Goal: Task Accomplishment & Management: Use online tool/utility

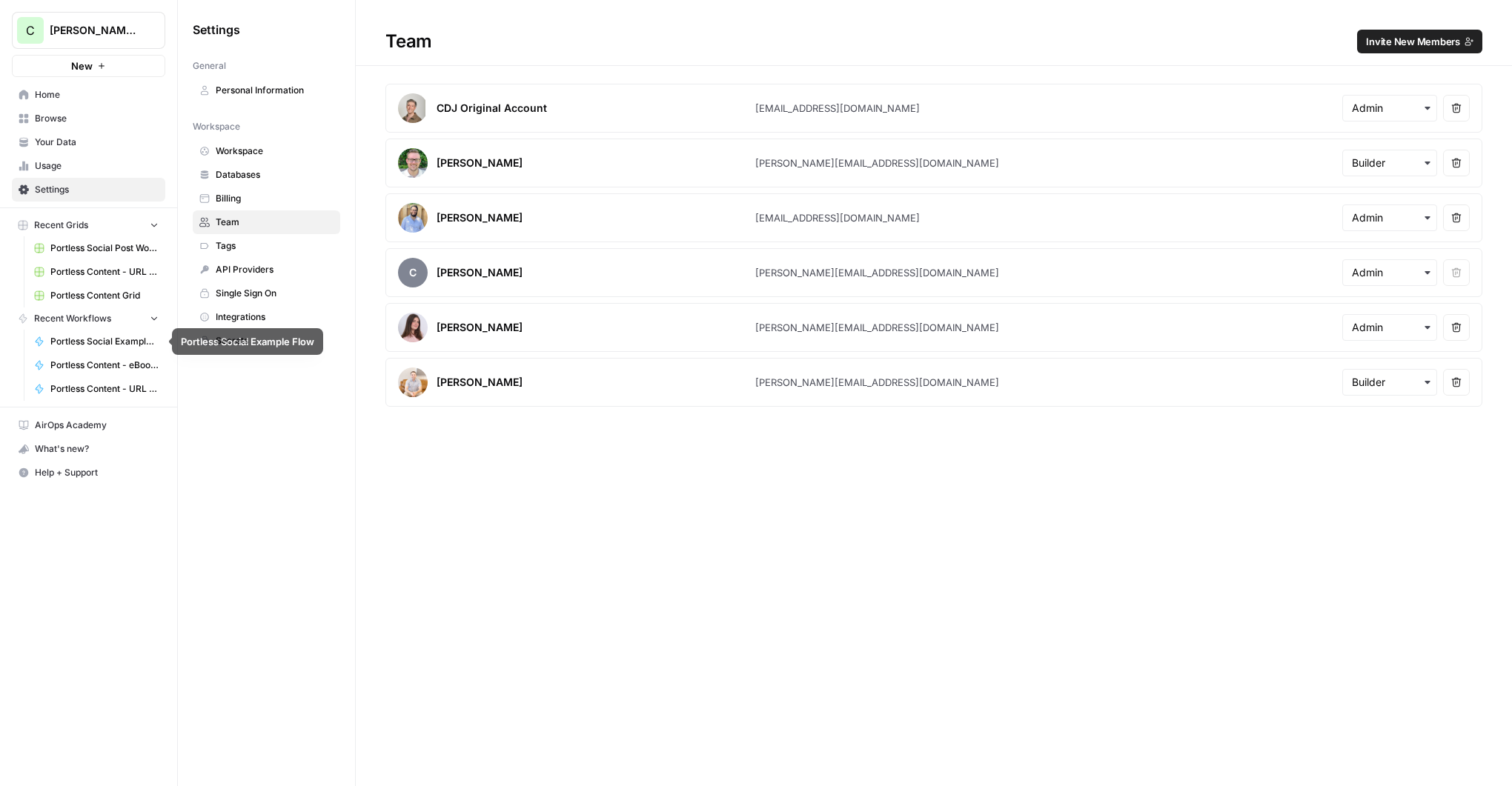
click at [86, 342] on span "Portless Social Example Flow" at bounding box center [105, 341] width 109 height 13
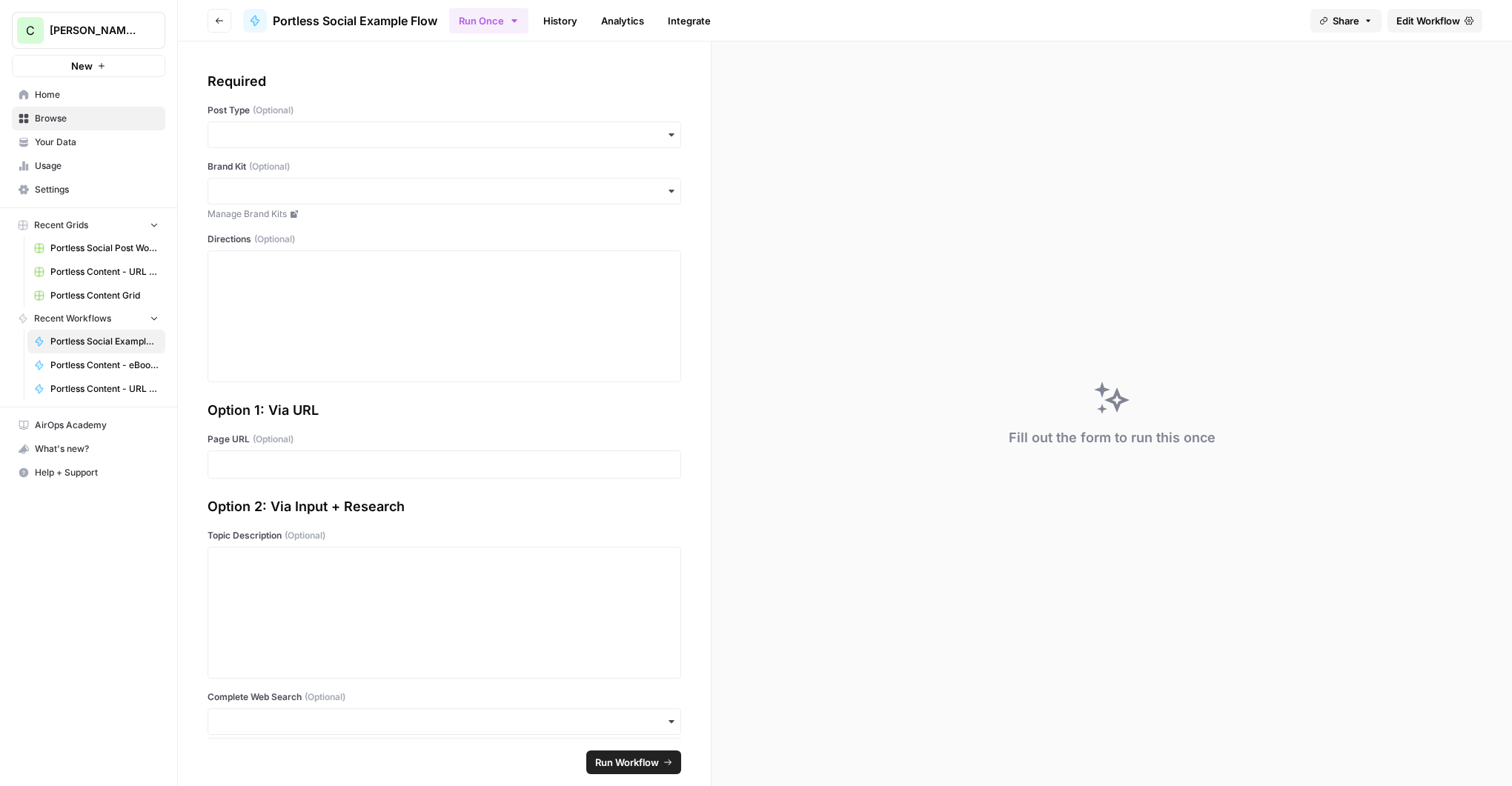
click at [1355, 25] on span "Share" at bounding box center [1346, 21] width 27 height 15
click at [1355, 93] on button "Copy" at bounding box center [1379, 93] width 48 height 15
click at [49, 120] on span "Browse" at bounding box center [97, 118] width 124 height 13
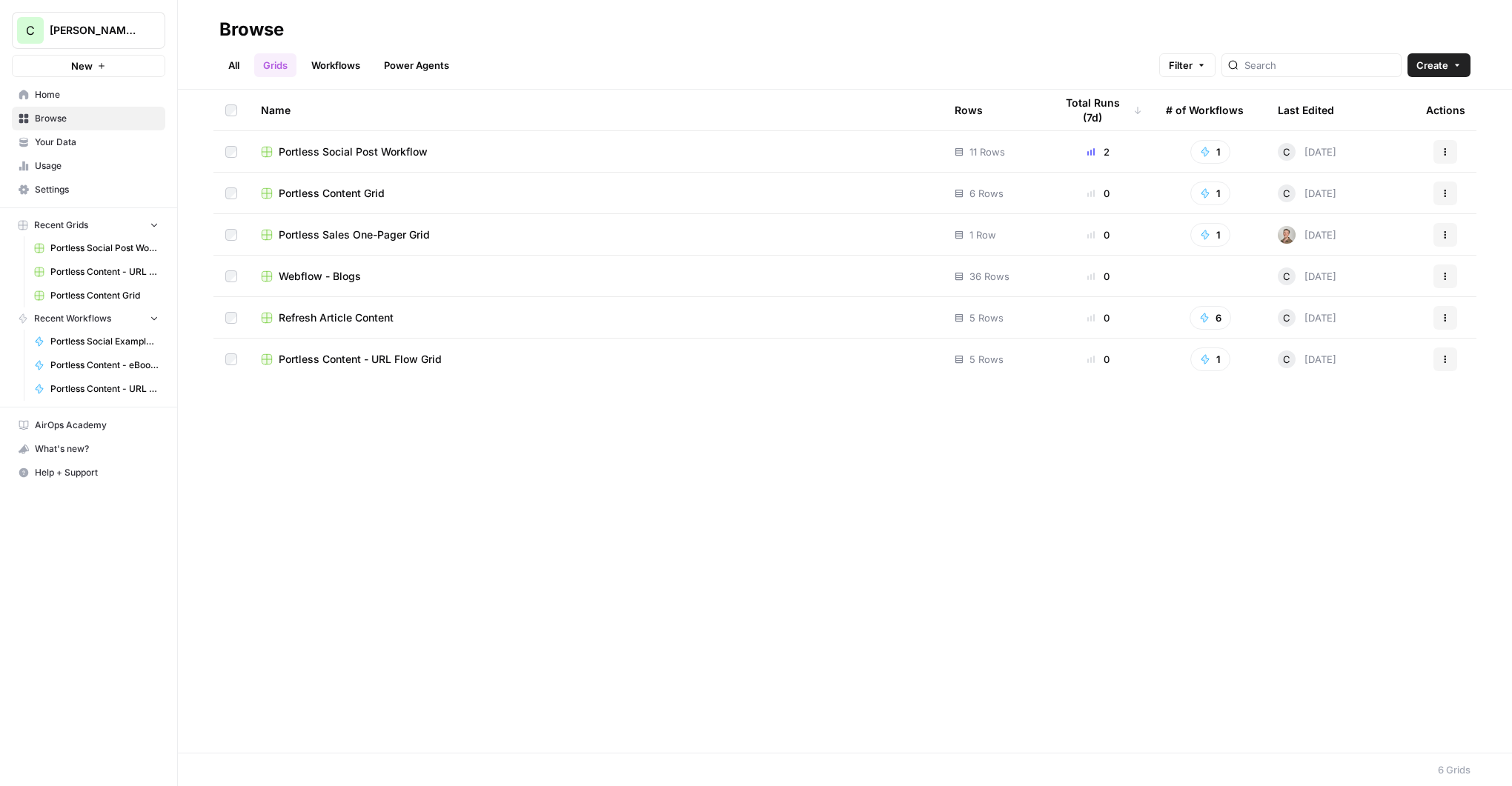
click at [320, 74] on link "Workflows" at bounding box center [336, 65] width 67 height 24
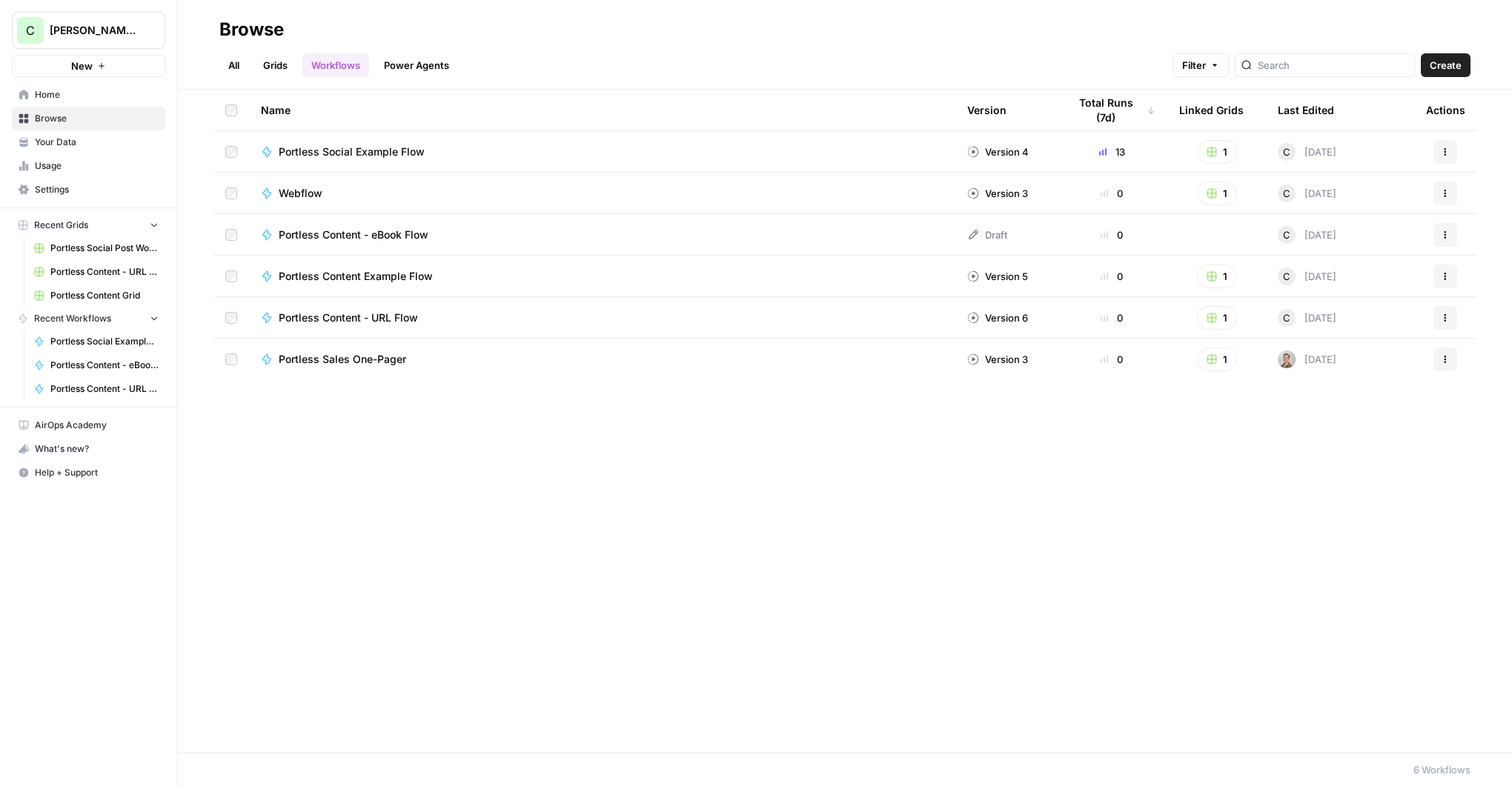
click at [374, 147] on span "Portless Social Example Flow" at bounding box center [352, 151] width 146 height 15
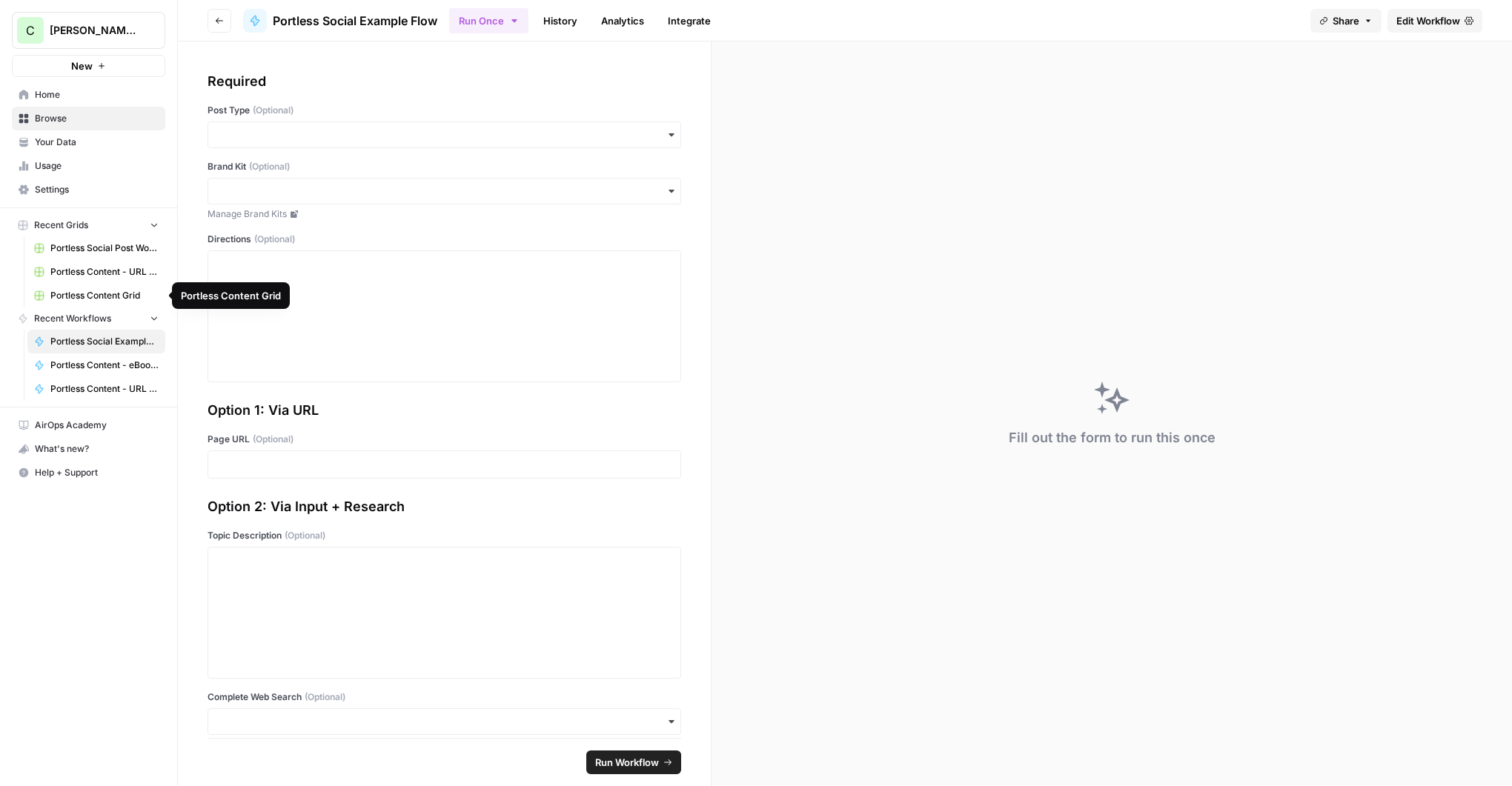
click at [90, 300] on span "Portless Content Grid" at bounding box center [105, 296] width 109 height 13
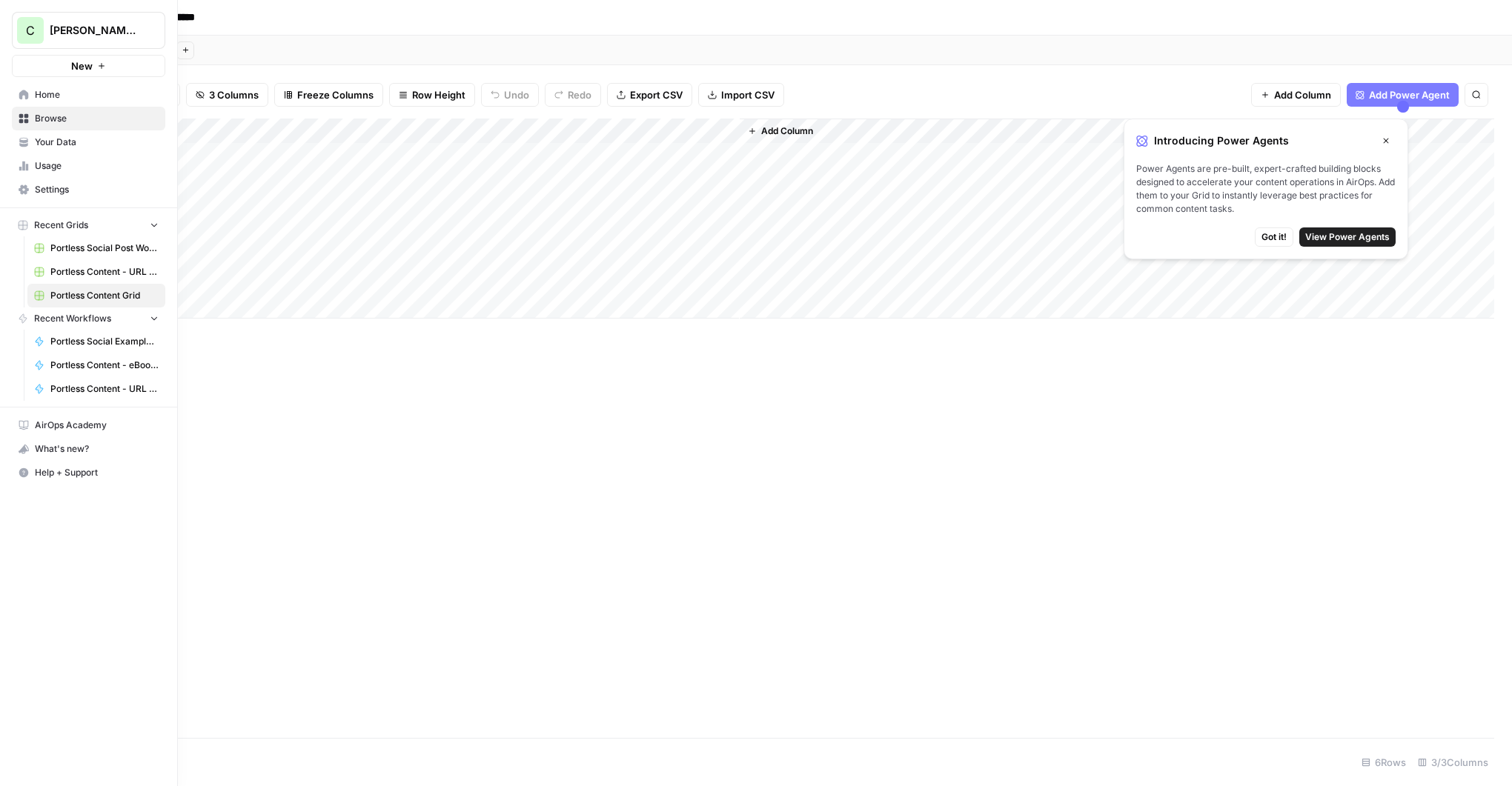
click at [42, 115] on span "Browse" at bounding box center [97, 118] width 124 height 13
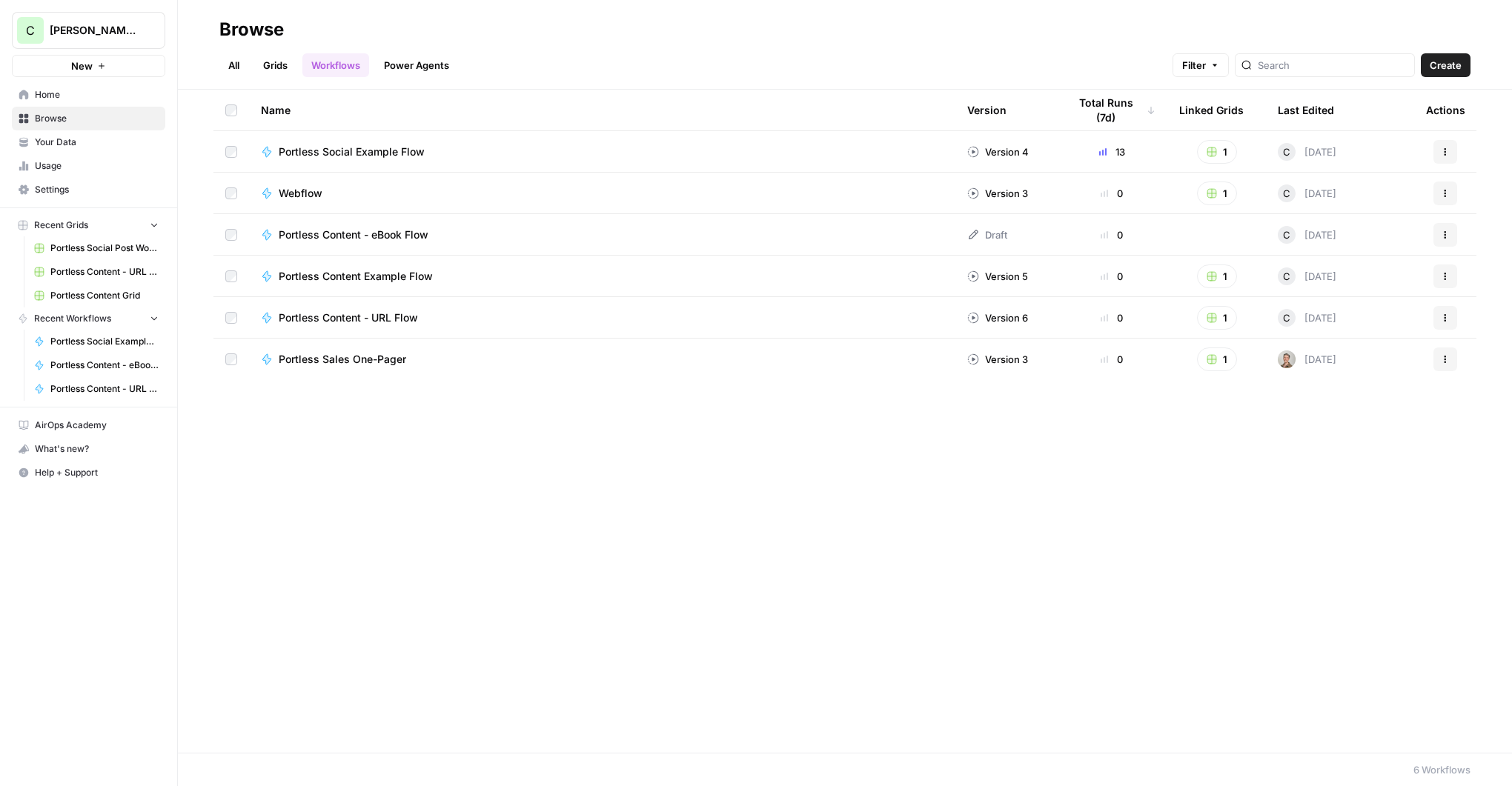
click at [274, 64] on link "Grids" at bounding box center [275, 65] width 42 height 24
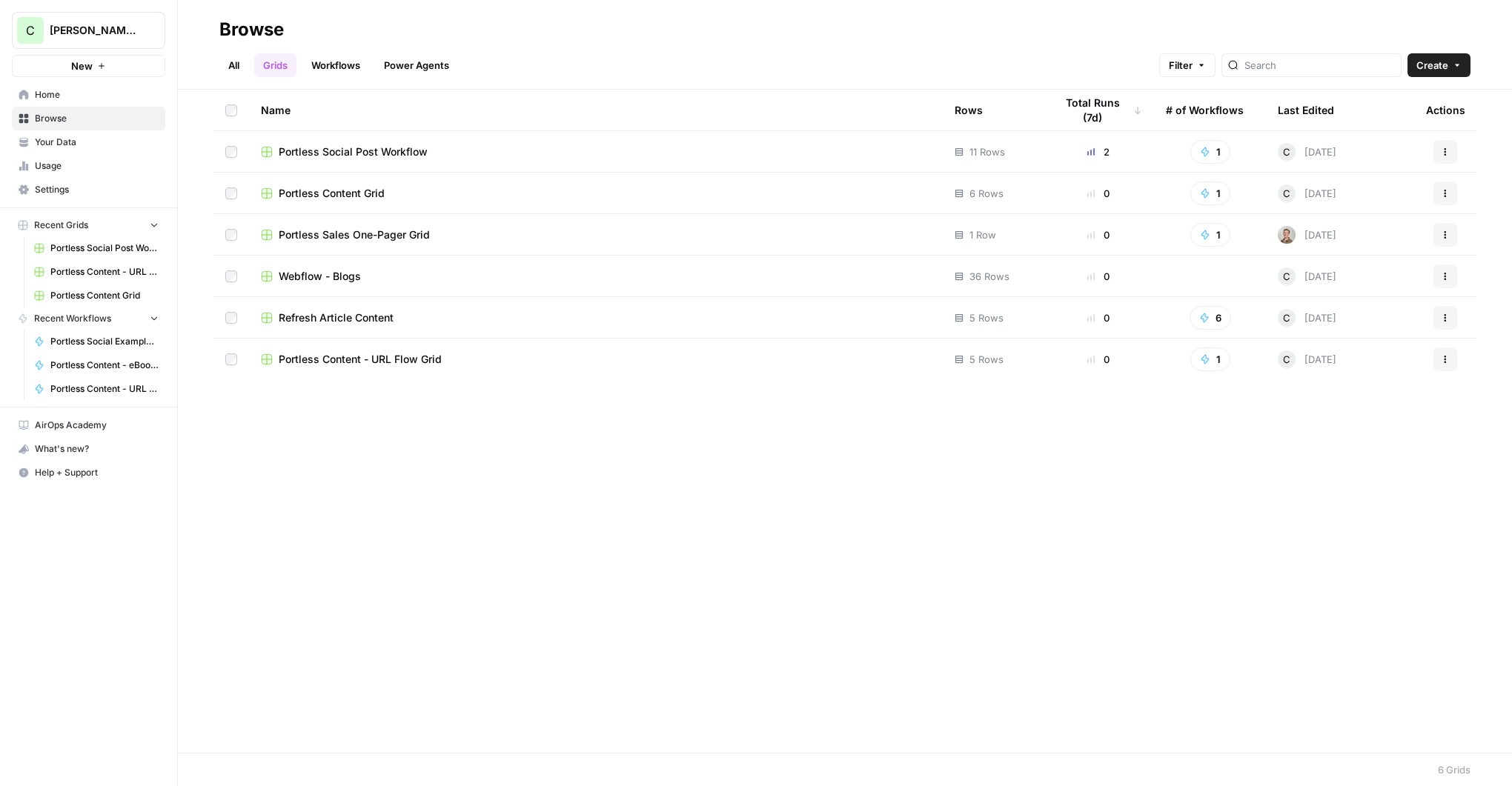
click at [345, 151] on span "Portless Social Post Workflow" at bounding box center [353, 151] width 149 height 15
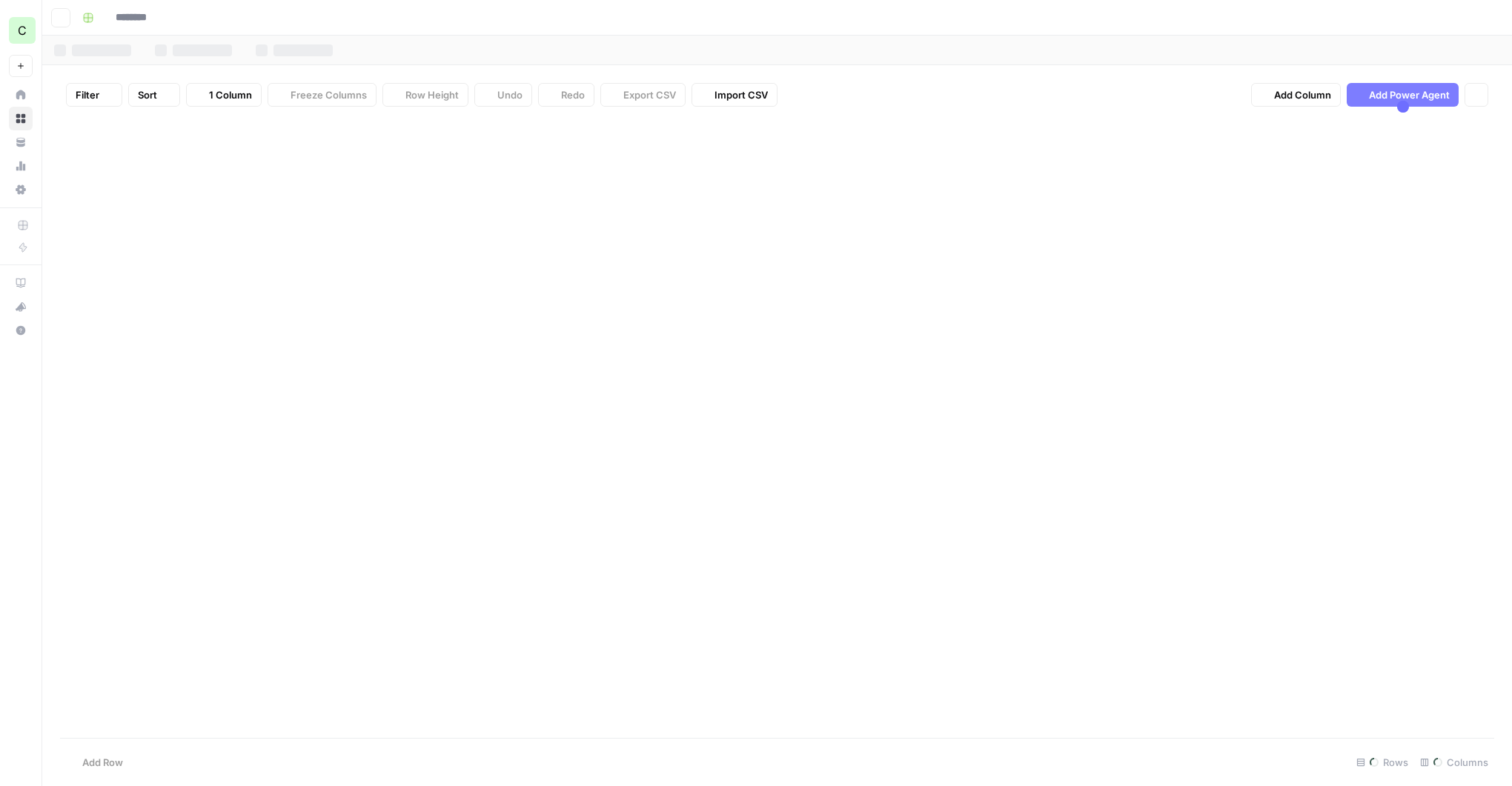
type input "**********"
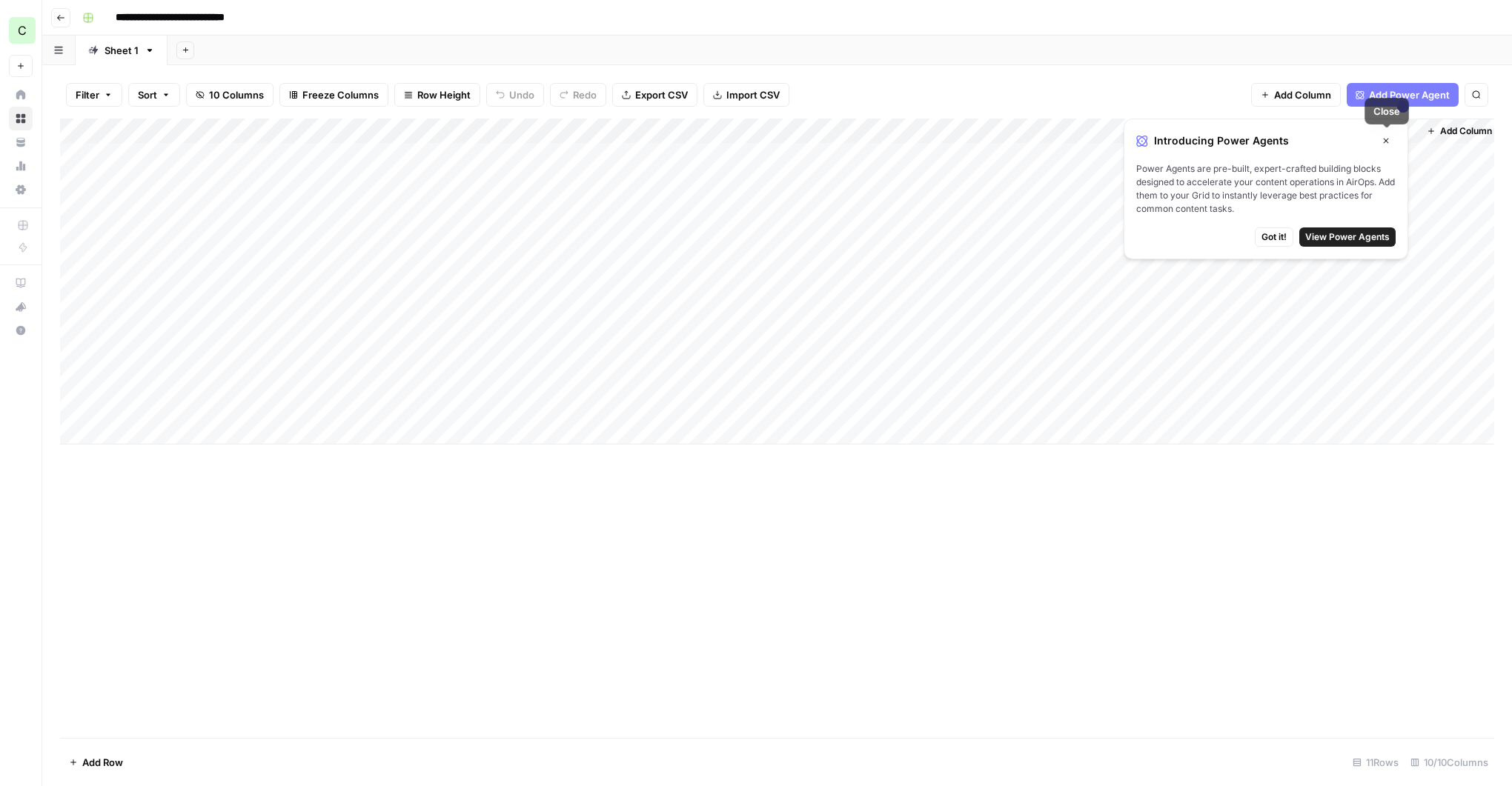
click at [1381, 146] on button "Close" at bounding box center [1386, 141] width 19 height 19
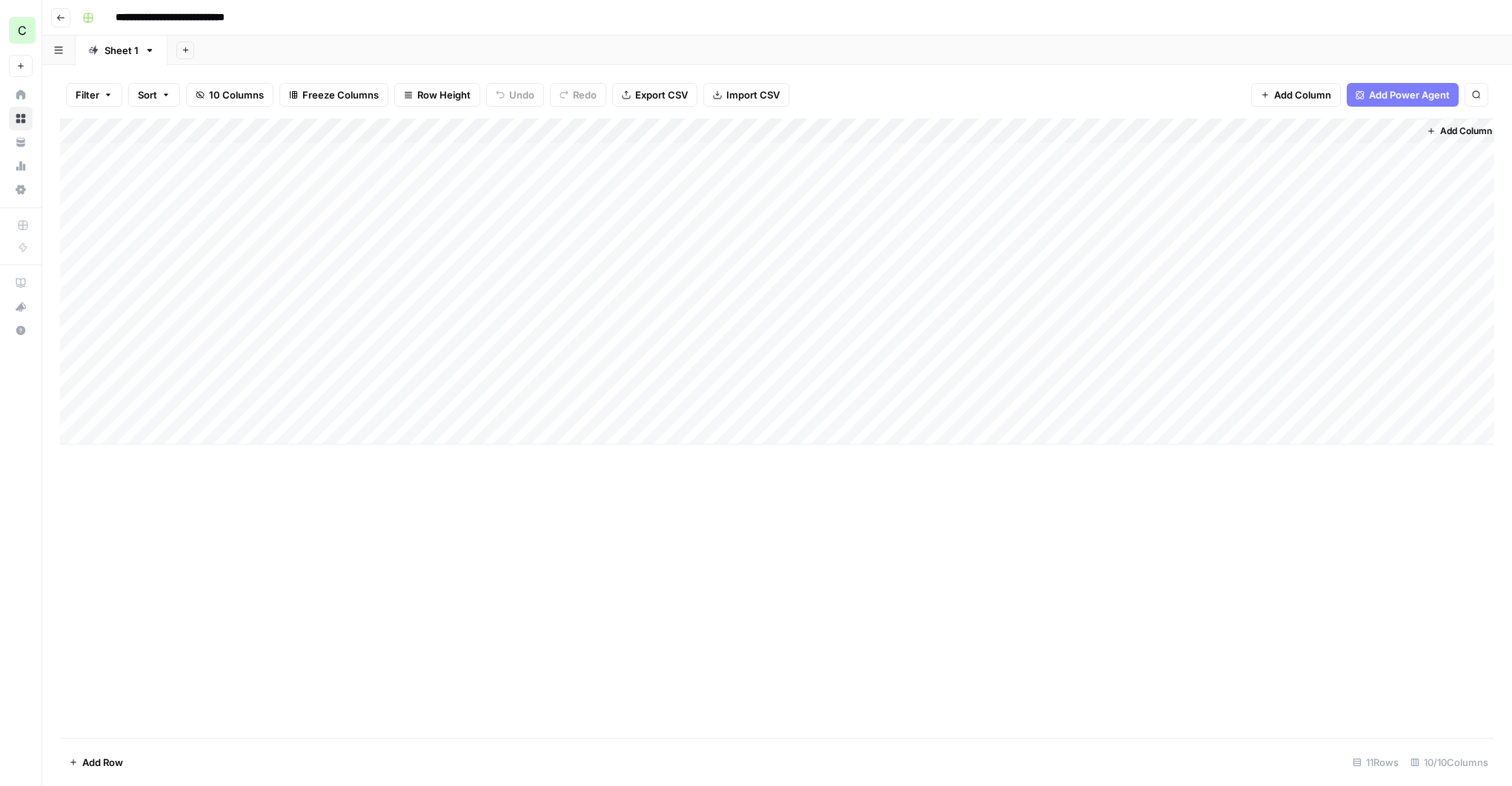
click at [253, 411] on div "Add Column" at bounding box center [777, 282] width 1434 height 326
type input "**********"
click at [281, 403] on div "Add Column" at bounding box center [777, 282] width 1434 height 326
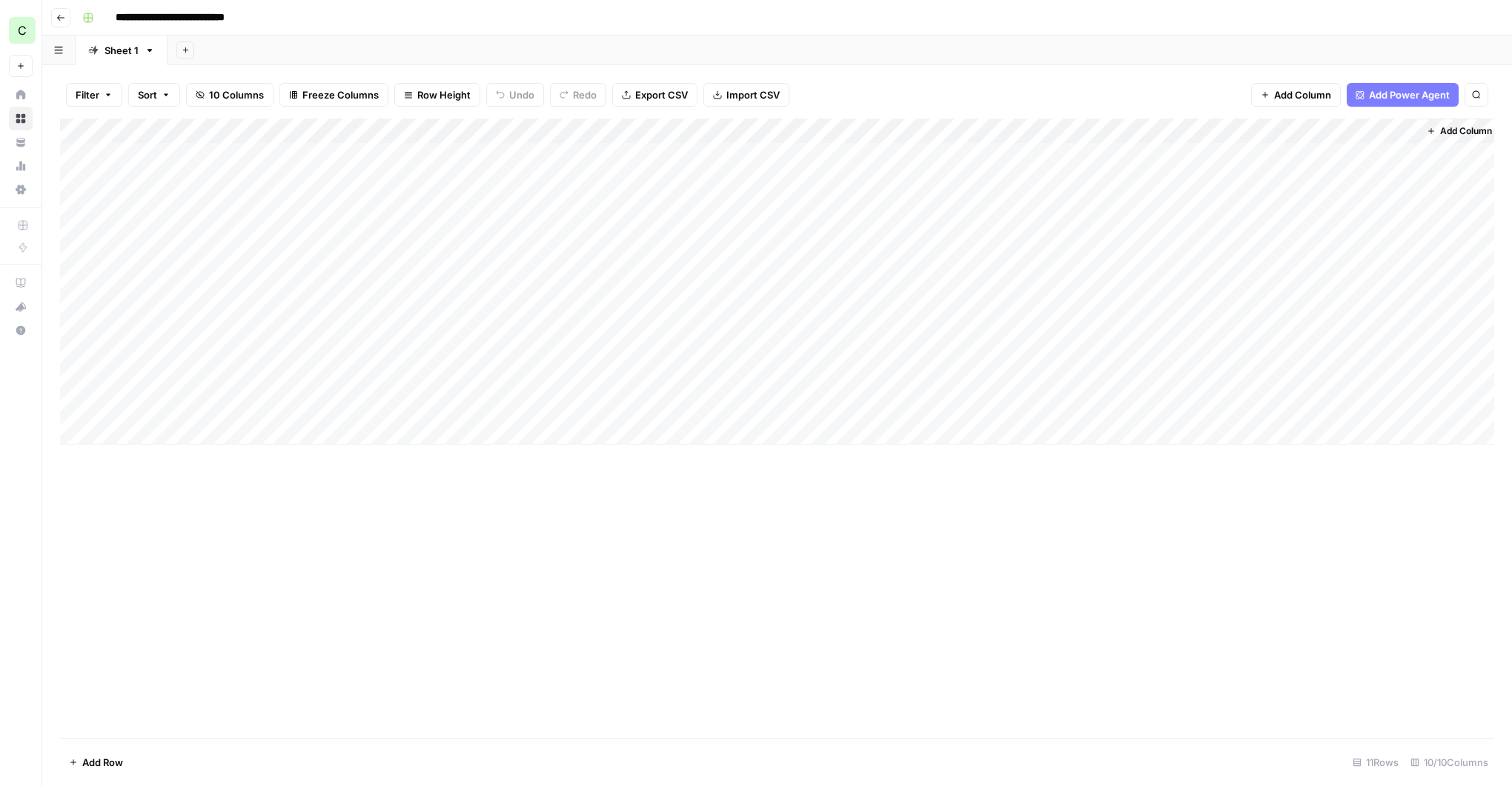
click at [281, 403] on div "Add Column" at bounding box center [777, 282] width 1434 height 326
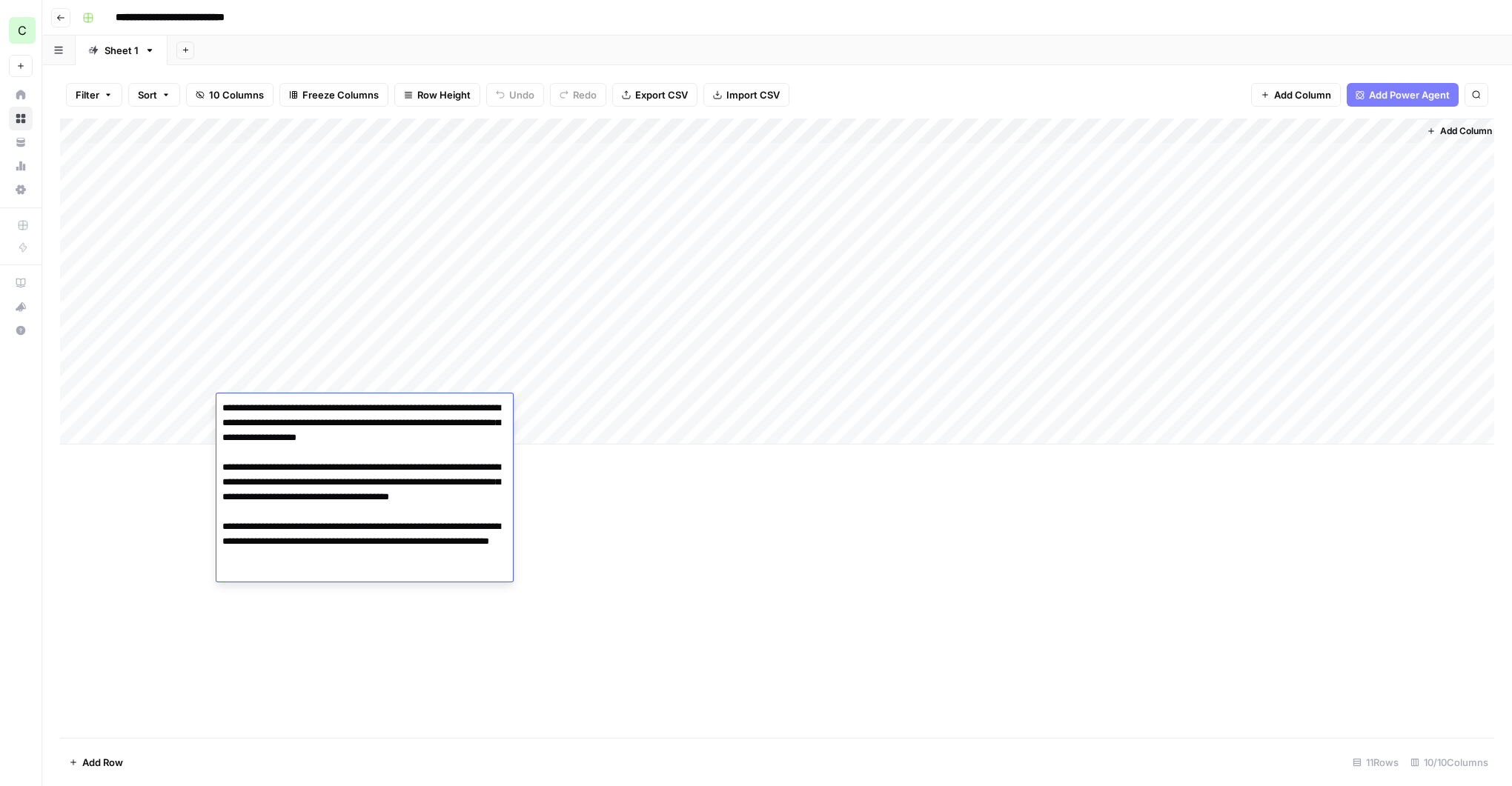
click at [735, 489] on div "Add Column" at bounding box center [777, 429] width 1434 height 620
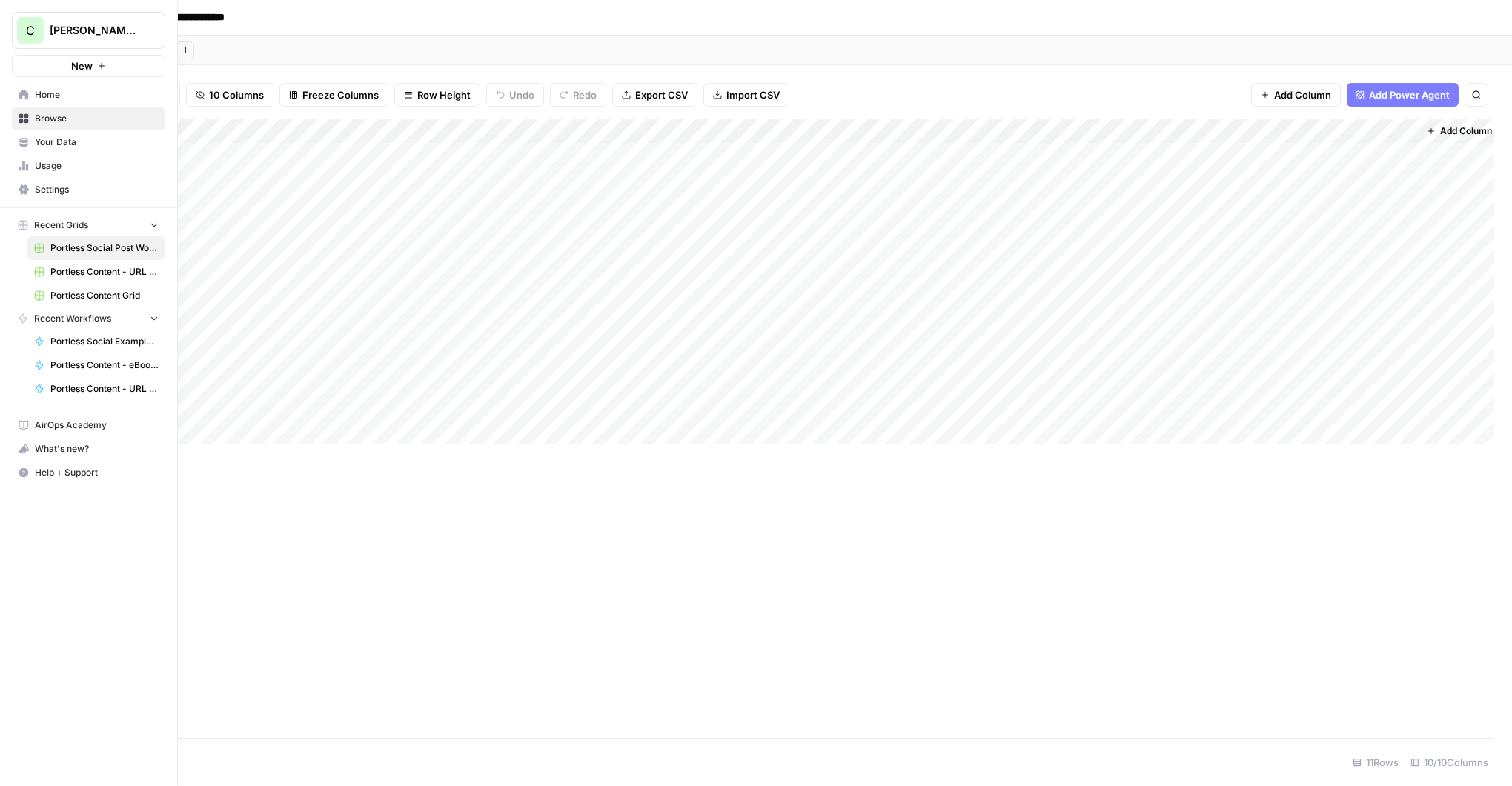
click at [85, 341] on span "Portless Social Example Flow" at bounding box center [105, 341] width 109 height 13
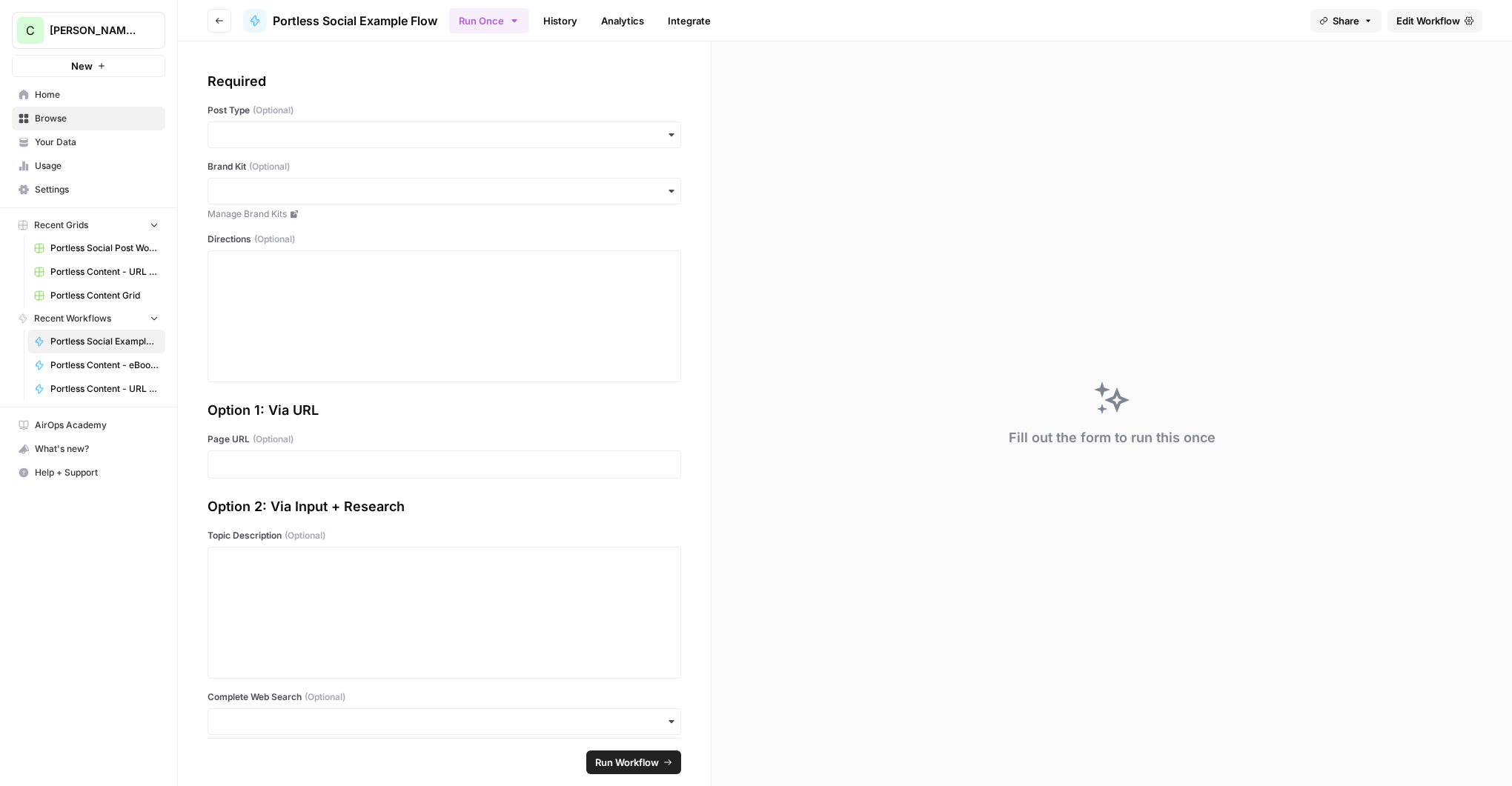
click at [1430, 20] on span "Edit Workflow" at bounding box center [1428, 21] width 63 height 15
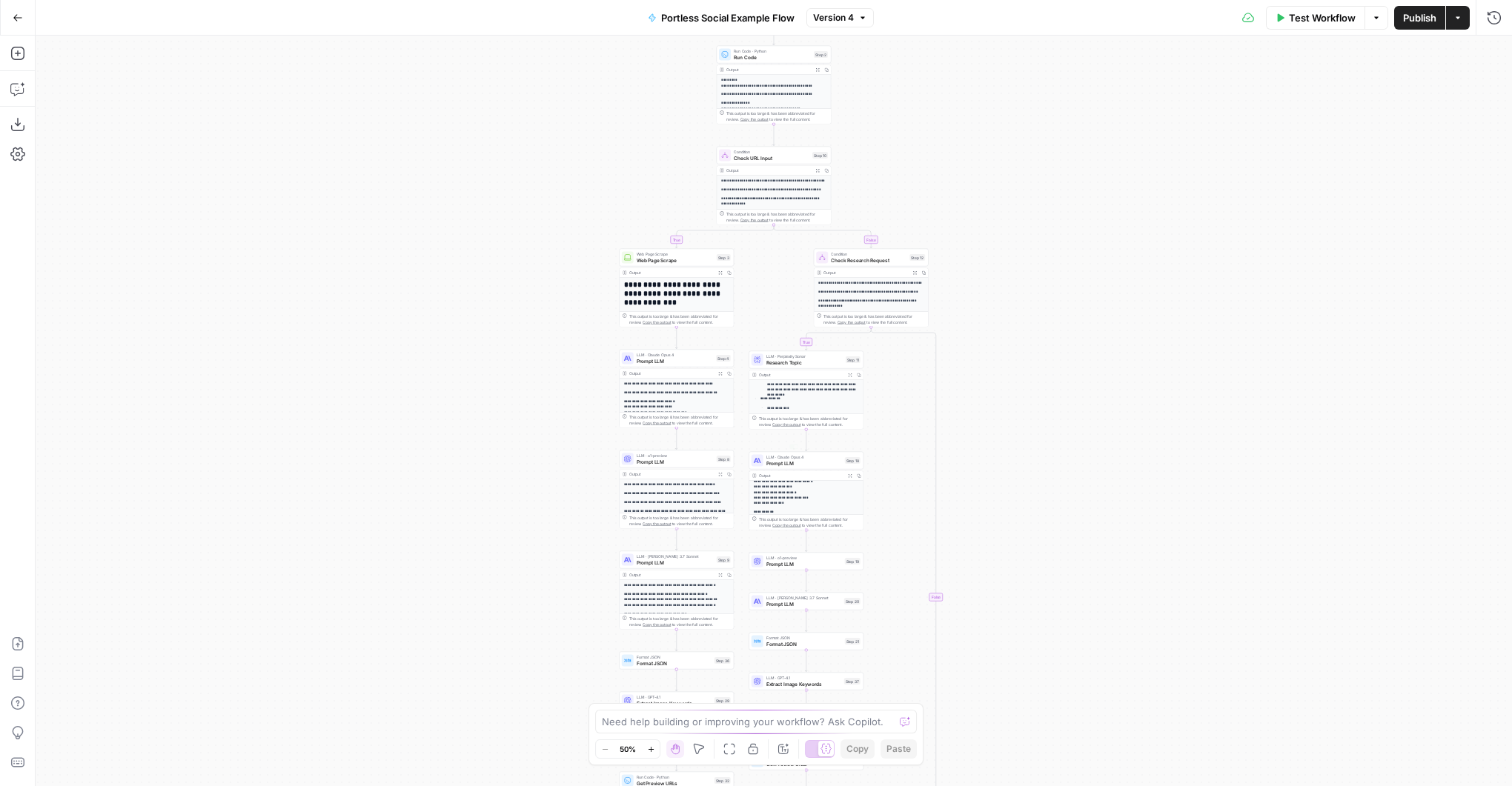
scroll to position [308, 0]
click at [186, 315] on div "true false true false Workflow Set Inputs Inputs Search Knowledge Base Search K…" at bounding box center [773, 410] width 1476 height 750
click at [652, 750] on icon "button" at bounding box center [651, 750] width 8 height 8
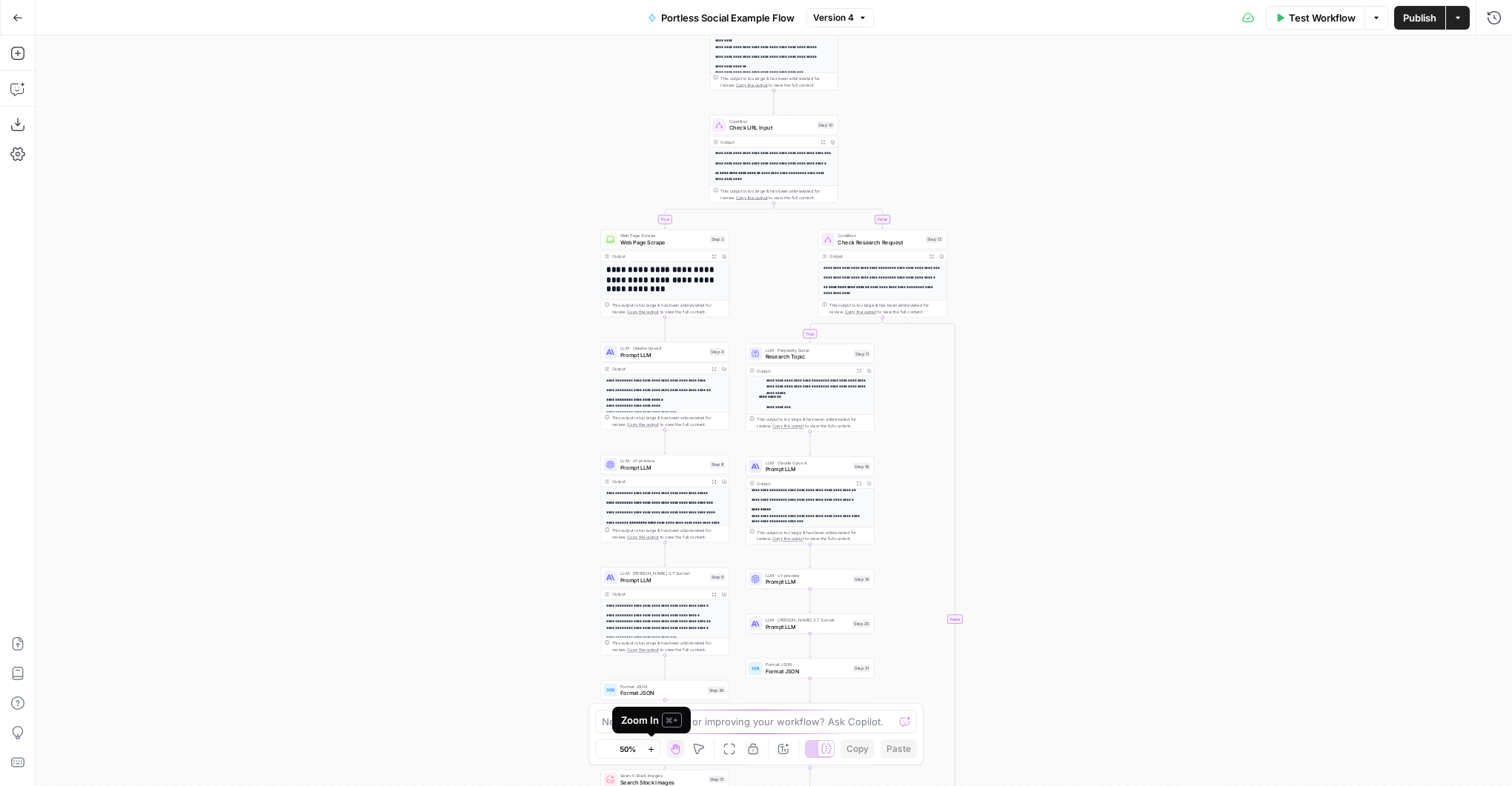
click at [651, 750] on icon "button" at bounding box center [651, 750] width 8 height 8
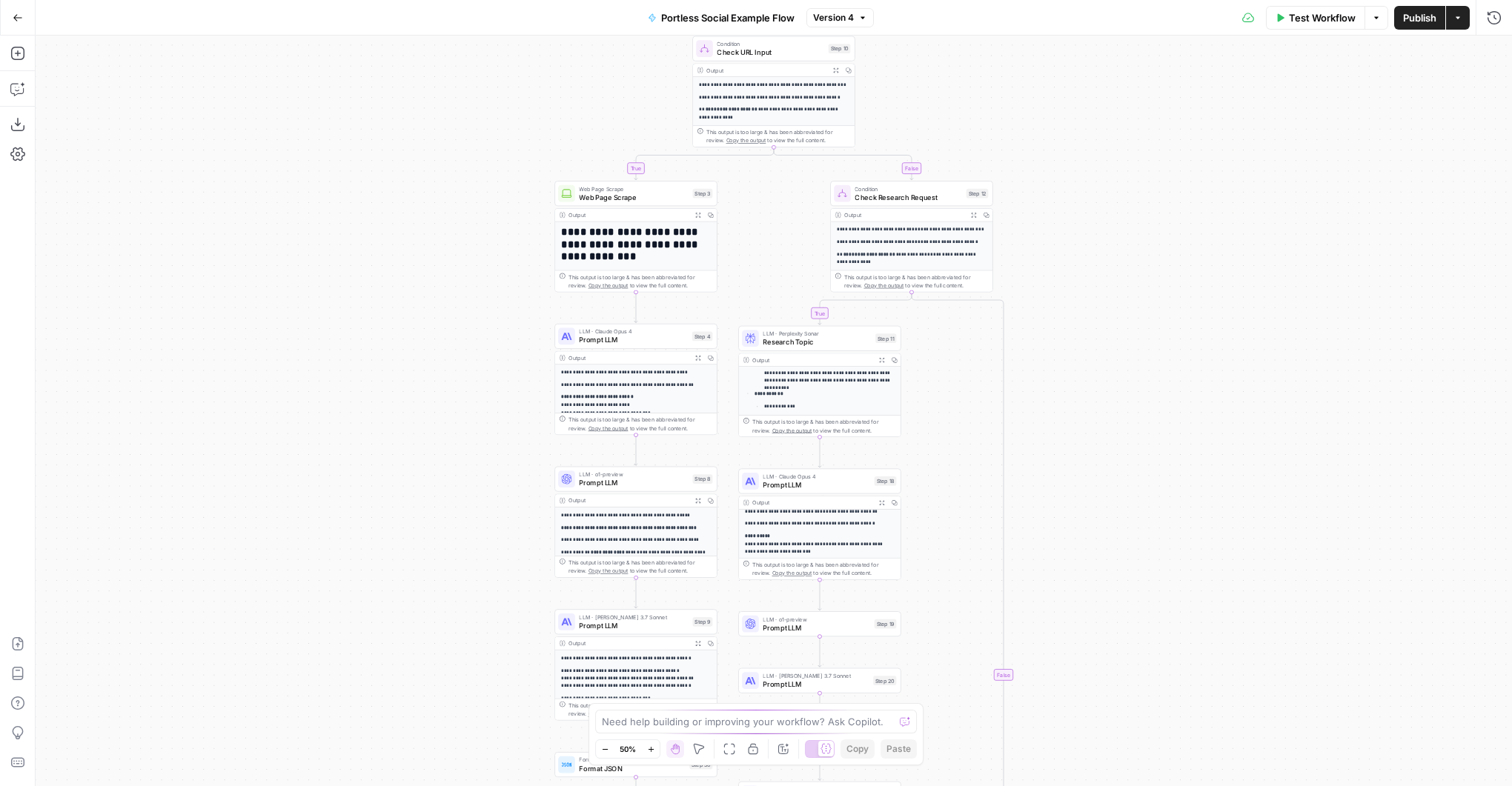
click at [651, 750] on icon "button" at bounding box center [651, 750] width 8 height 8
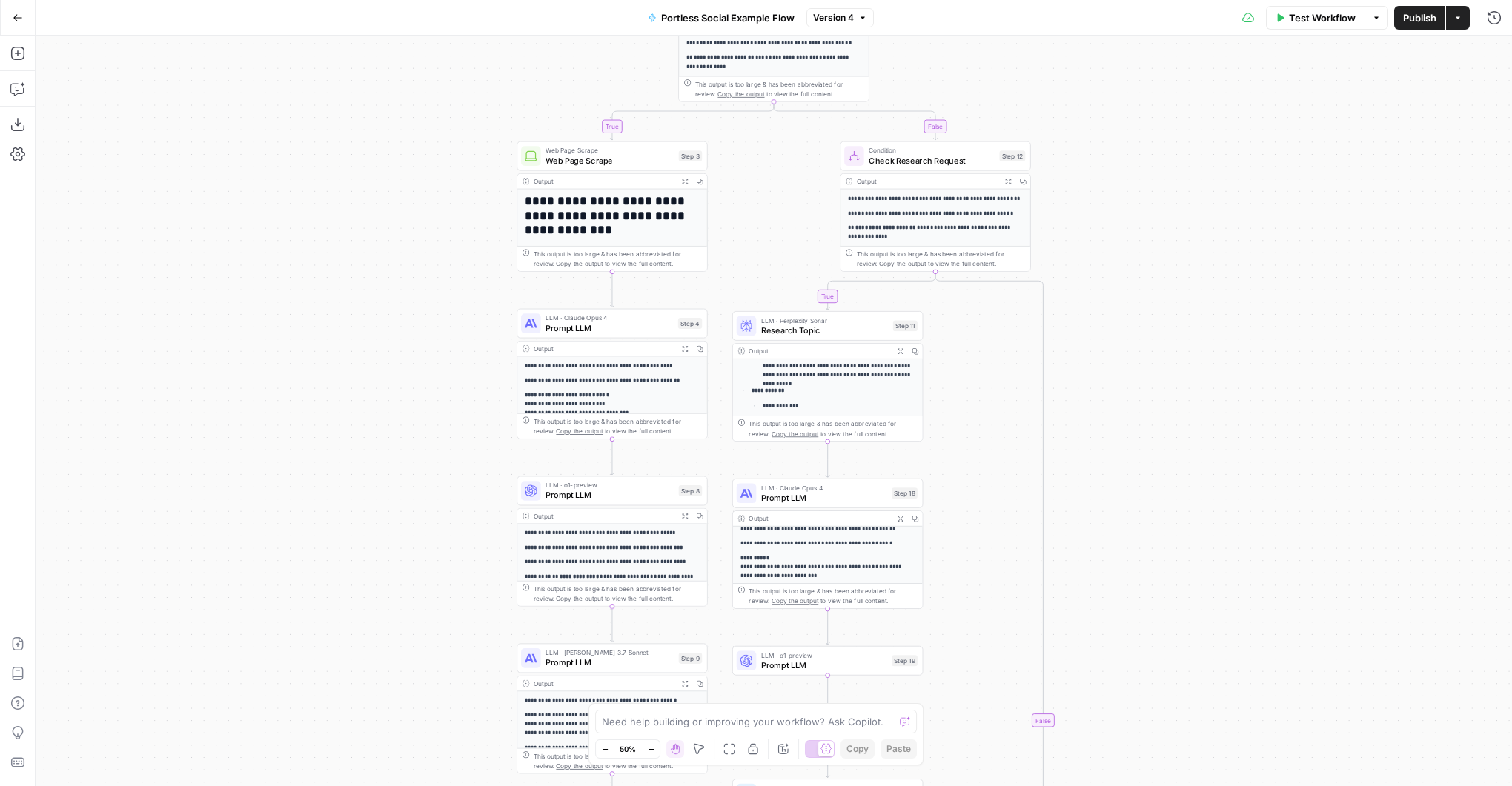
click at [651, 750] on icon "button" at bounding box center [651, 750] width 8 height 8
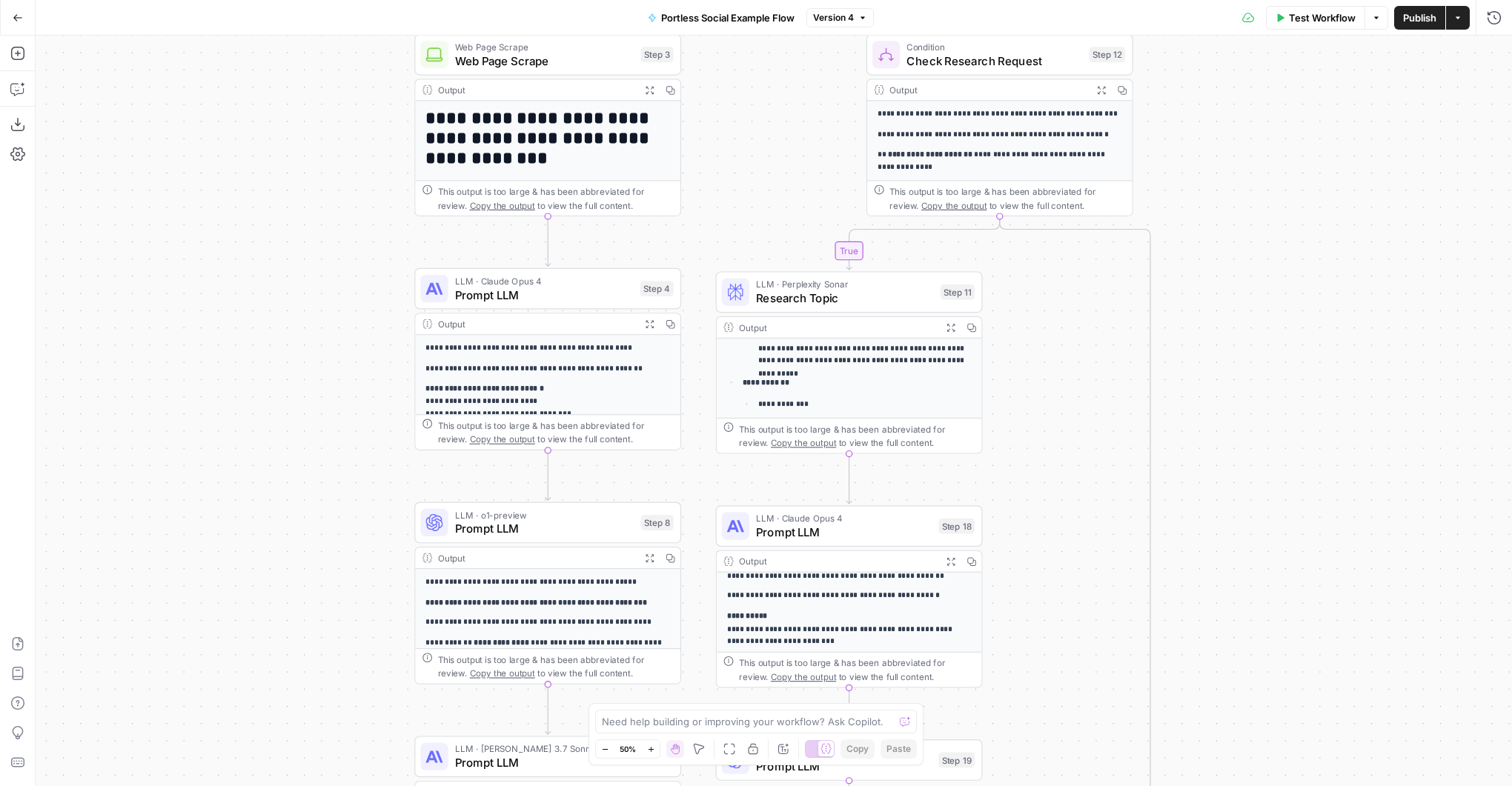
click at [651, 750] on icon "button" at bounding box center [651, 750] width 8 height 8
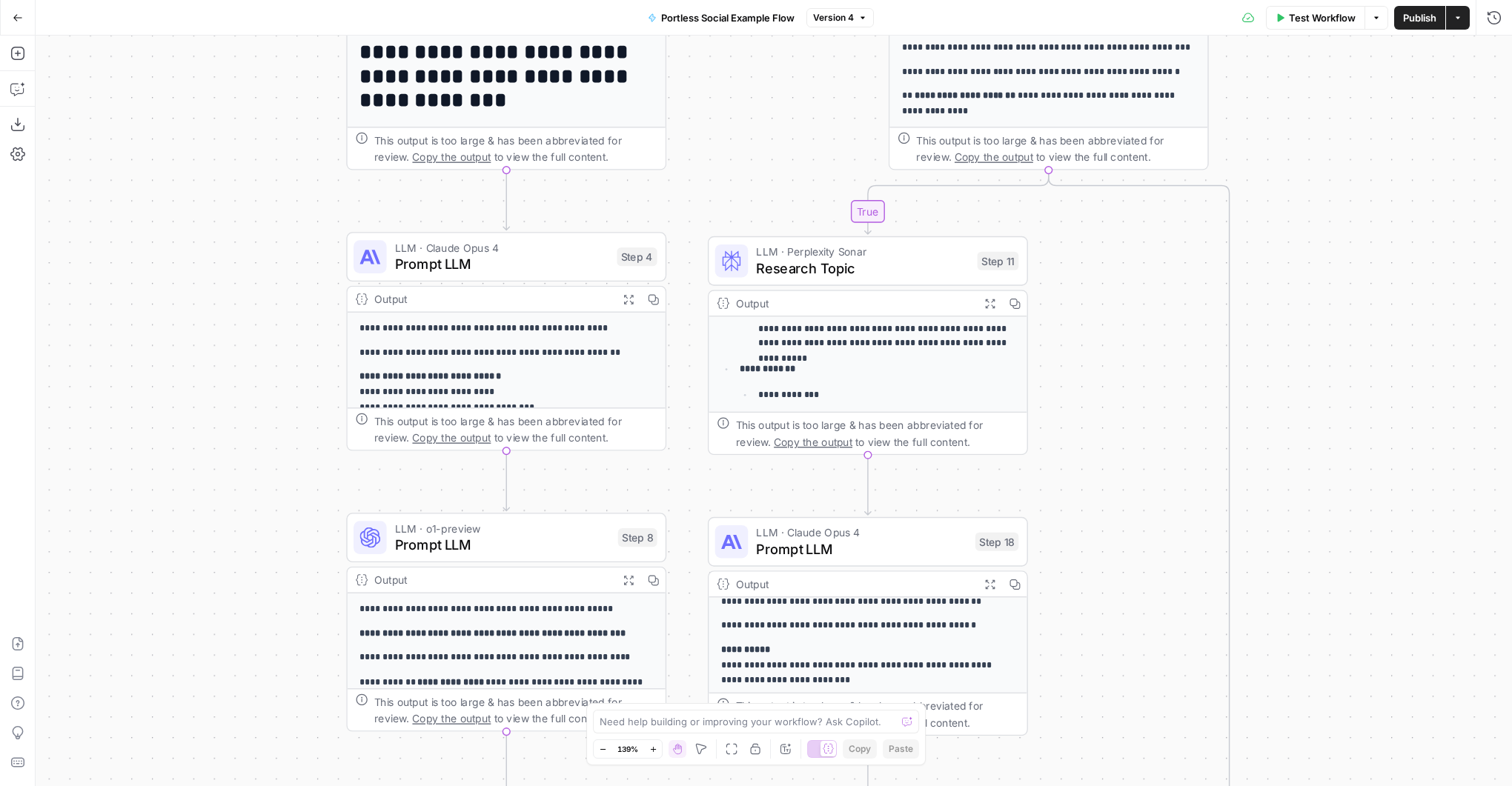
drag, startPoint x: 1167, startPoint y: 515, endPoint x: 1169, endPoint y: 199, distance: 316.0
click at [1169, 199] on div "true false true false Workflow Set Inputs Inputs Search Knowledge Base Search K…" at bounding box center [773, 410] width 1476 height 750
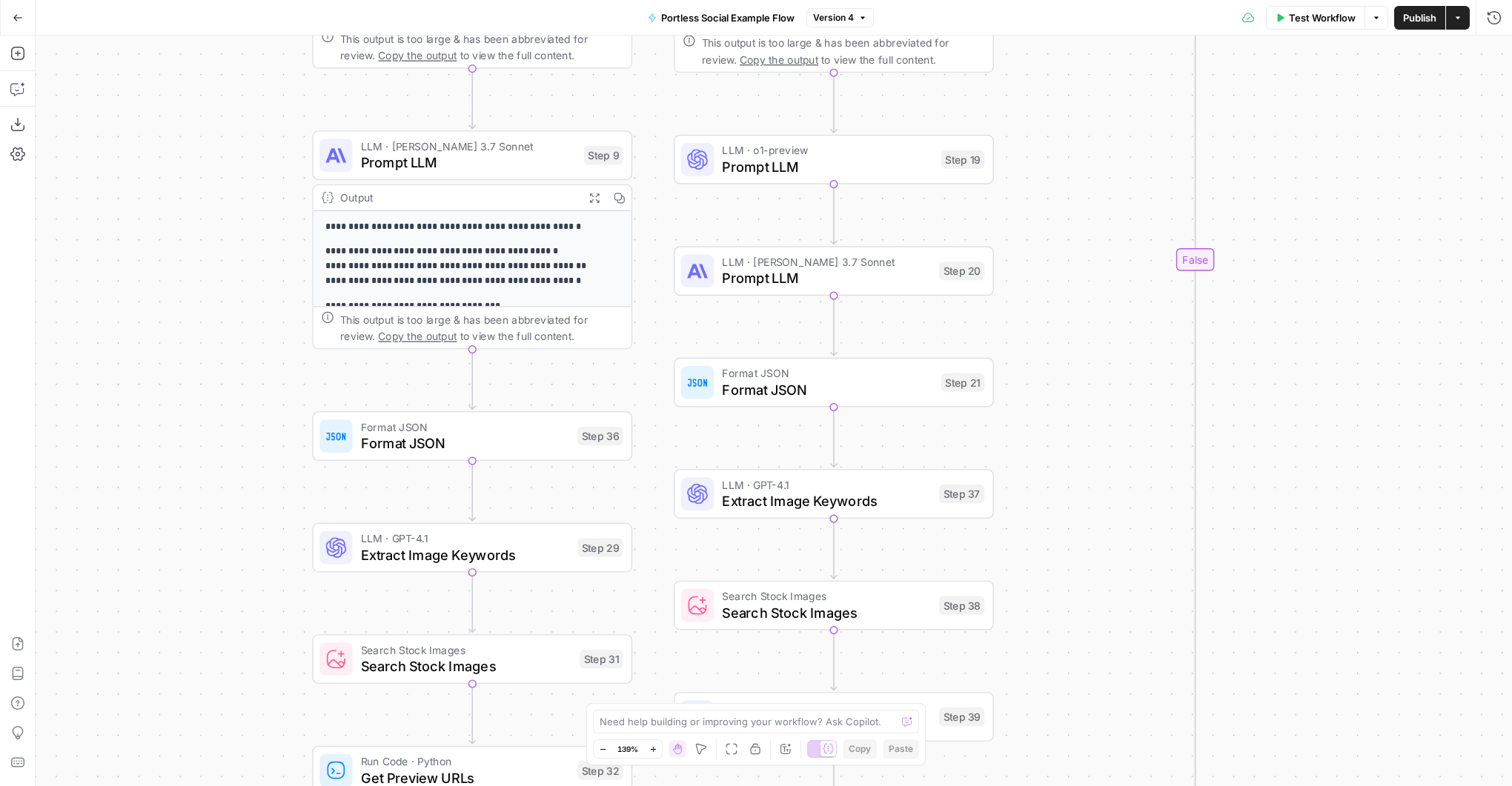
drag, startPoint x: 1155, startPoint y: 560, endPoint x: 1120, endPoint y: 212, distance: 349.8
click at [1120, 212] on div "true false true false Workflow Set Inputs Inputs Search Knowledge Base Search K…" at bounding box center [773, 410] width 1476 height 750
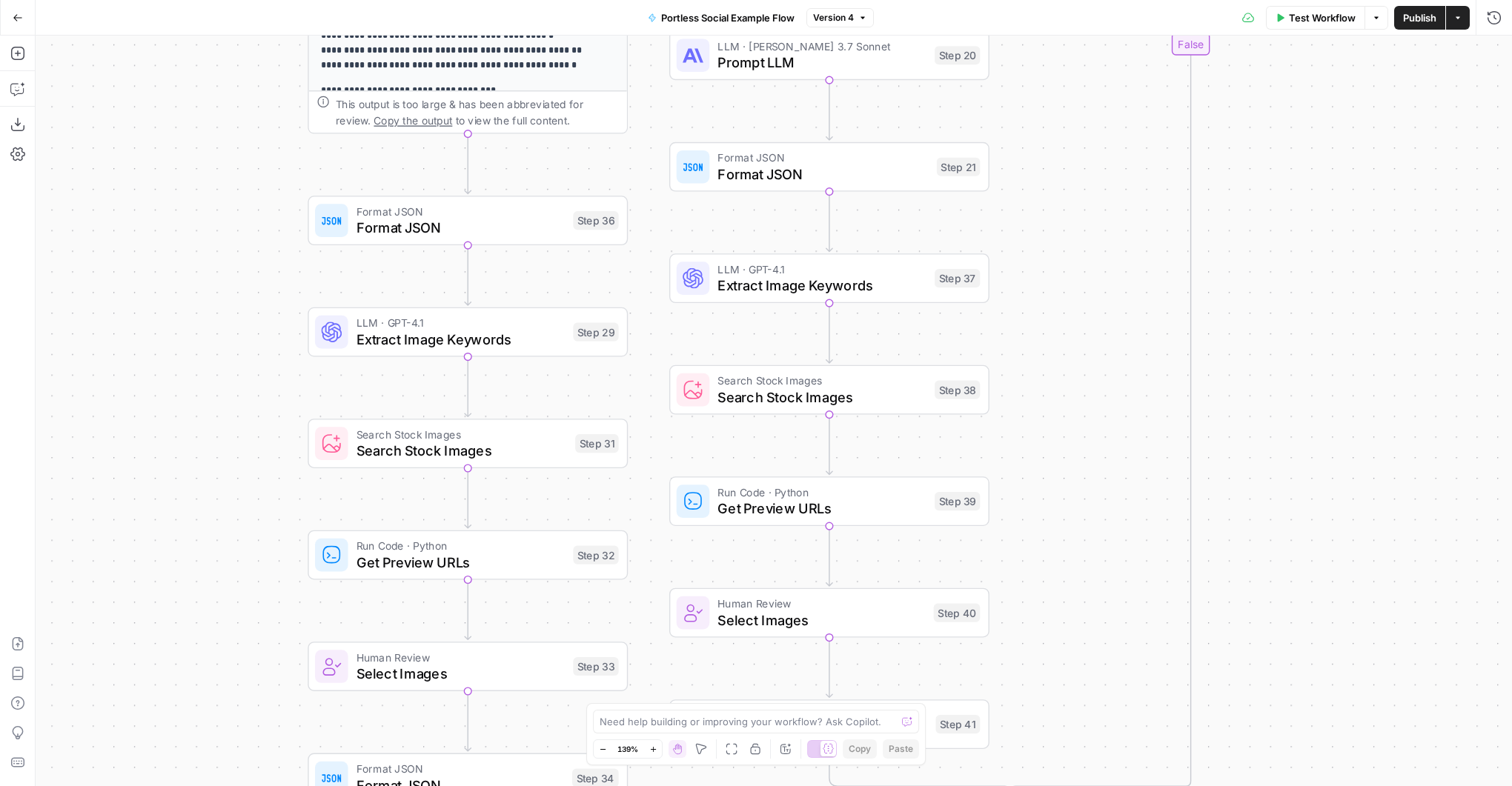
drag, startPoint x: 1078, startPoint y: 600, endPoint x: 1094, endPoint y: 214, distance: 386.3
click at [1094, 214] on div "true false true false Workflow Set Inputs Inputs Search Knowledge Base Search K…" at bounding box center [773, 410] width 1476 height 750
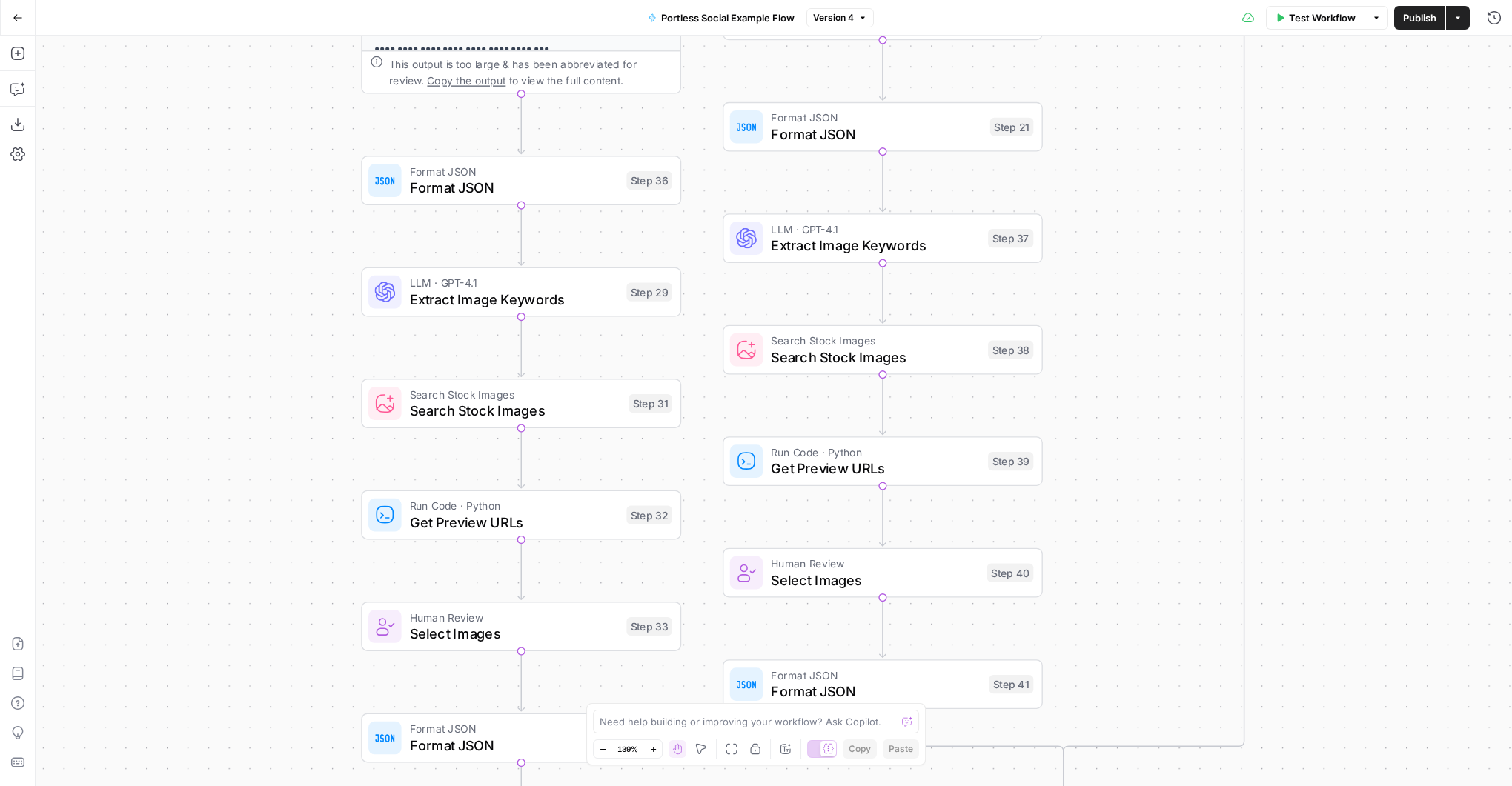
drag, startPoint x: 1217, startPoint y: 635, endPoint x: 1196, endPoint y: 624, distance: 23.7
click at [1217, 637] on div "true false true false Workflow Set Inputs Inputs Search Knowledge Base Search K…" at bounding box center [773, 410] width 1476 height 750
click at [559, 406] on span "Search Stock Images" at bounding box center [514, 408] width 211 height 21
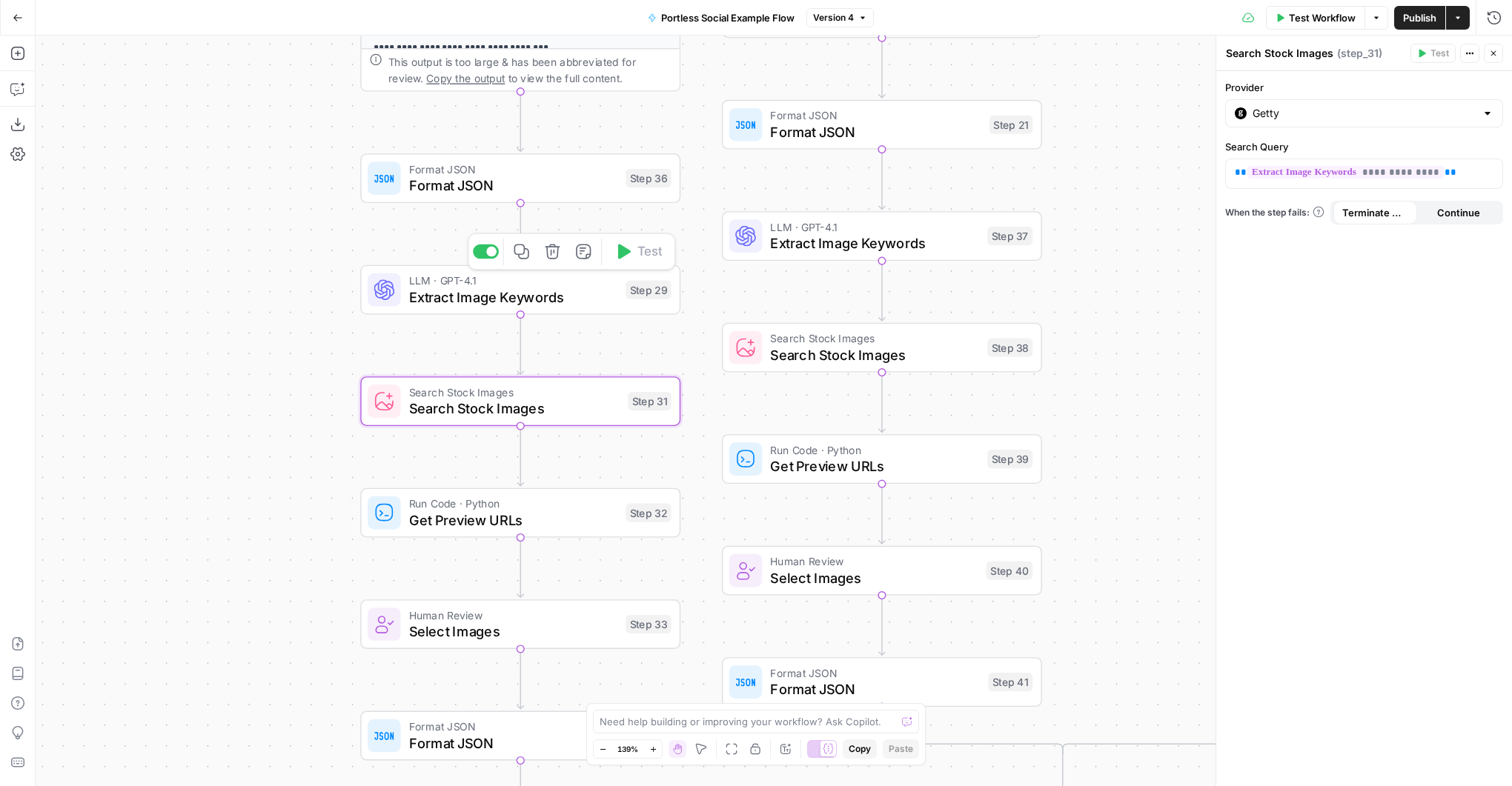
click at [567, 282] on span "LLM · GPT-4.1" at bounding box center [513, 280] width 208 height 17
type textarea "Extract Image Keywords"
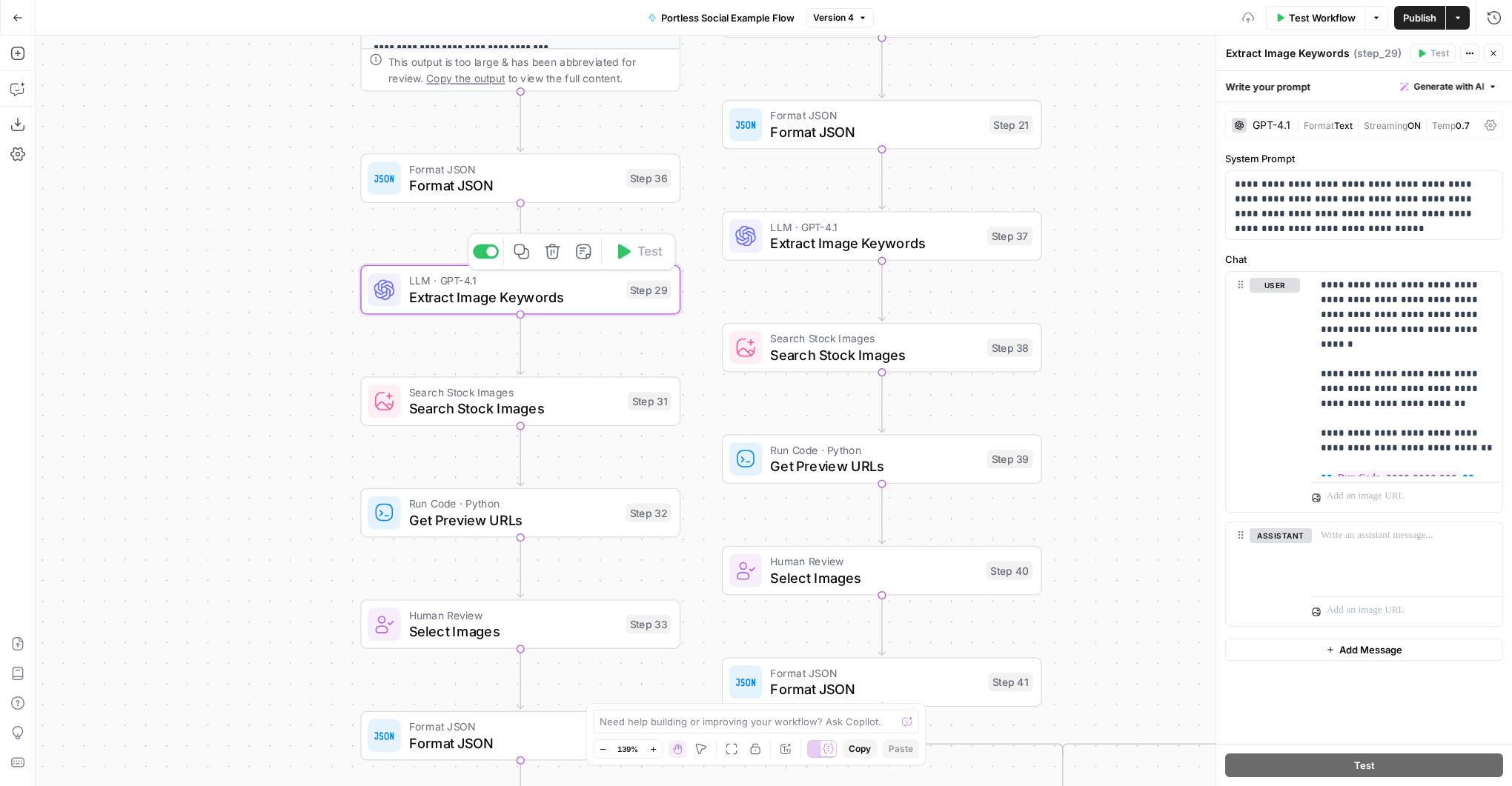
click at [566, 187] on span "Format JSON" at bounding box center [513, 185] width 208 height 21
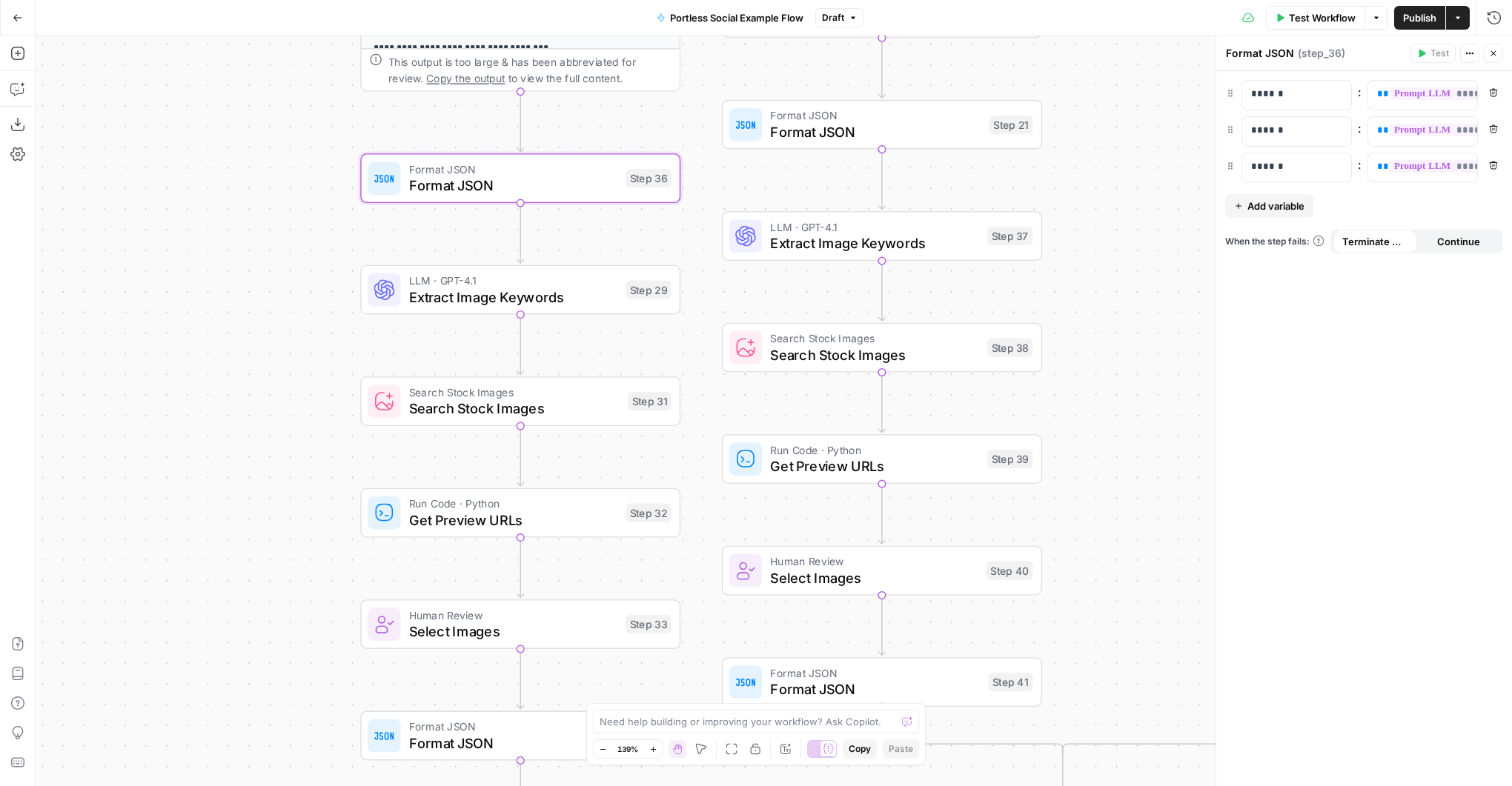
click at [593, 288] on span "Extract Image Keywords" at bounding box center [513, 297] width 208 height 21
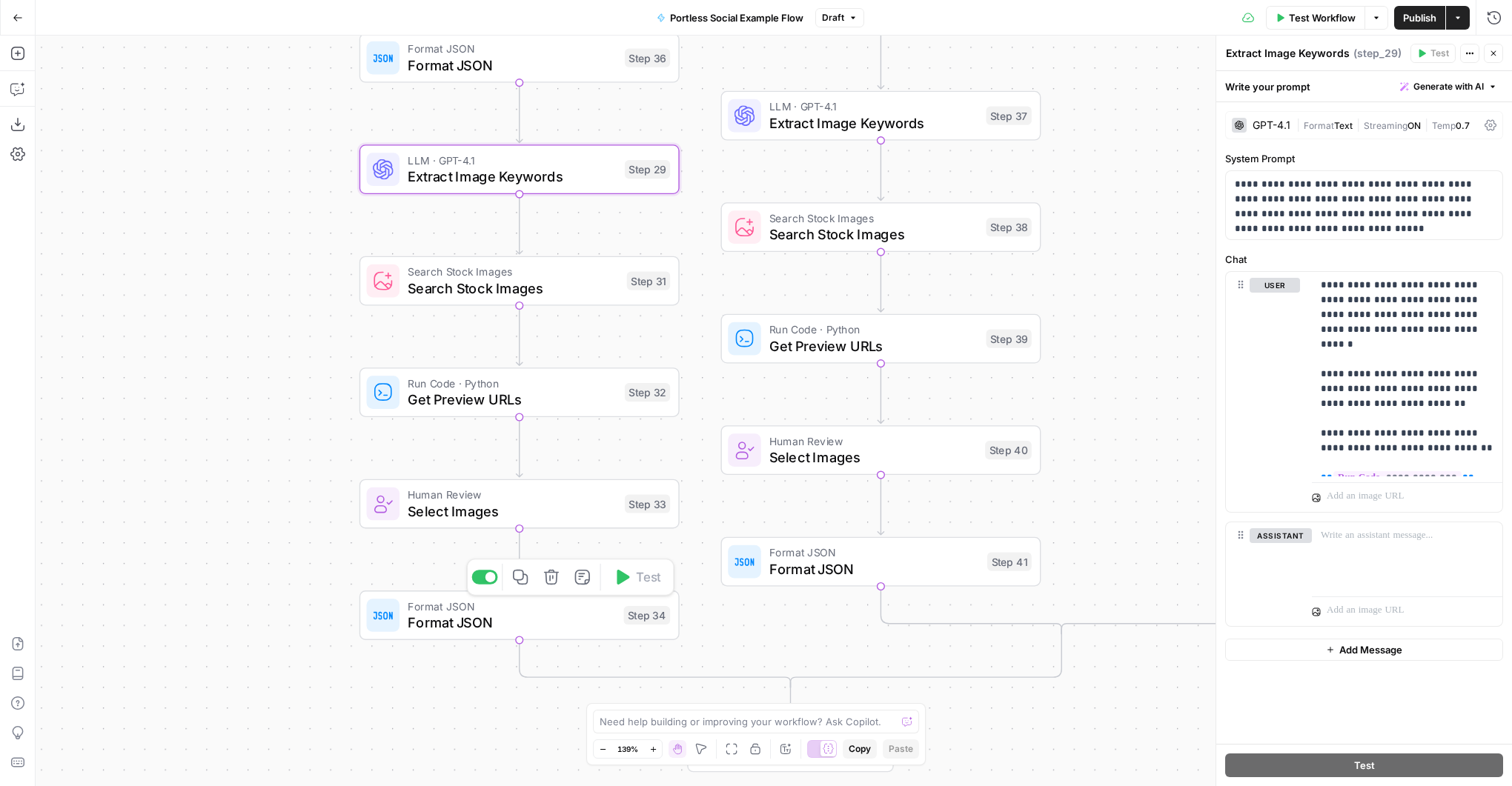
click at [590, 617] on span "Format JSON" at bounding box center [511, 623] width 208 height 21
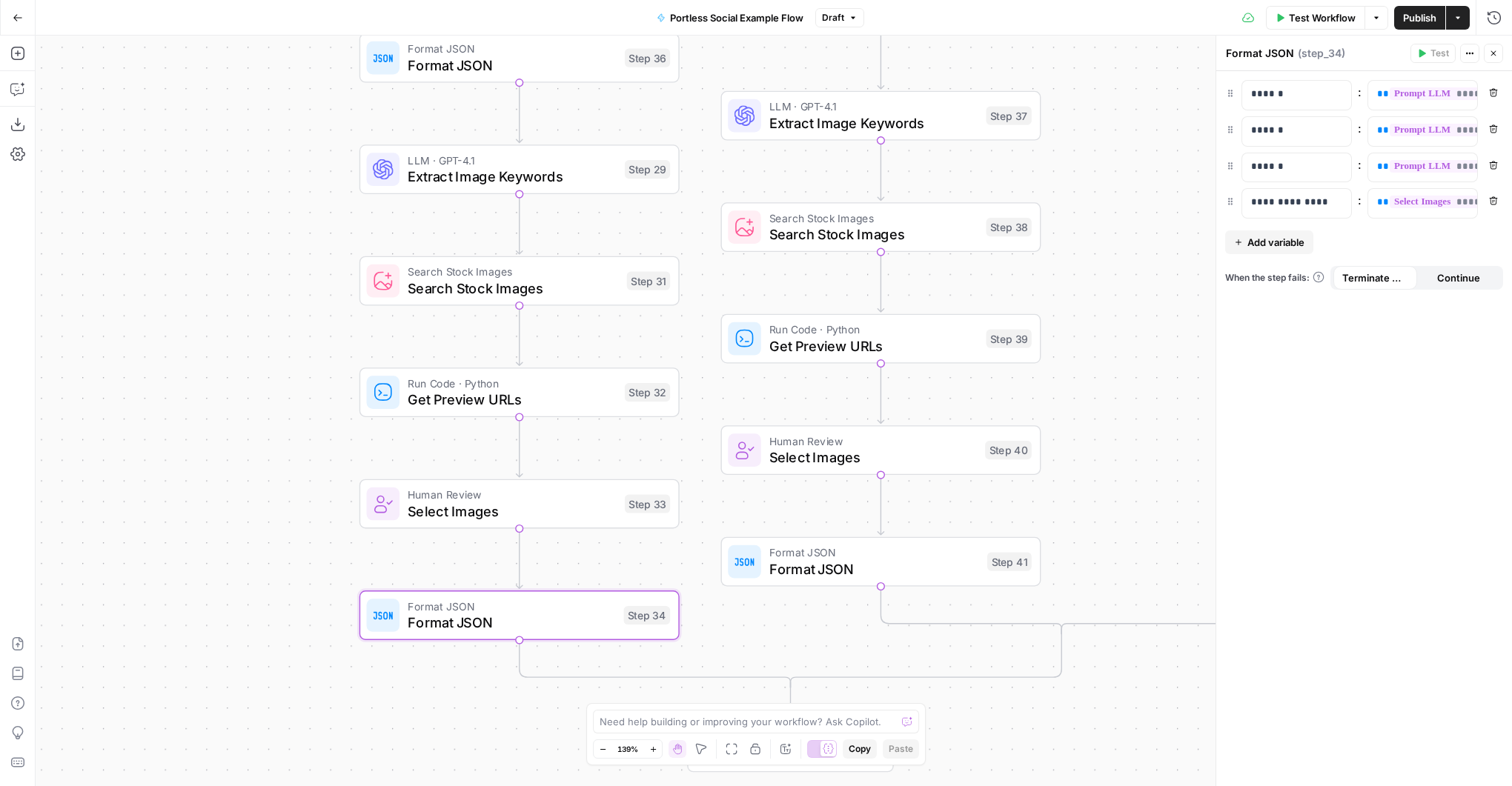
click at [586, 177] on span "Extract Image Keywords" at bounding box center [511, 176] width 208 height 21
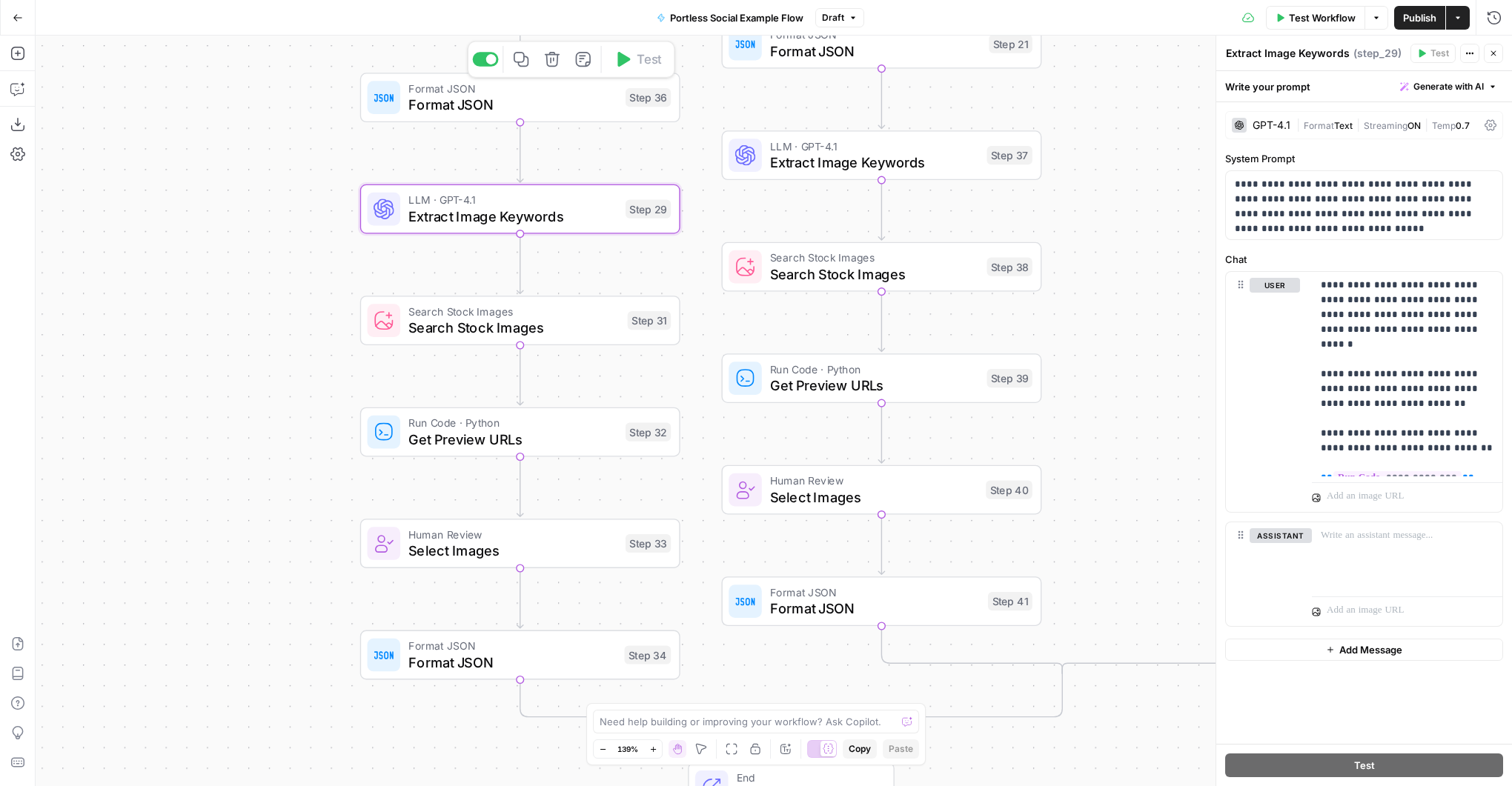
click at [556, 99] on span "Format JSON" at bounding box center [512, 105] width 208 height 21
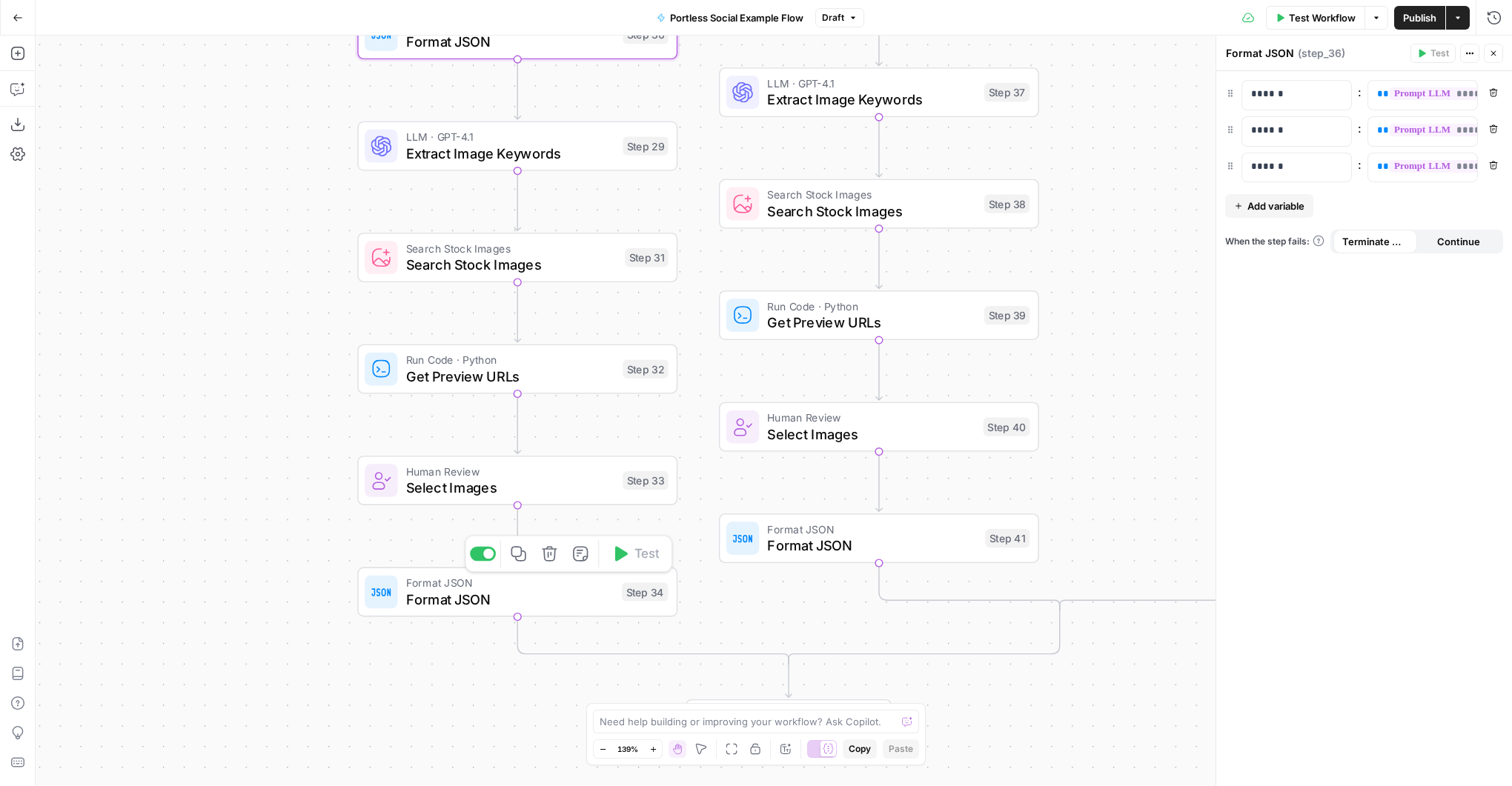
click at [580, 604] on span "Format JSON" at bounding box center [510, 600] width 208 height 21
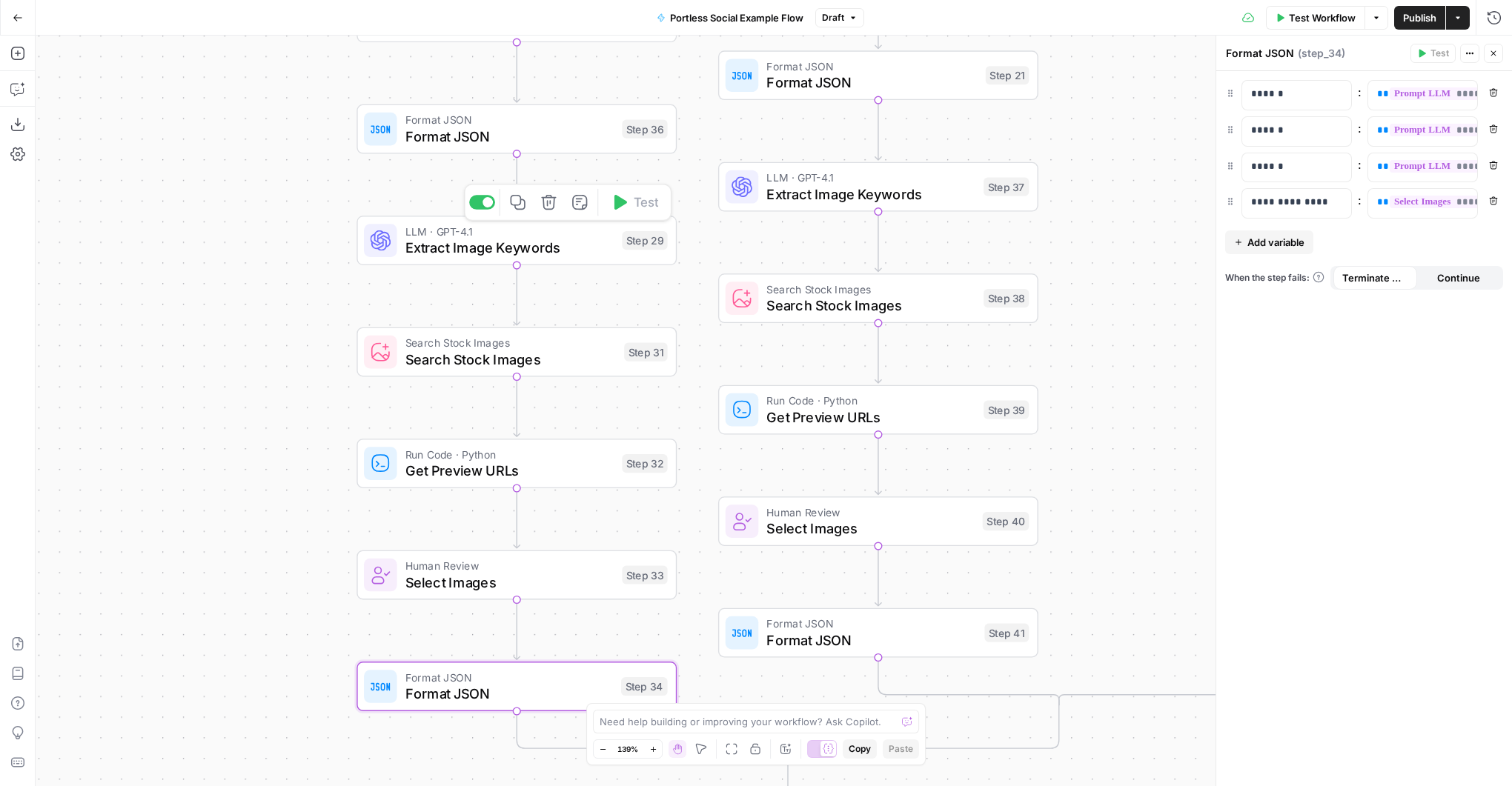
click at [575, 250] on span "Extract Image Keywords" at bounding box center [510, 247] width 208 height 21
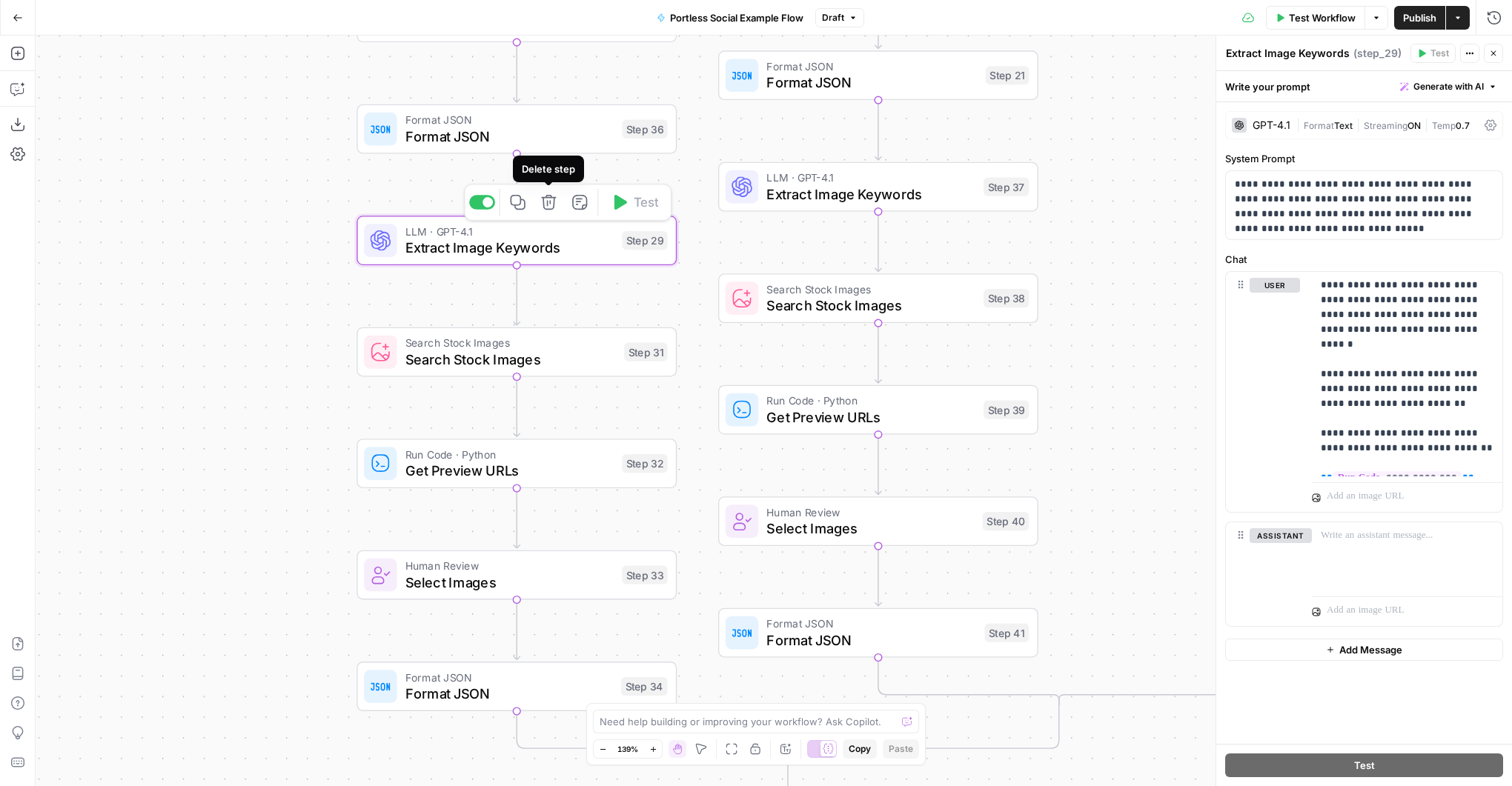
click at [550, 207] on icon "button" at bounding box center [548, 202] width 17 height 17
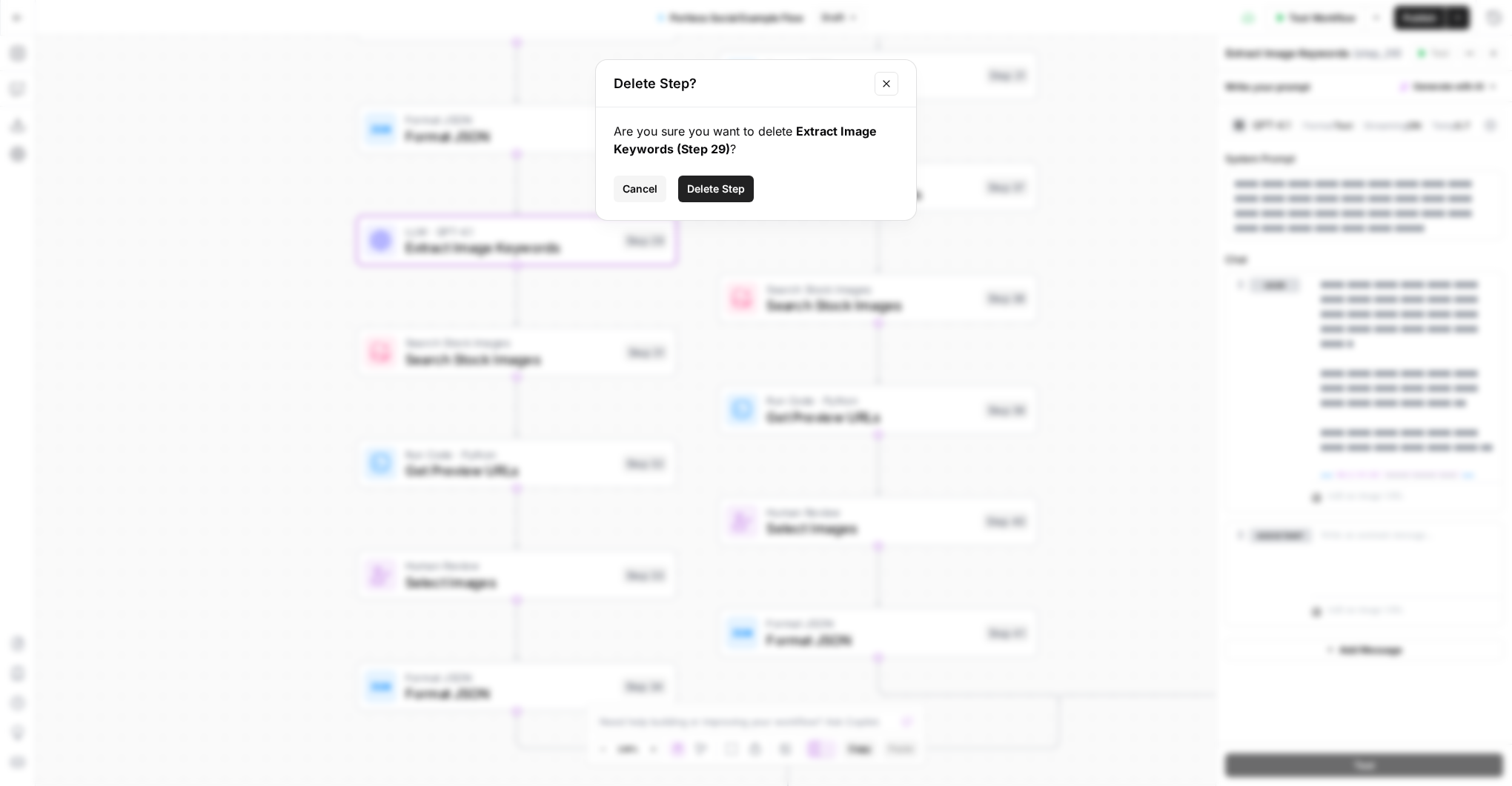
click at [698, 194] on span "Delete Step" at bounding box center [716, 189] width 58 height 15
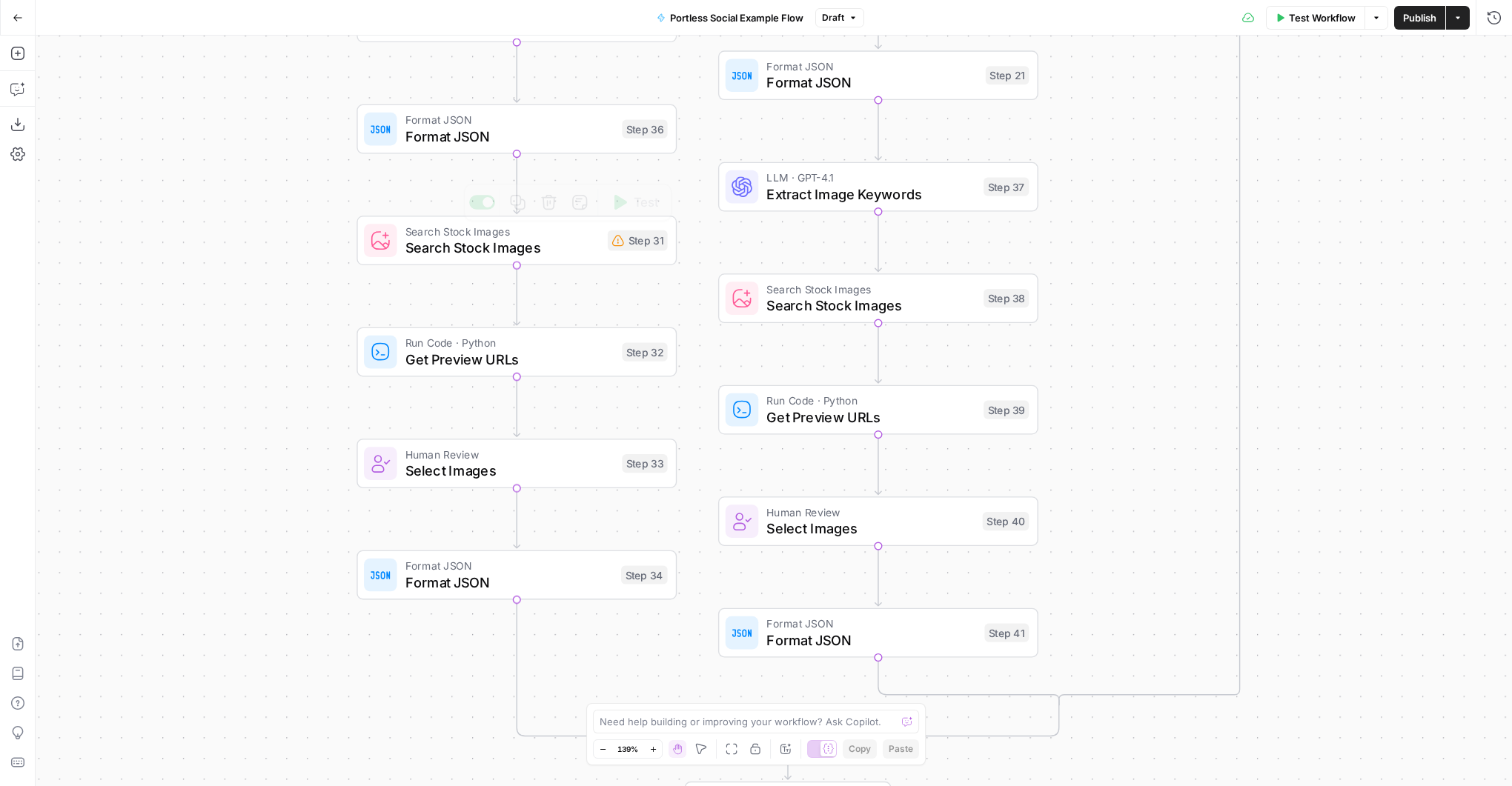
click at [557, 238] on span "Search Stock Images" at bounding box center [502, 247] width 194 height 21
click at [560, 201] on div "Copy step Delete step Add Note Test" at bounding box center [567, 202] width 208 height 37
click at [549, 201] on icon "button" at bounding box center [548, 202] width 15 height 15
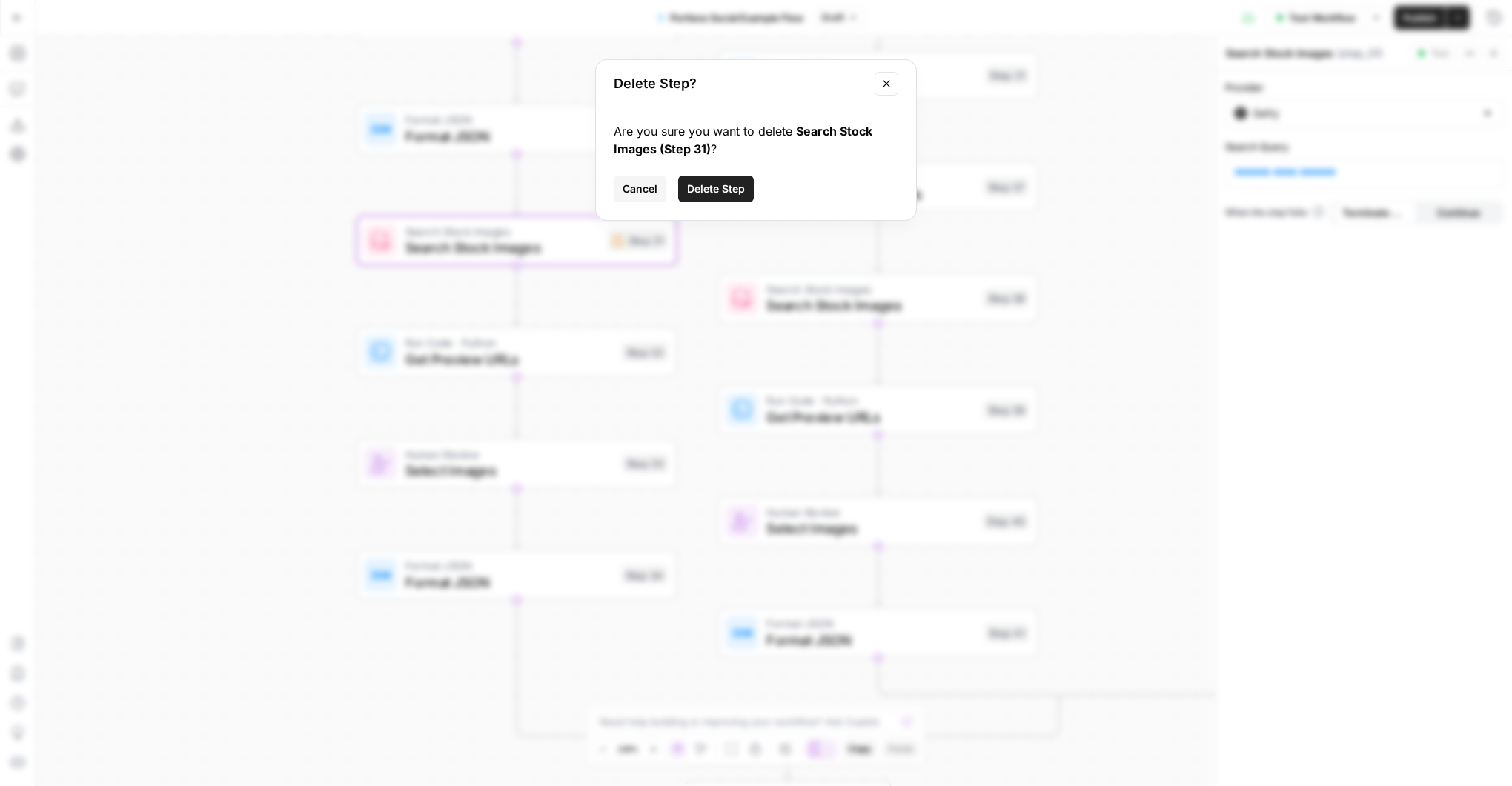
click at [723, 190] on span "Delete Step" at bounding box center [716, 189] width 58 height 15
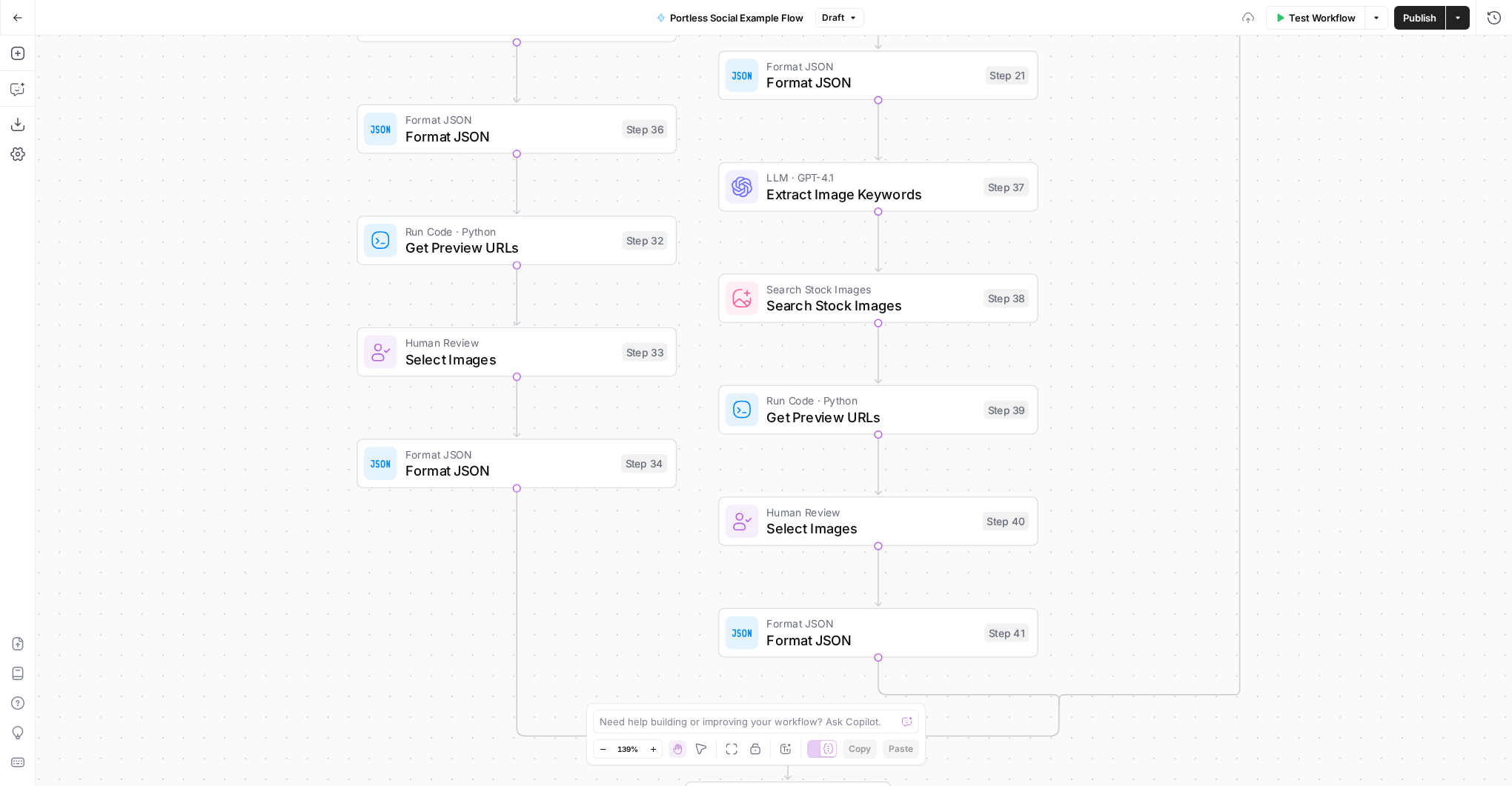
click at [560, 236] on span "Run Code · Python" at bounding box center [510, 231] width 208 height 17
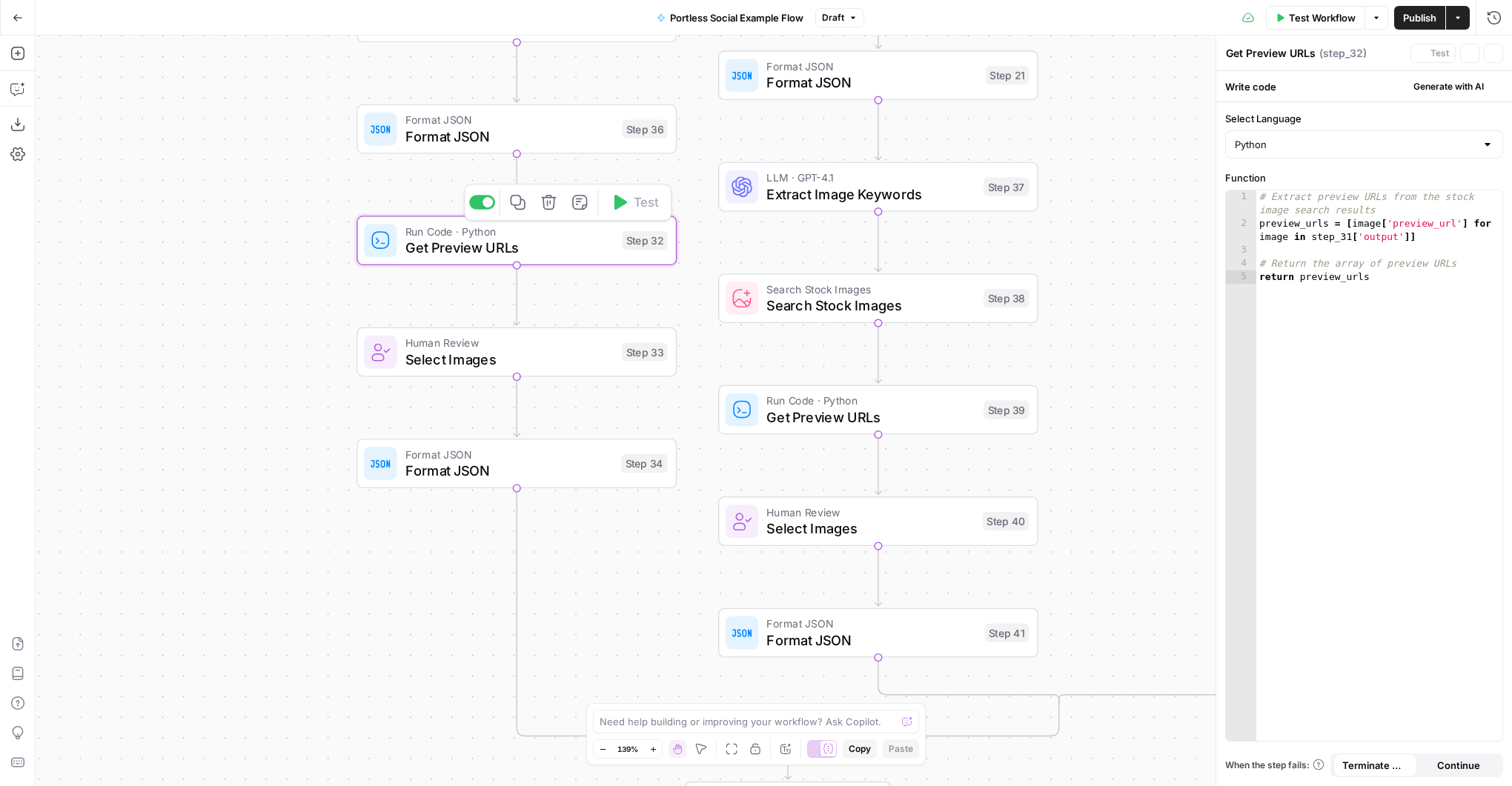
click at [551, 202] on icon "button" at bounding box center [548, 202] width 17 height 17
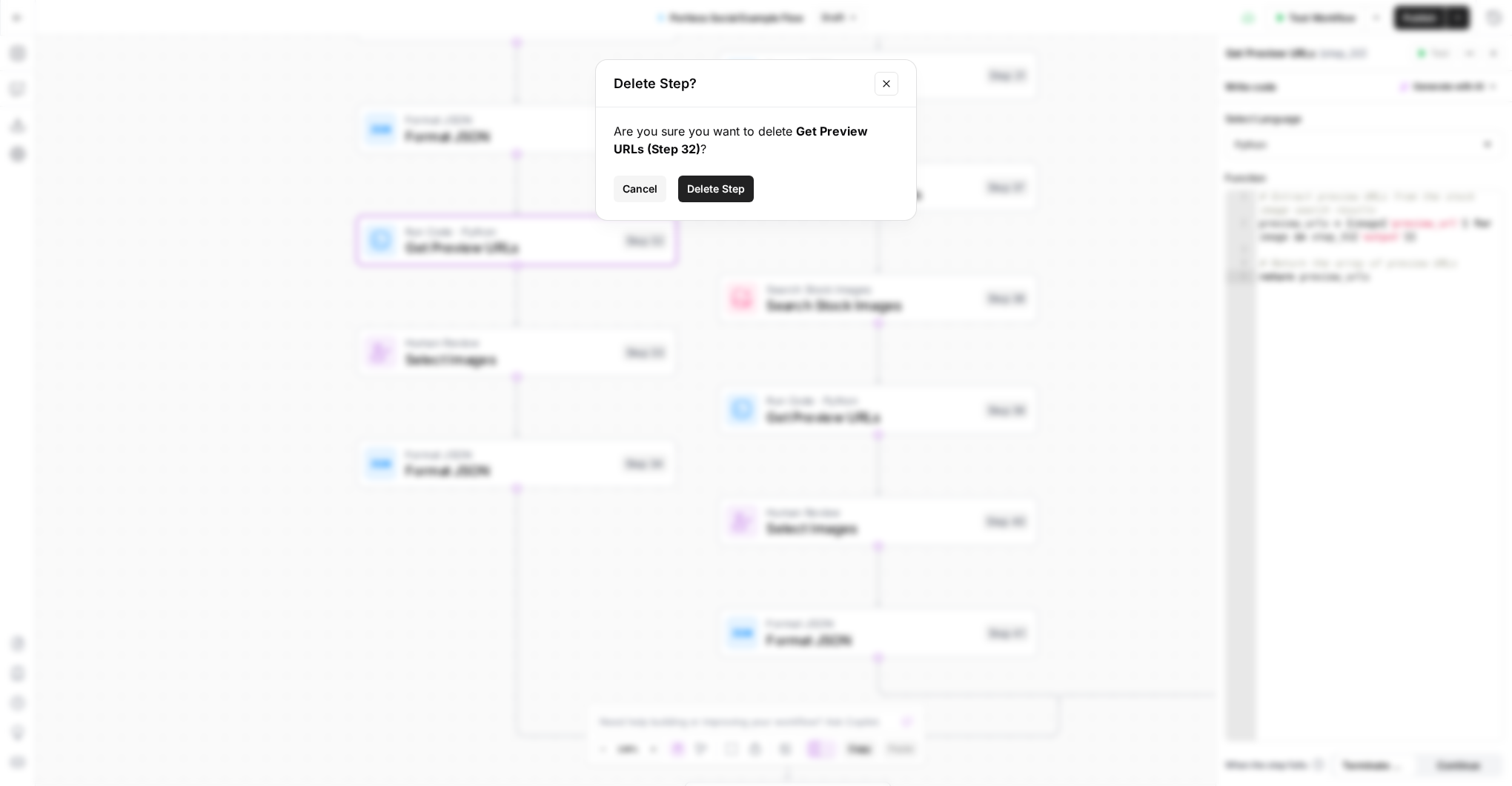
click at [723, 185] on span "Delete Step" at bounding box center [716, 189] width 58 height 15
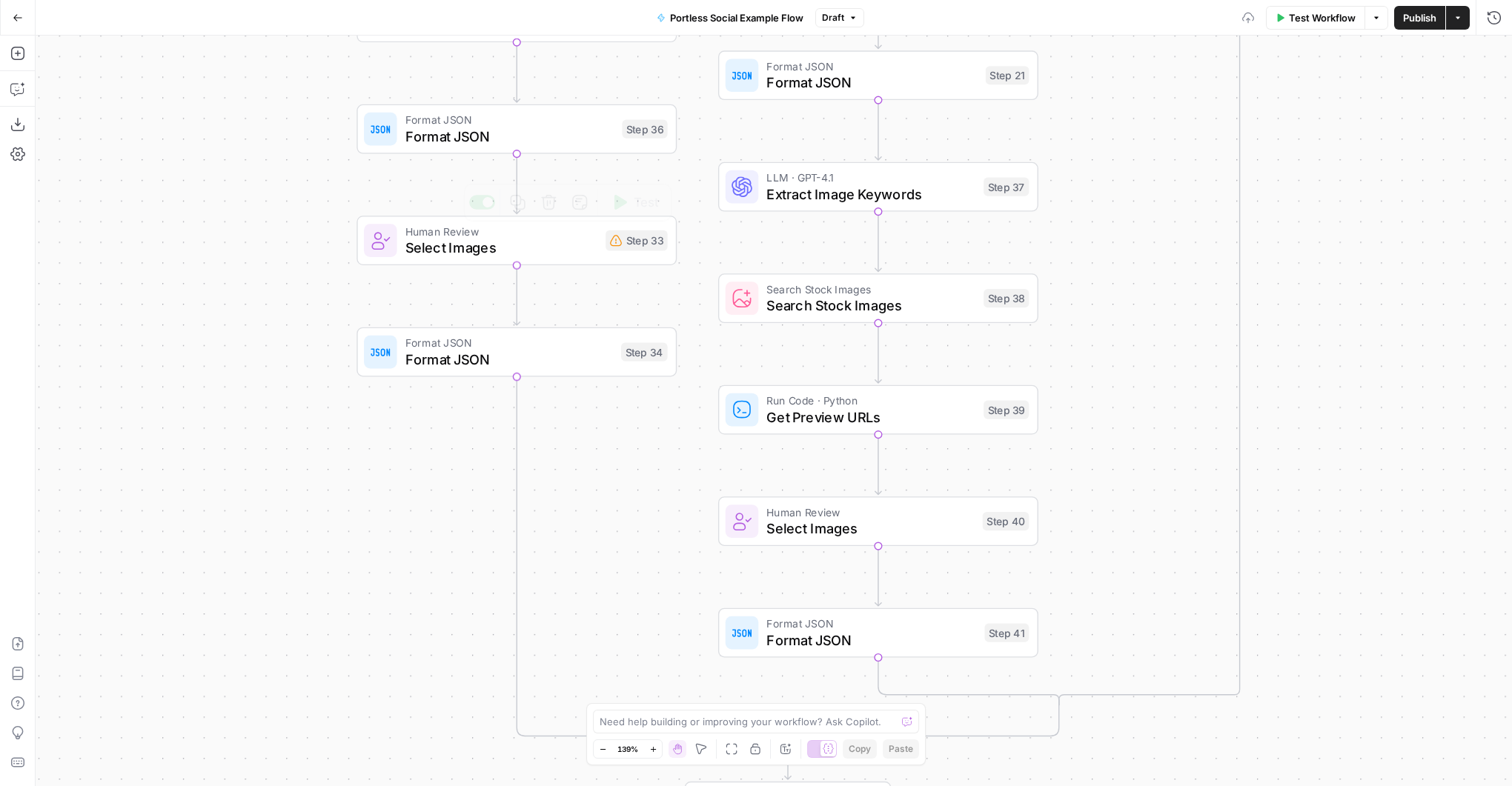
click at [550, 234] on span "Human Review" at bounding box center [502, 231] width 192 height 17
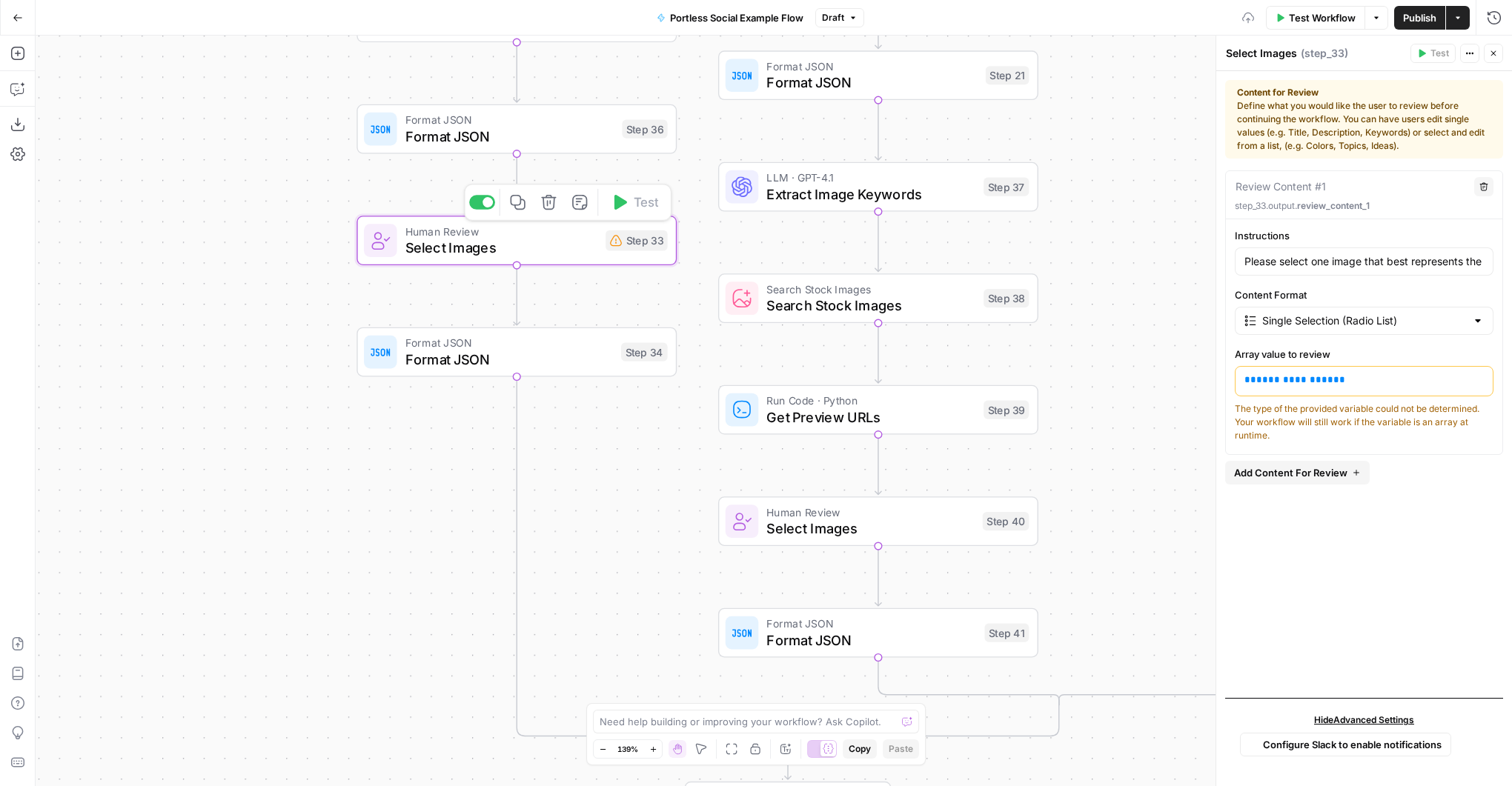
click at [552, 202] on icon "button" at bounding box center [548, 202] width 17 height 17
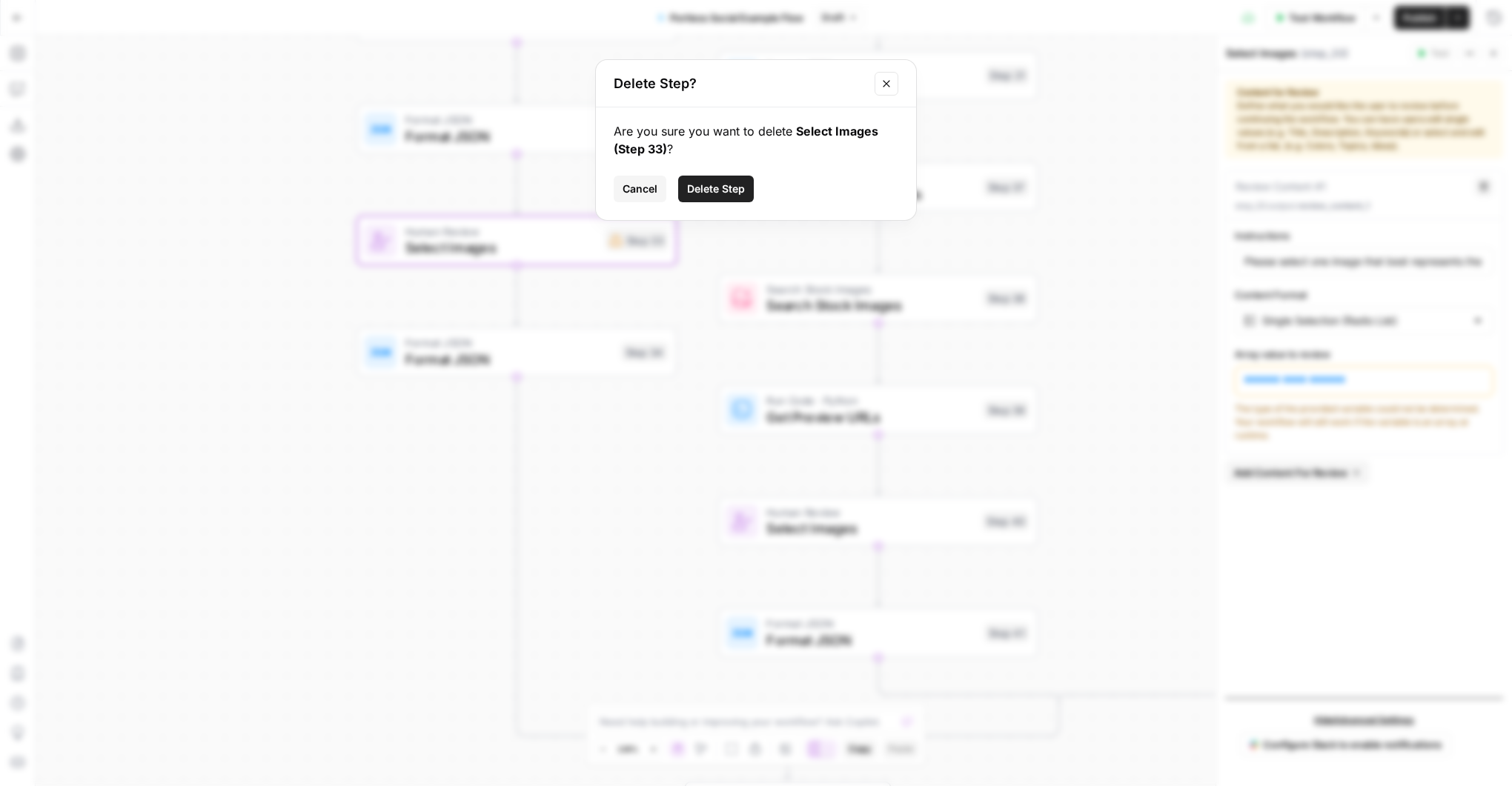
click at [716, 177] on button "Delete Step" at bounding box center [716, 189] width 75 height 27
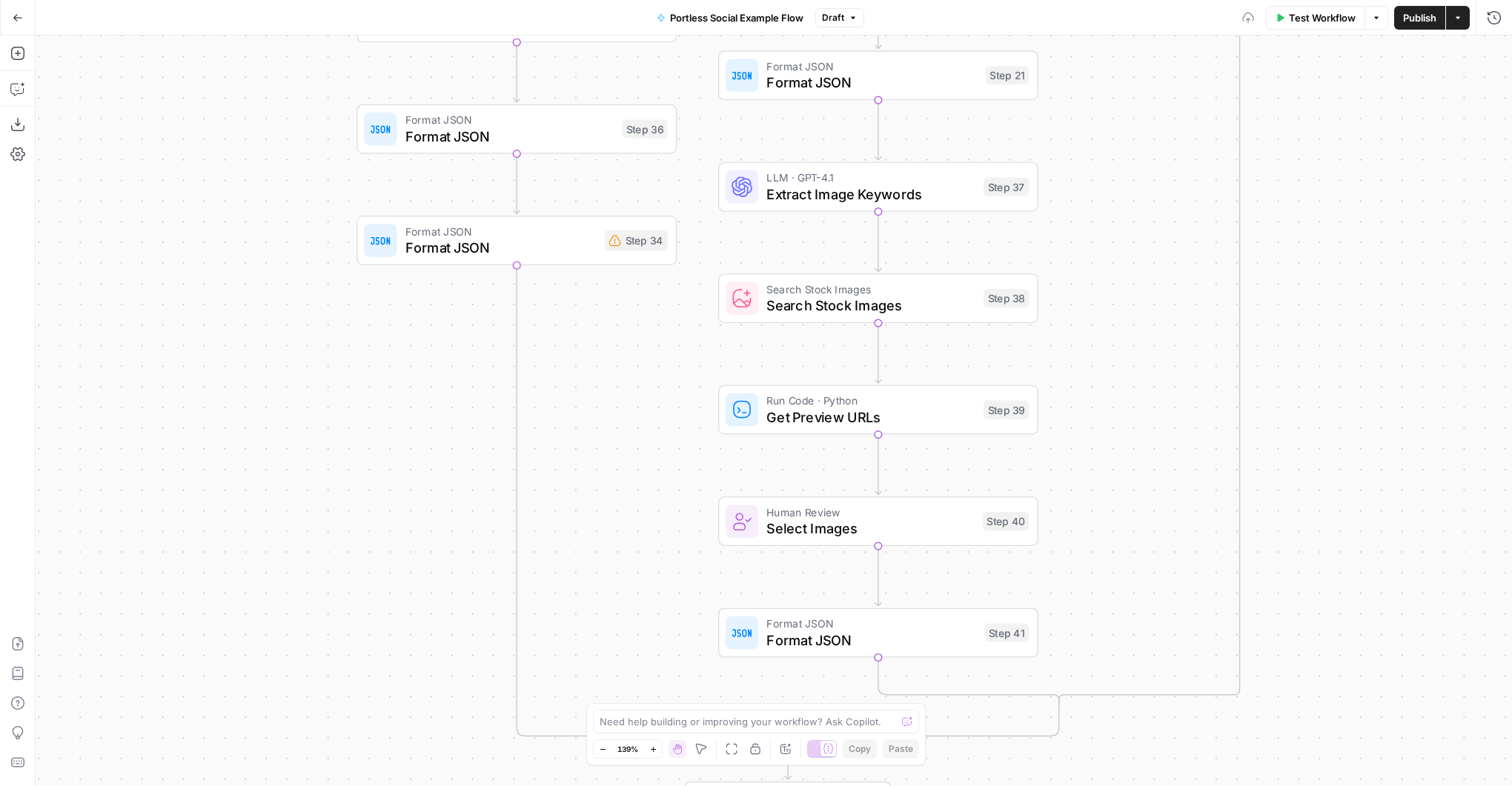
click at [571, 250] on span "Format JSON" at bounding box center [501, 247] width 191 height 21
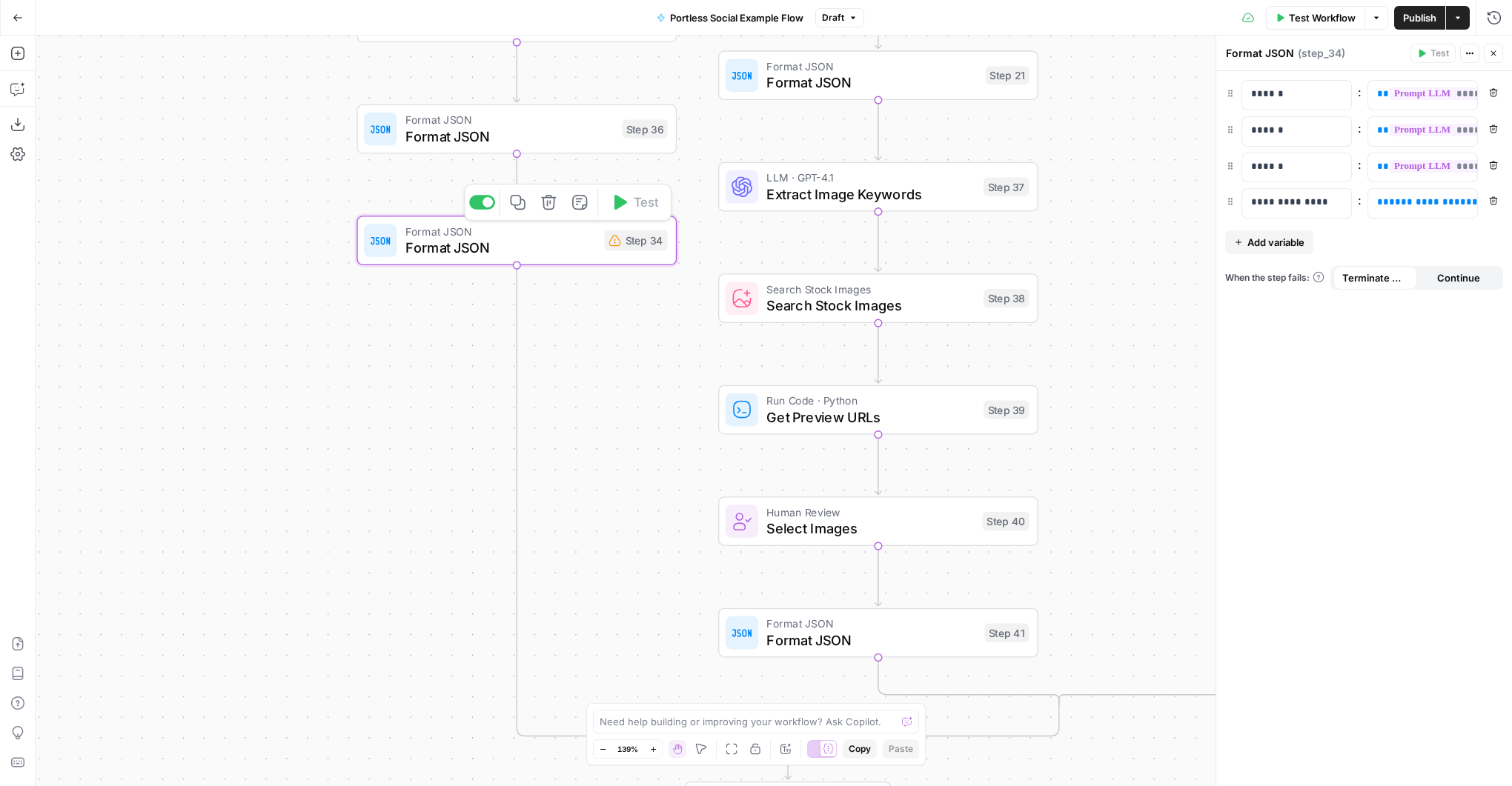
click at [548, 204] on icon "button" at bounding box center [548, 202] width 17 height 17
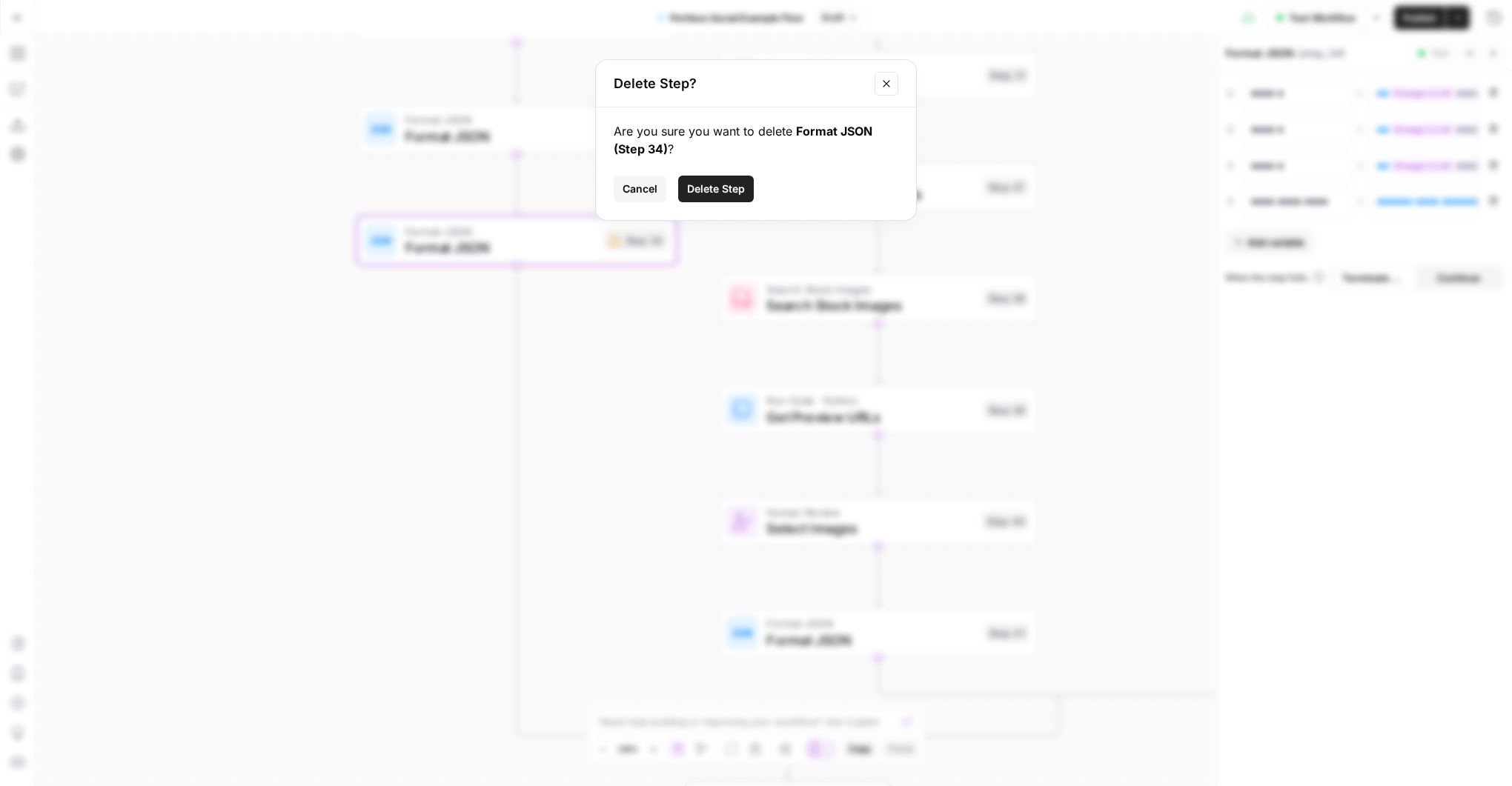
click at [716, 191] on span "Delete Step" at bounding box center [716, 189] width 58 height 15
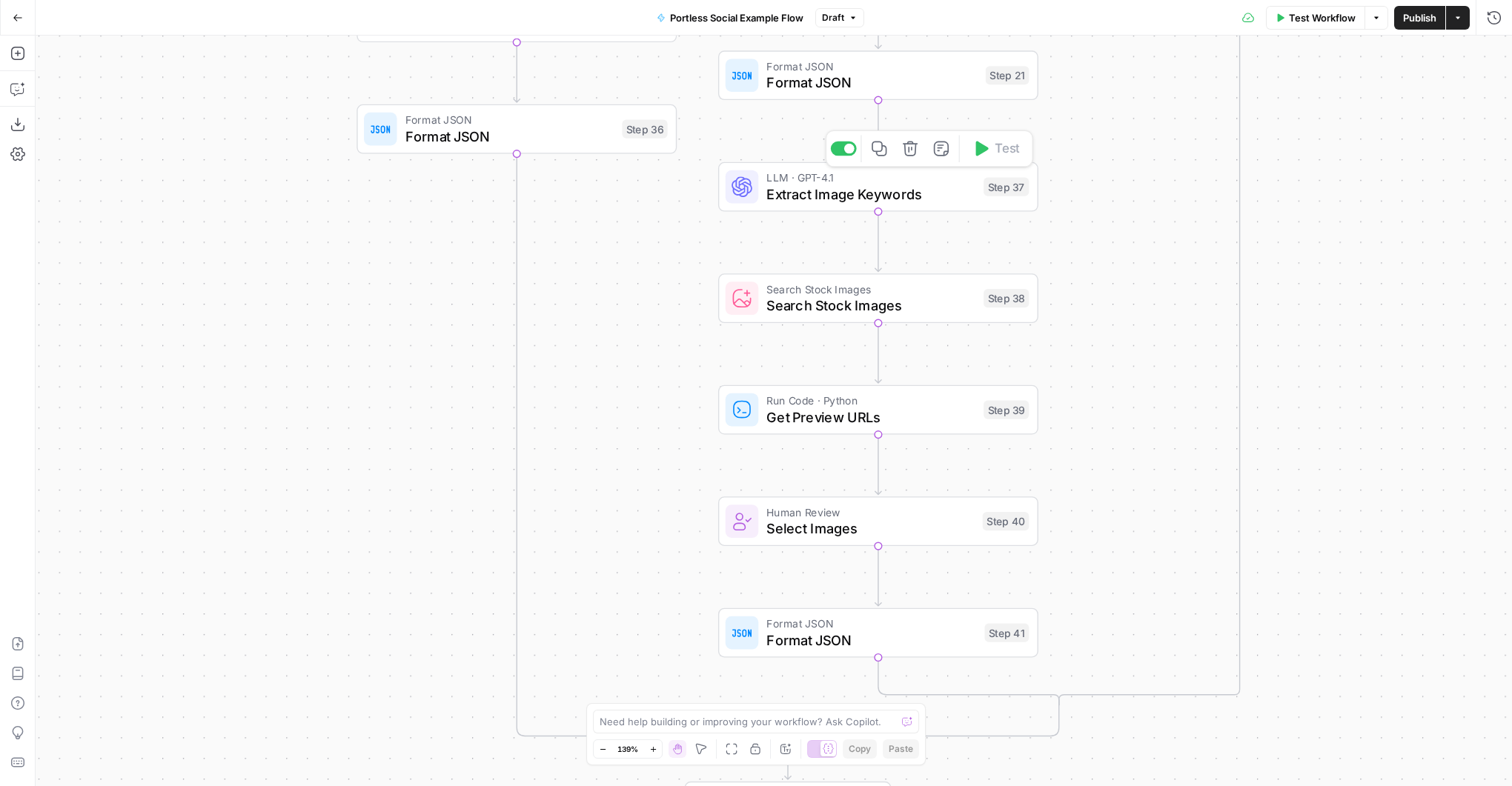
click at [956, 206] on div "LLM · GPT-4.1 Extract Image Keywords Step 37 Copy step Delete step Add Note Test" at bounding box center [878, 187] width 320 height 50
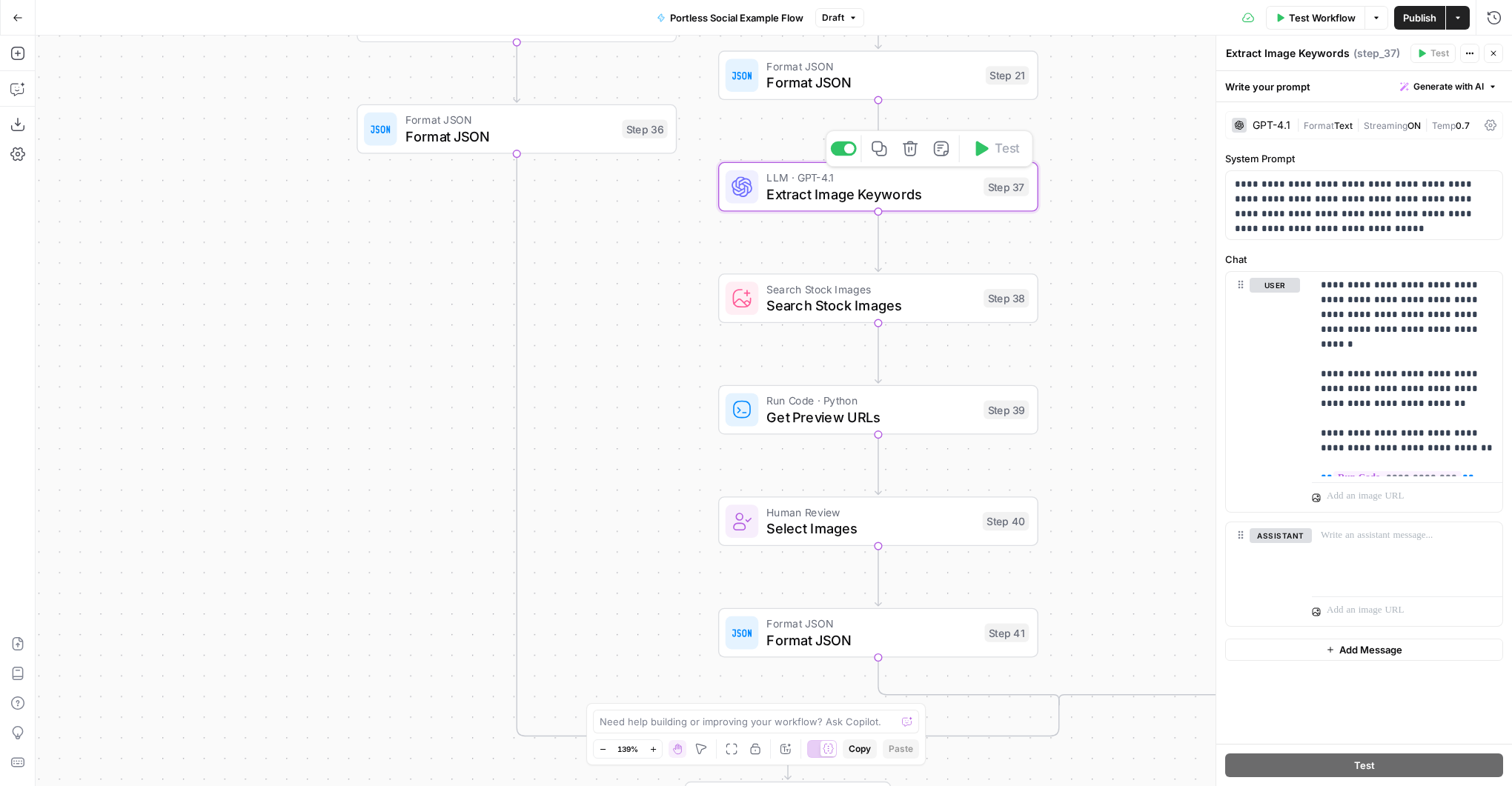
click at [941, 155] on icon "button" at bounding box center [941, 148] width 15 height 15
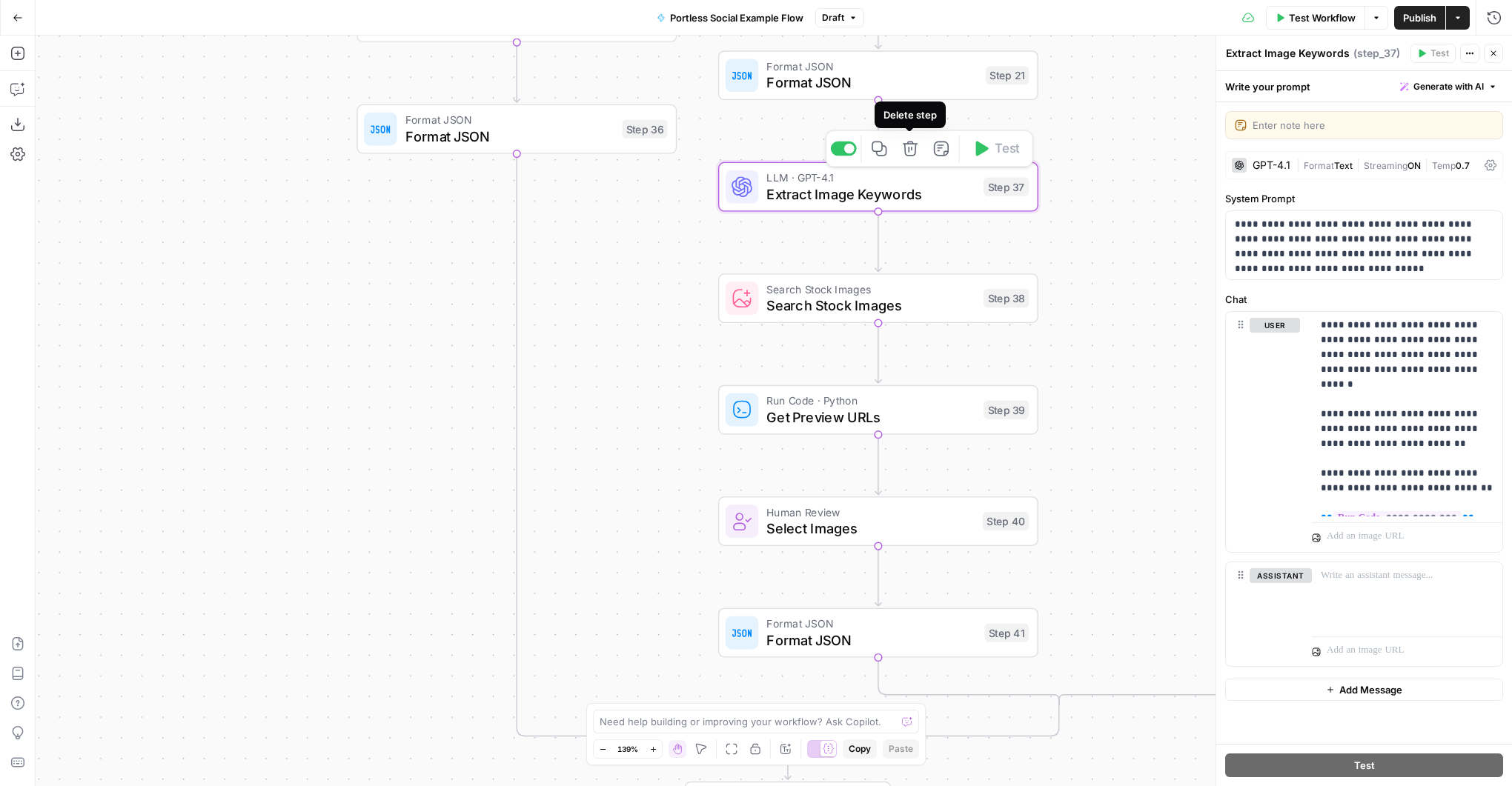
click at [903, 151] on icon "button" at bounding box center [910, 148] width 17 height 17
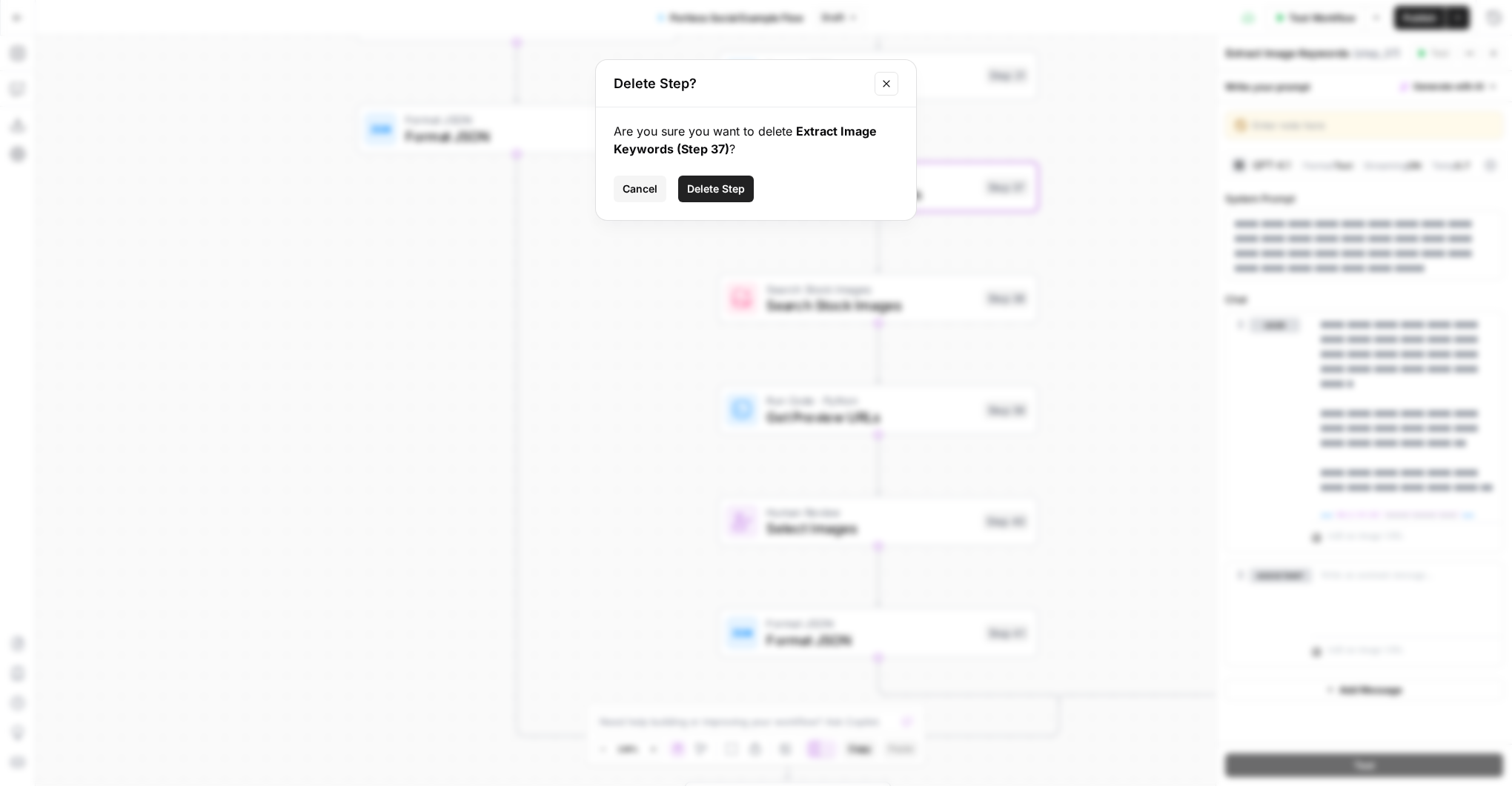
click at [703, 185] on span "Delete Step" at bounding box center [716, 189] width 58 height 15
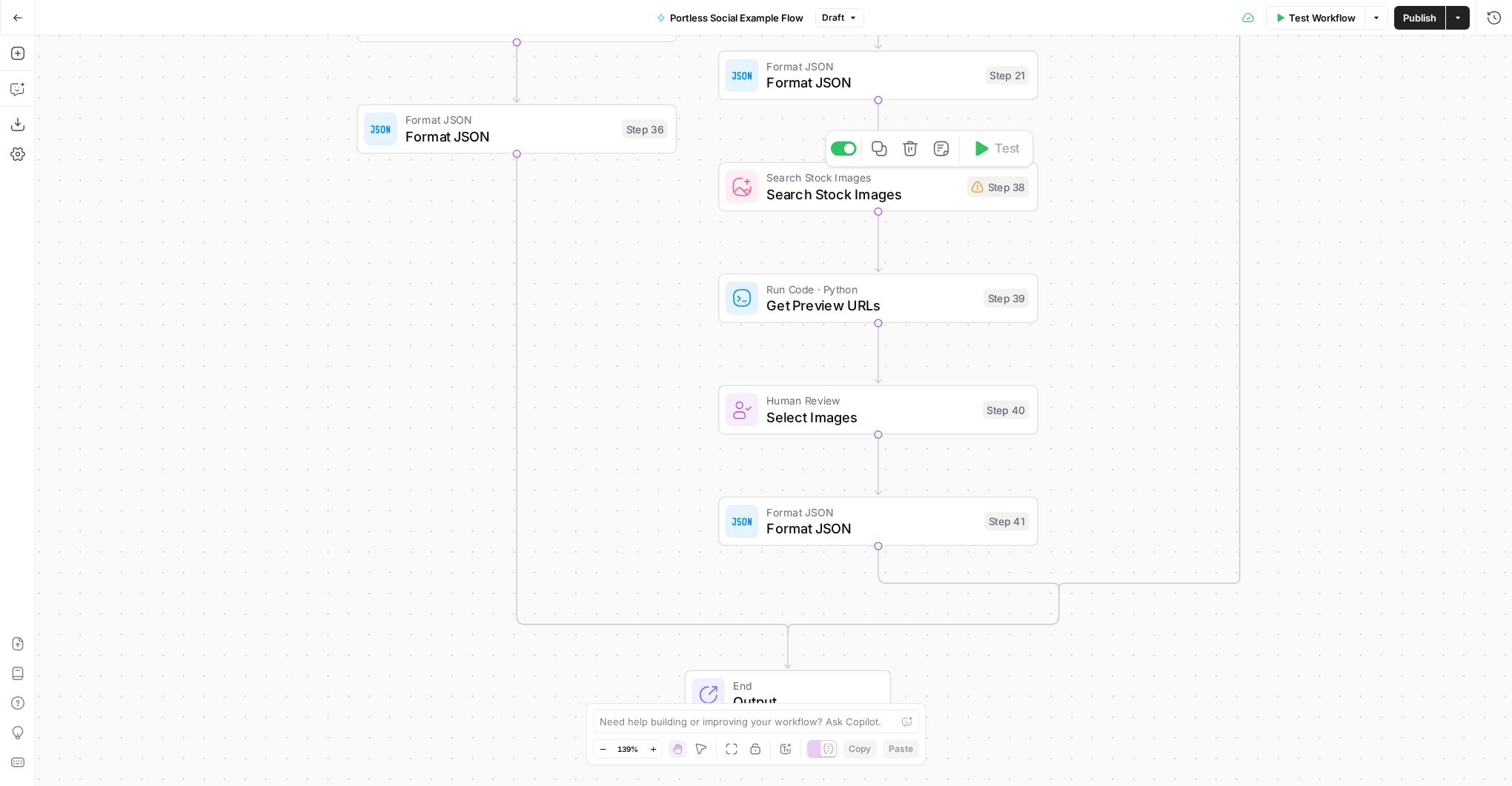
click at [926, 186] on span "Search Stock Images" at bounding box center [862, 194] width 192 height 21
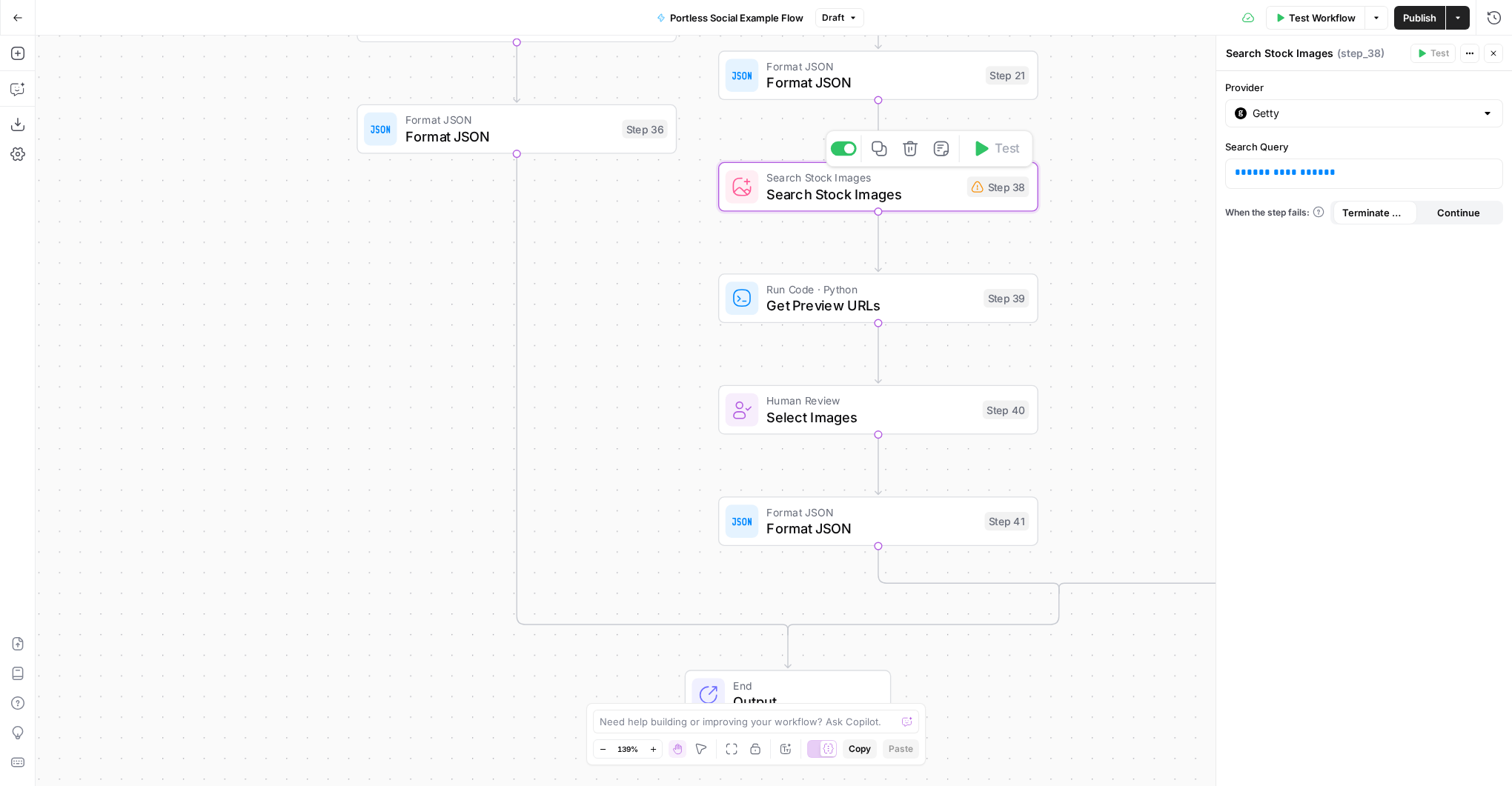
click at [911, 157] on button "Delete step" at bounding box center [911, 148] width 27 height 27
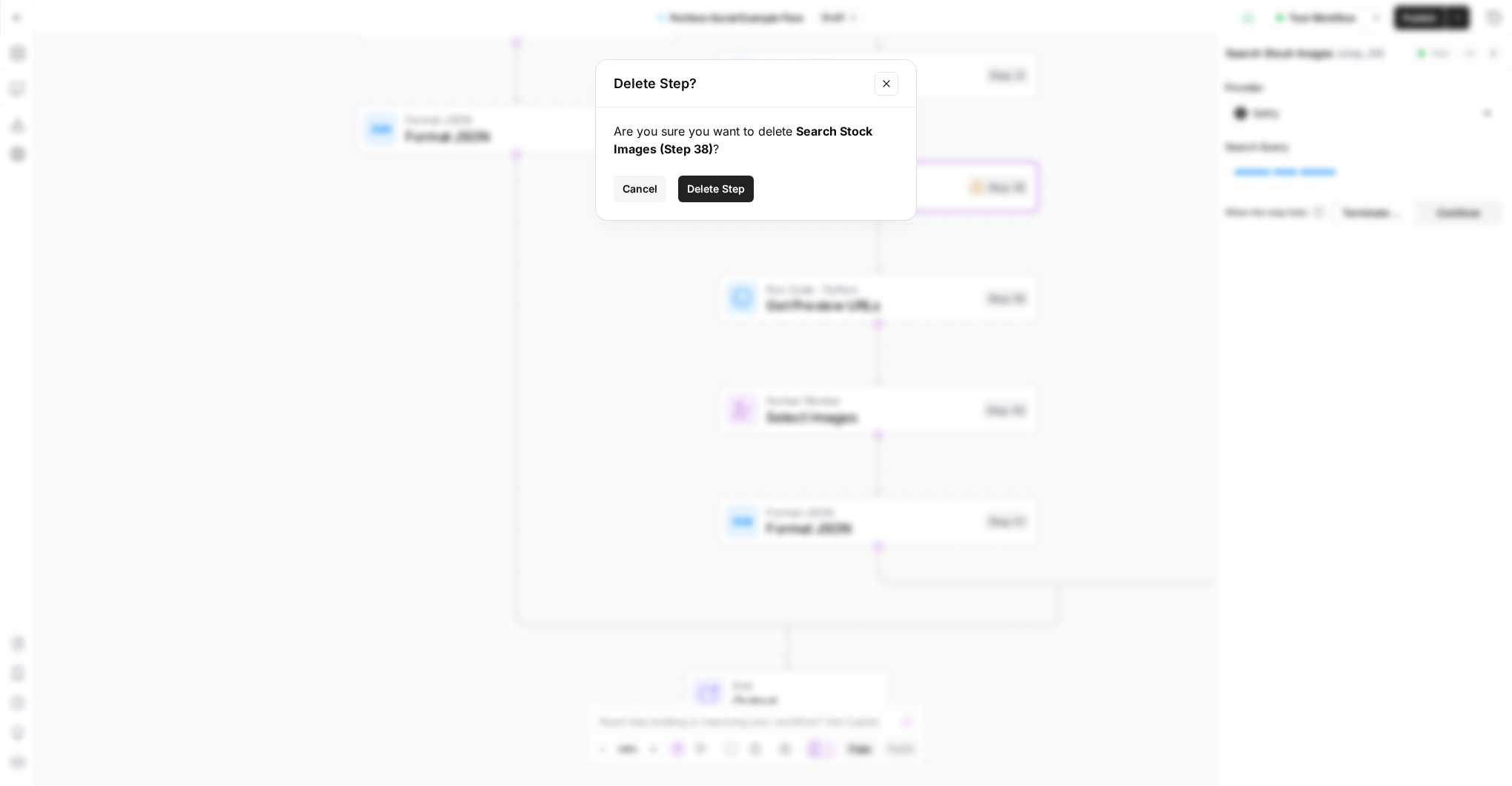
click at [708, 189] on span "Delete Step" at bounding box center [716, 189] width 58 height 15
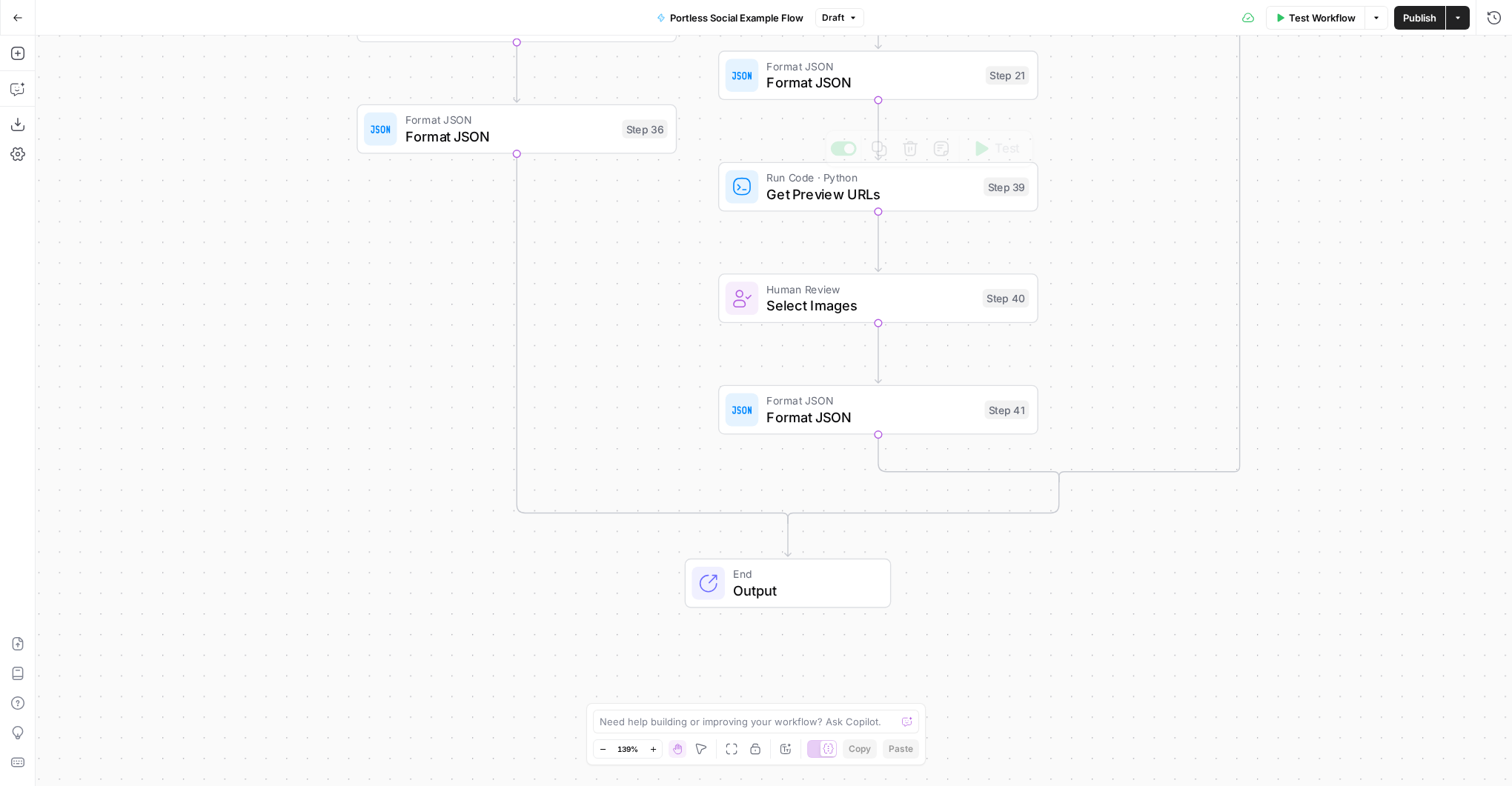
click at [895, 192] on span "Get Preview URLs" at bounding box center [870, 194] width 208 height 21
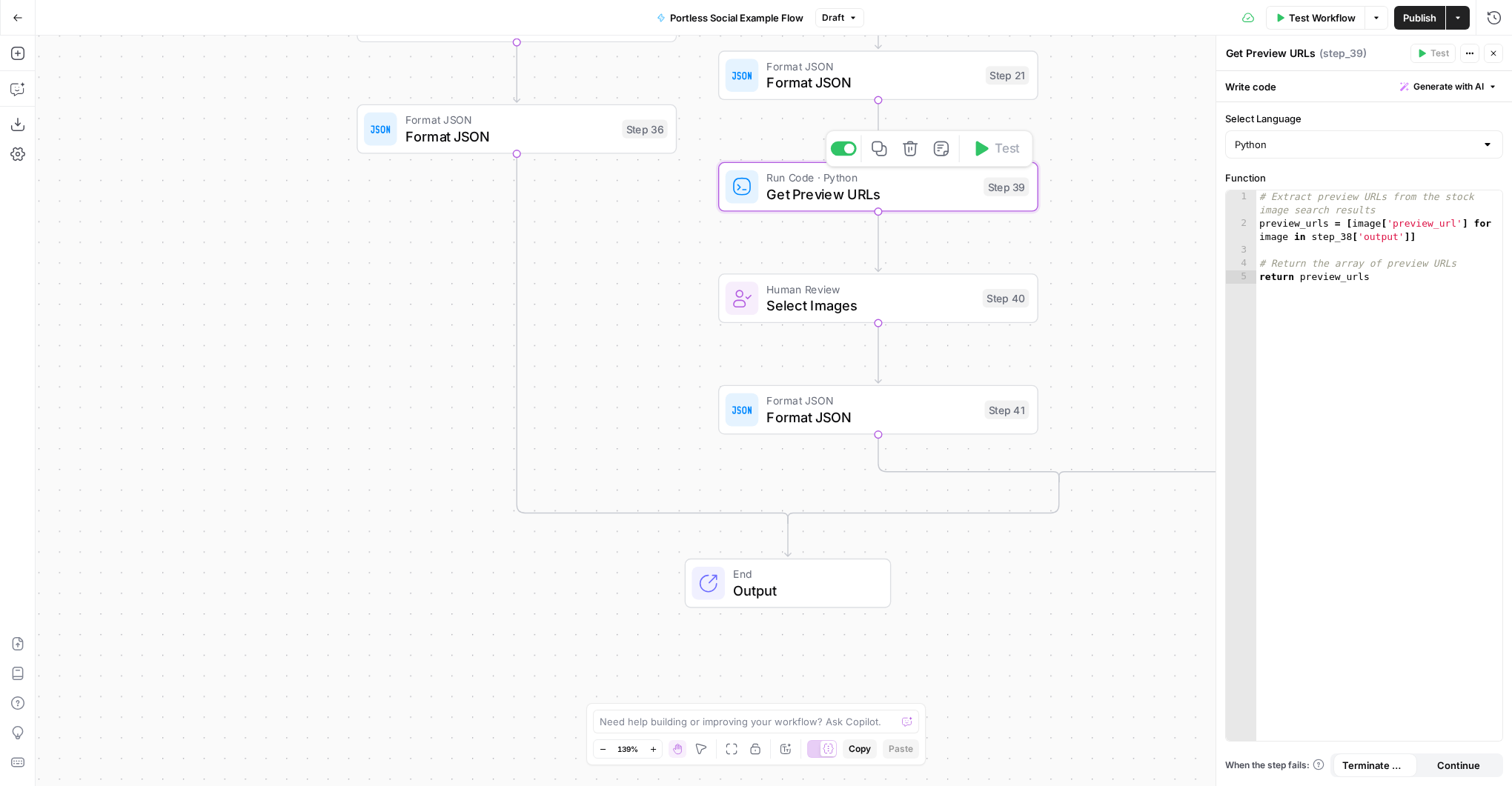
click at [911, 158] on button "Delete step" at bounding box center [911, 148] width 27 height 27
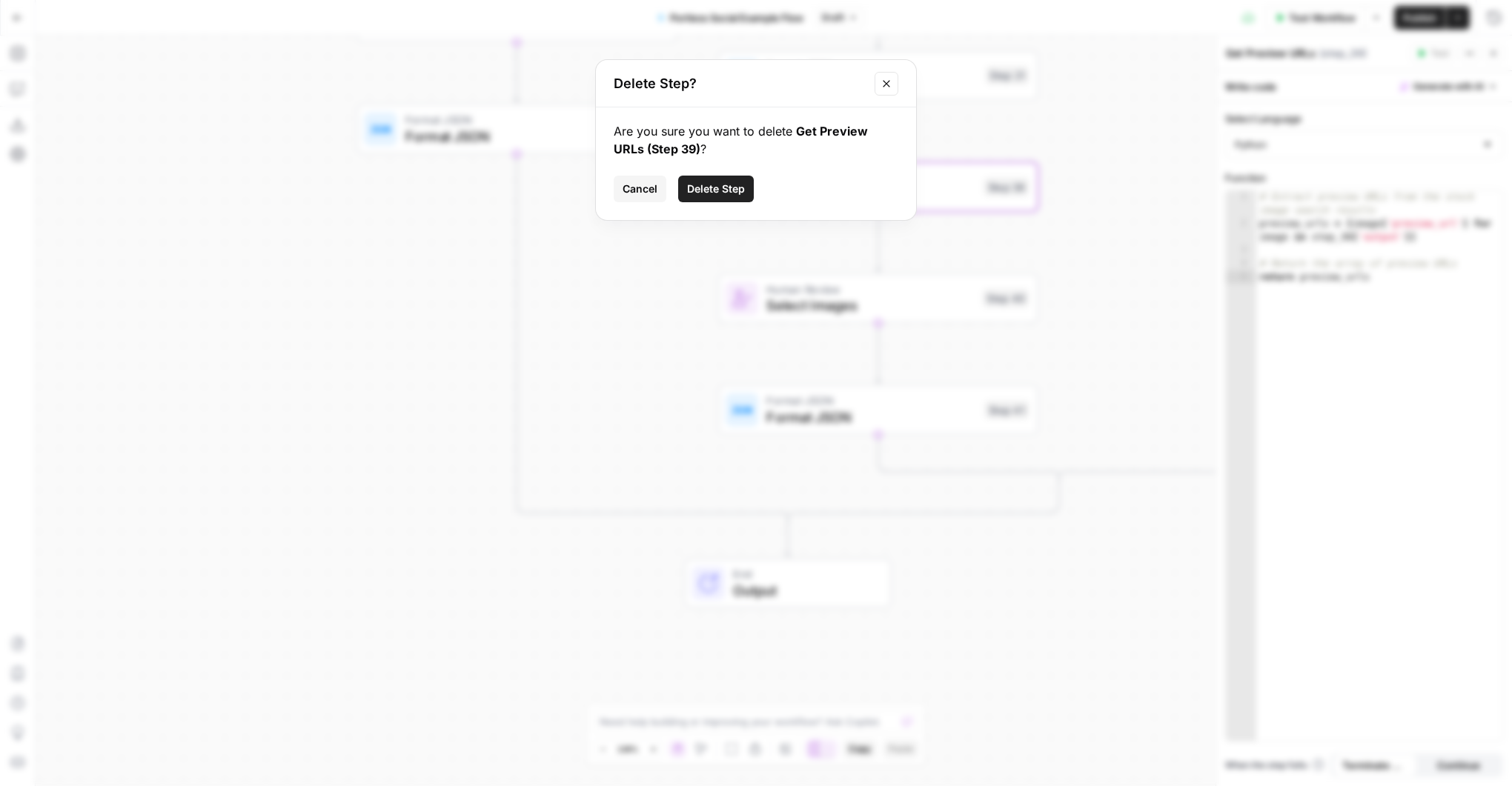
click at [714, 184] on span "Delete Step" at bounding box center [716, 189] width 58 height 15
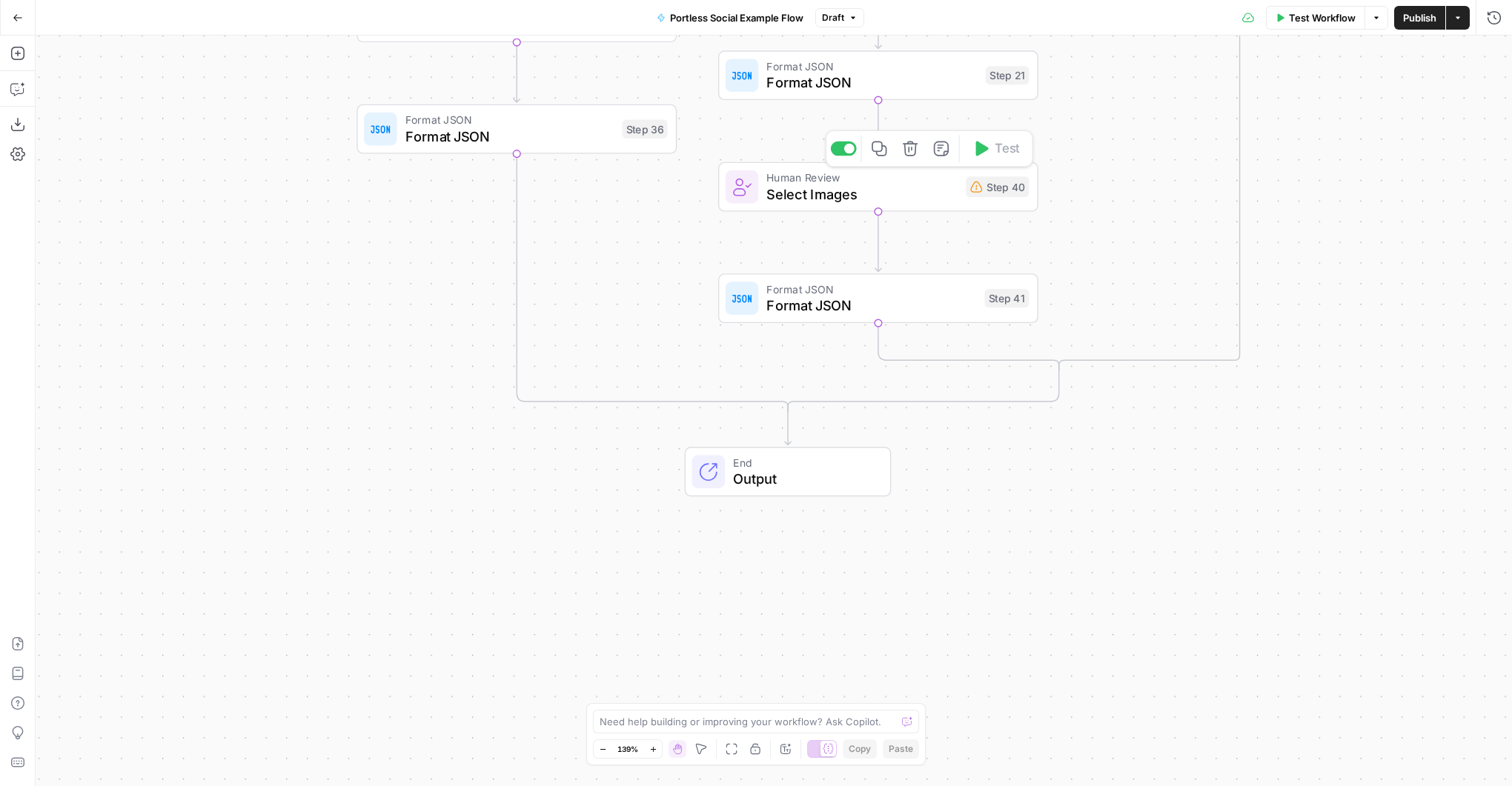
click at [913, 184] on span "Select Images" at bounding box center [861, 194] width 191 height 21
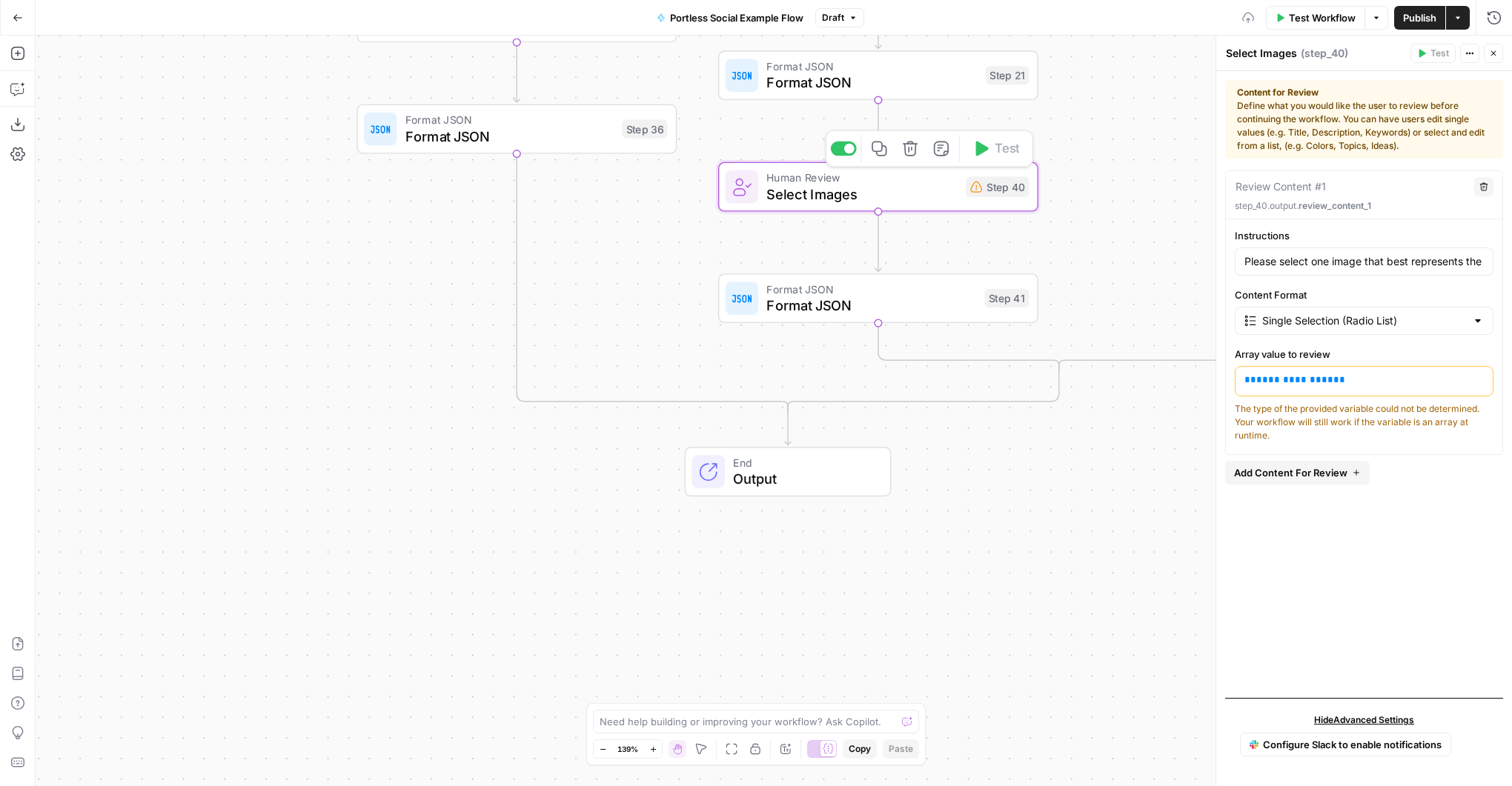
click at [904, 155] on icon "button" at bounding box center [910, 148] width 17 height 17
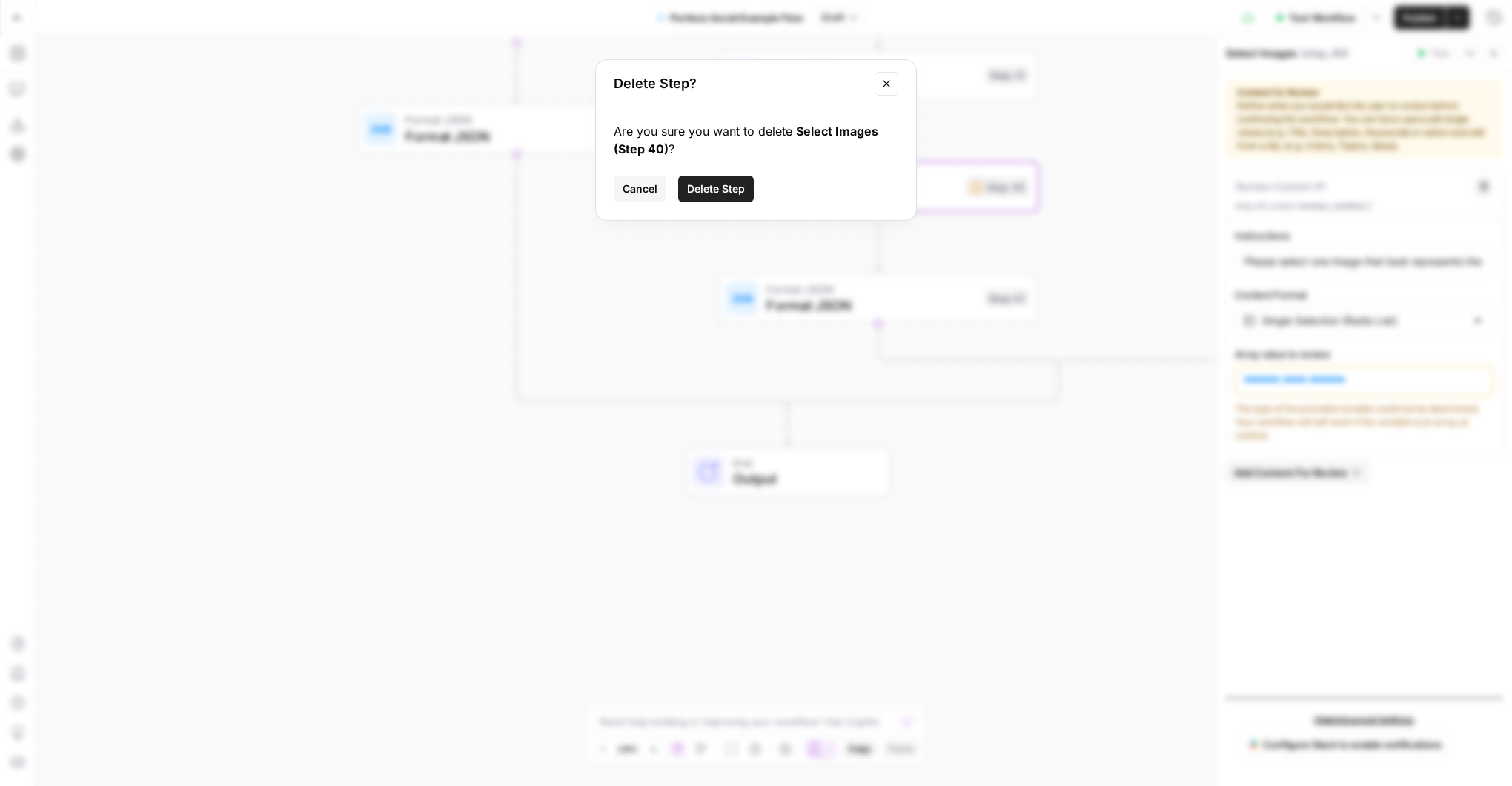
drag, startPoint x: 694, startPoint y: 186, endPoint x: 722, endPoint y: 185, distance: 28.0
click at [694, 186] on span "Delete Step" at bounding box center [716, 189] width 58 height 15
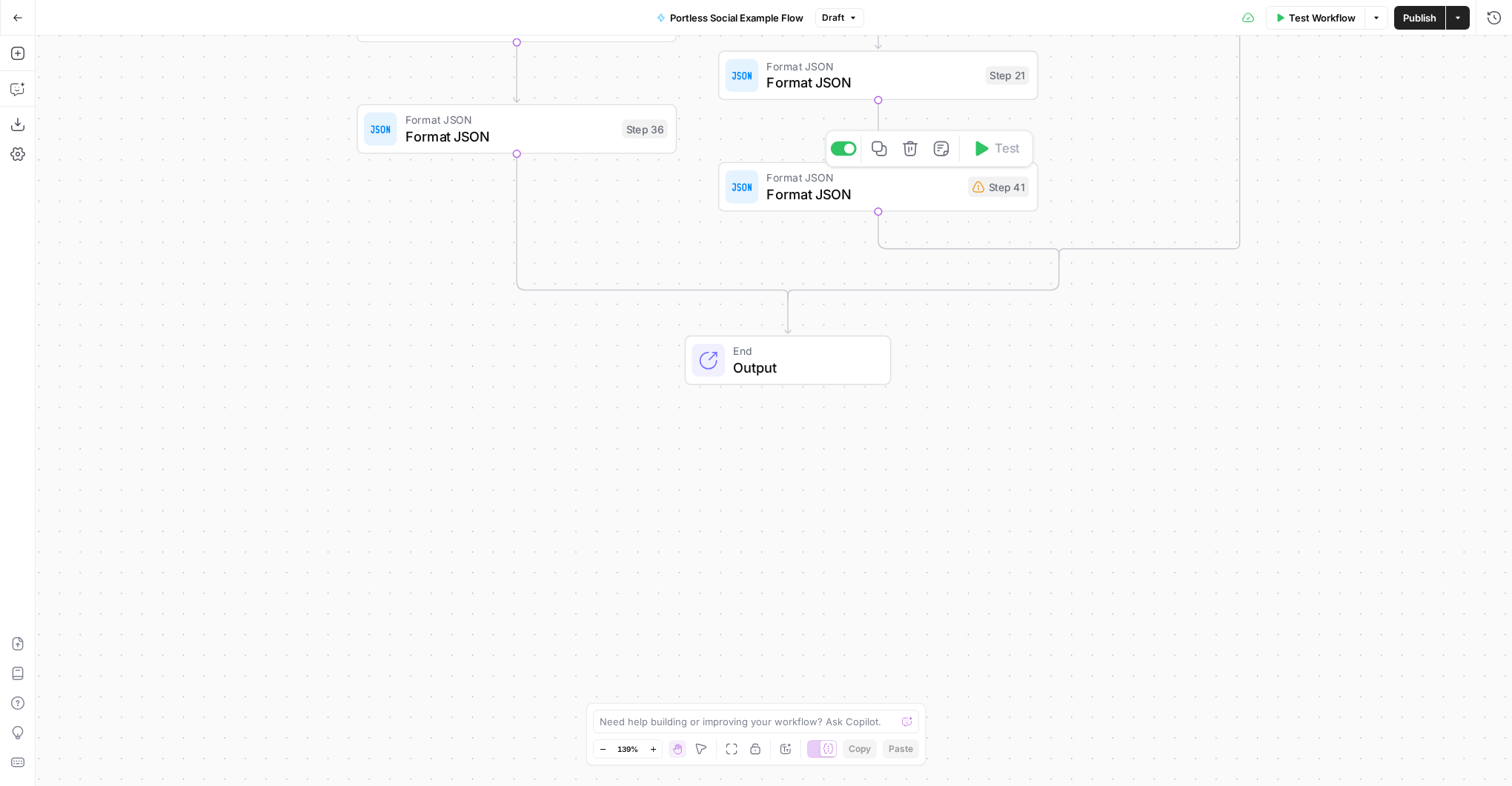
click at [902, 189] on span "Format JSON" at bounding box center [863, 194] width 193 height 21
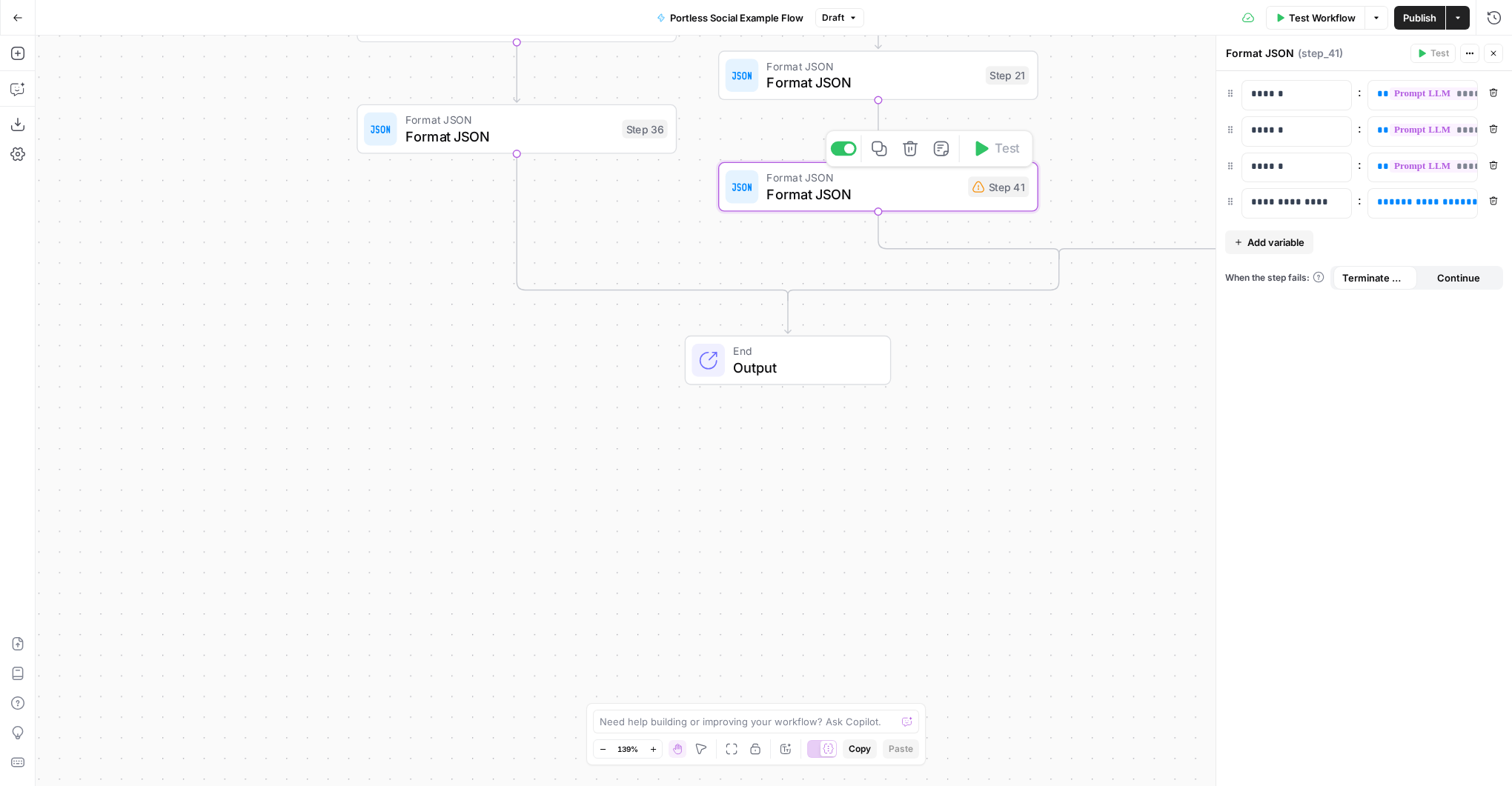
click at [912, 149] on icon "button" at bounding box center [910, 148] width 17 height 17
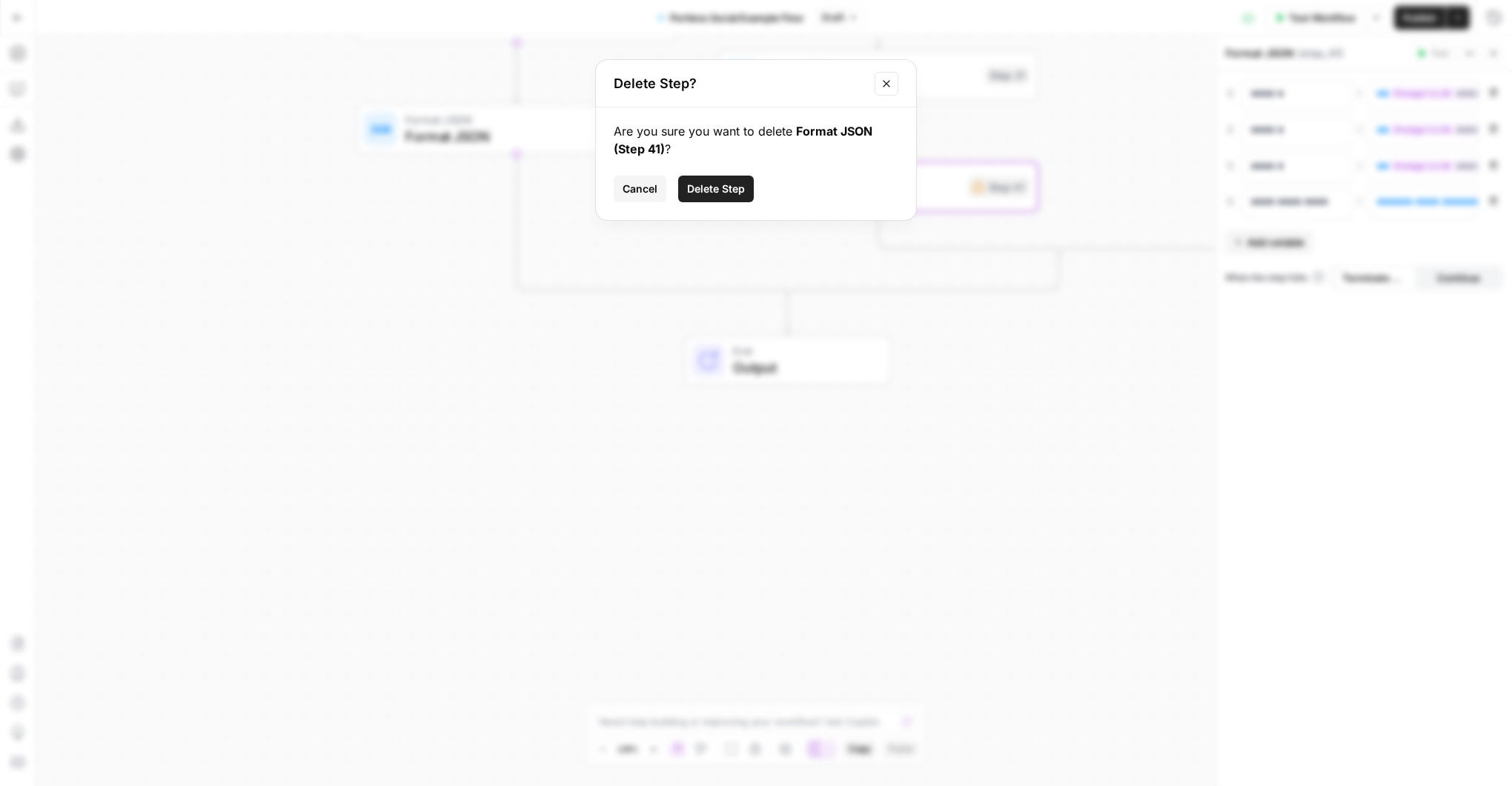
click at [706, 186] on span "Delete Step" at bounding box center [716, 189] width 58 height 15
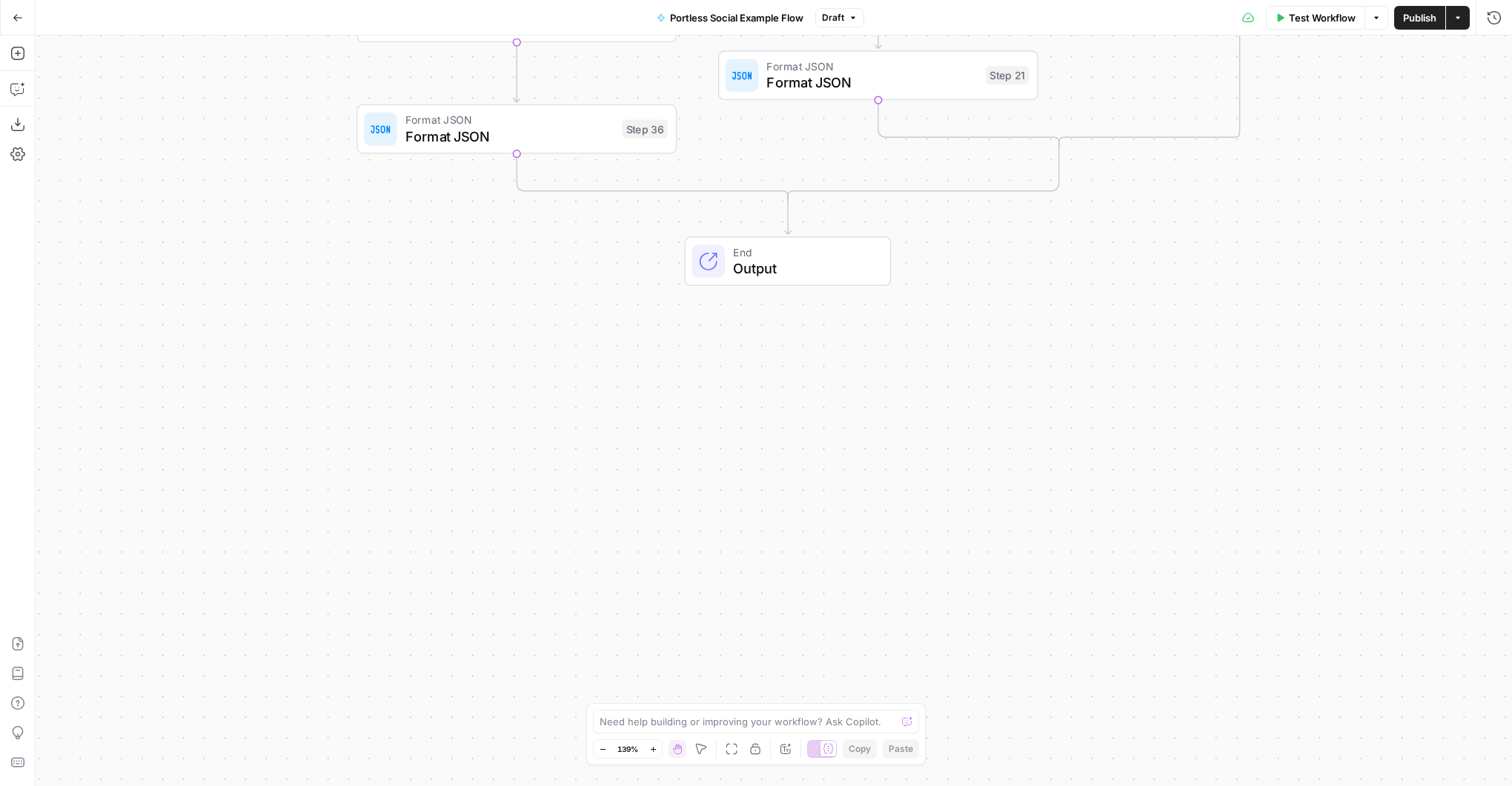
click at [1403, 17] on span "Publish" at bounding box center [1419, 17] width 33 height 15
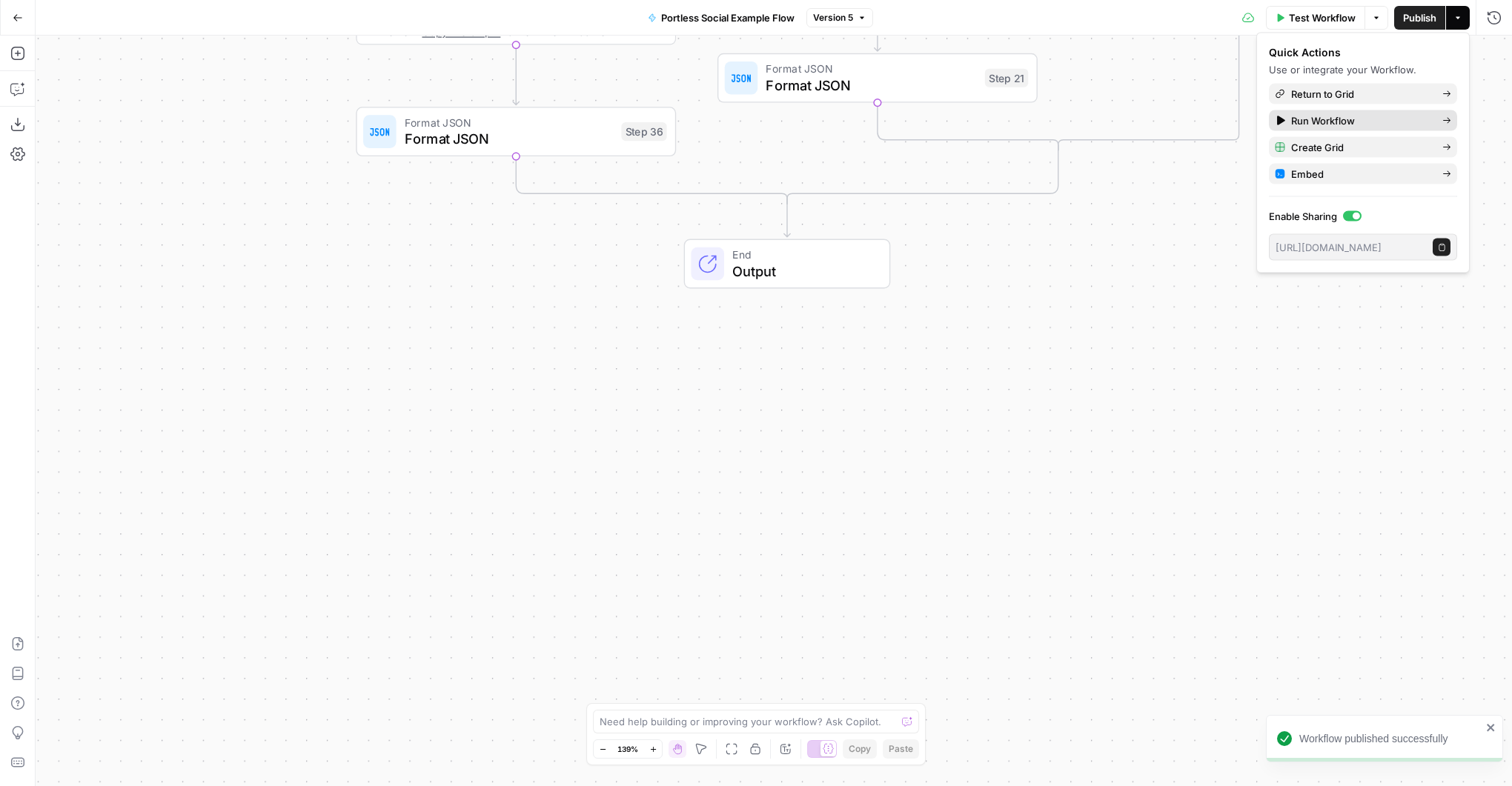
click at [1372, 120] on span "Run Workflow" at bounding box center [1361, 120] width 139 height 15
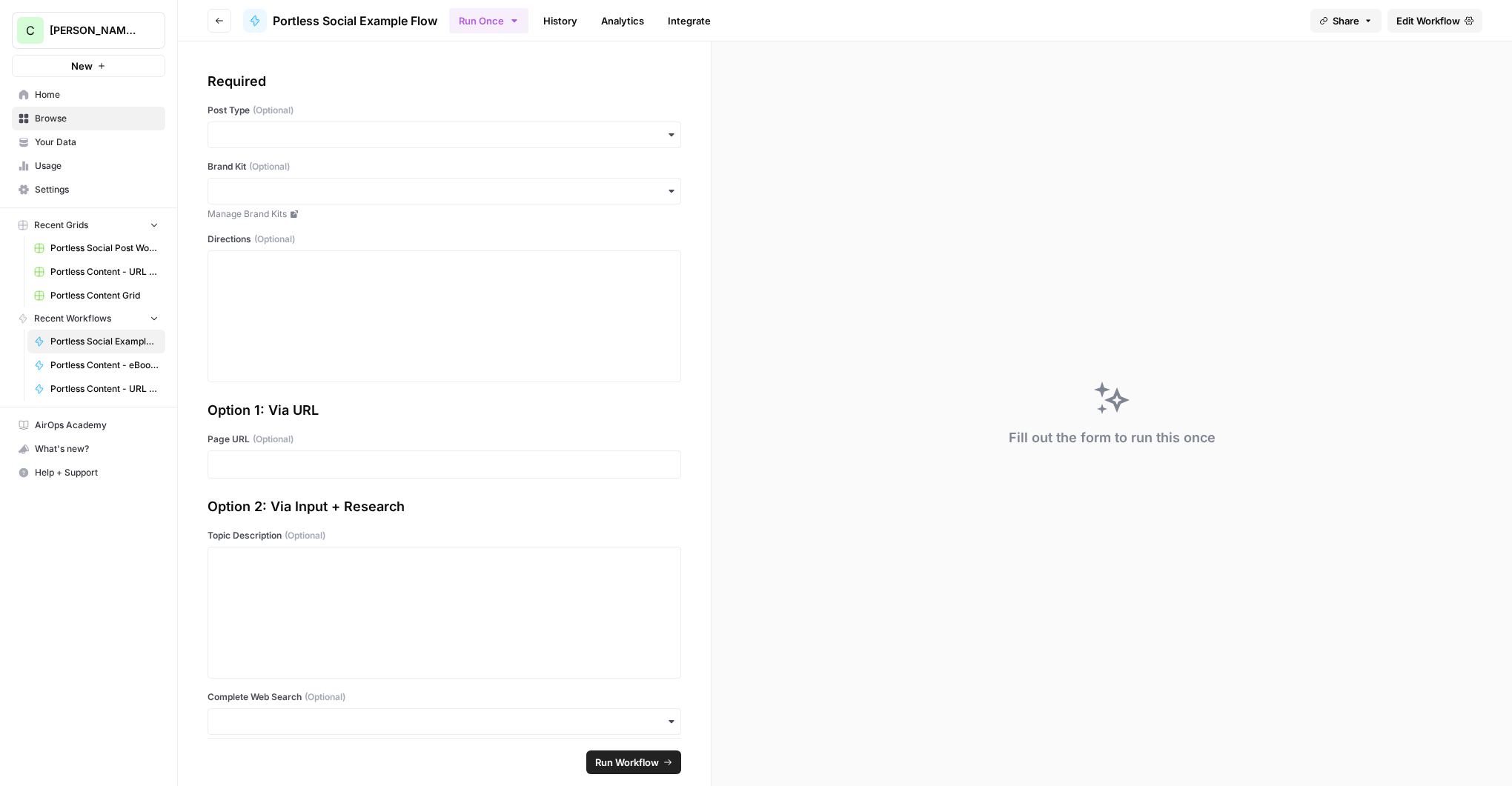
click at [1056, 242] on div "Fill out the form to run this once" at bounding box center [1112, 414] width 800 height 745
